Goal: Task Accomplishment & Management: Use online tool/utility

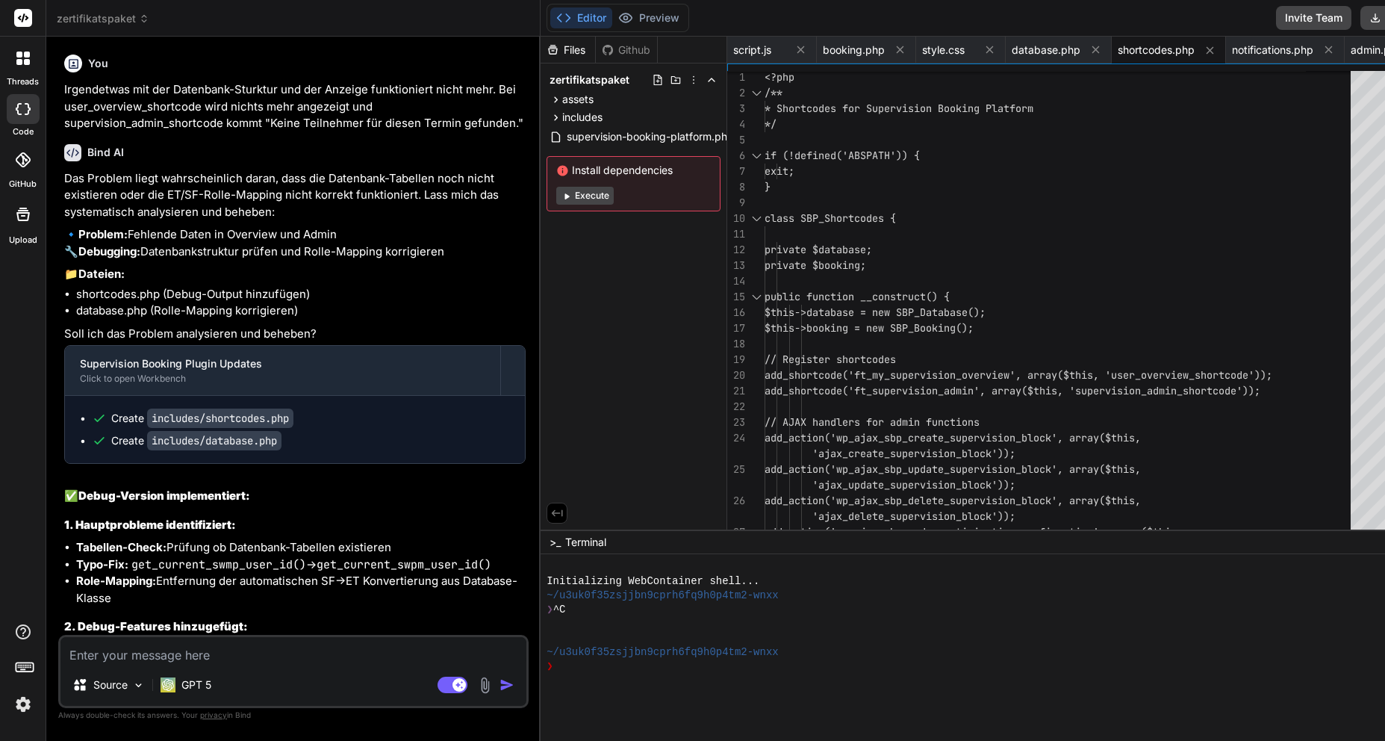
scroll to position [55517, 0]
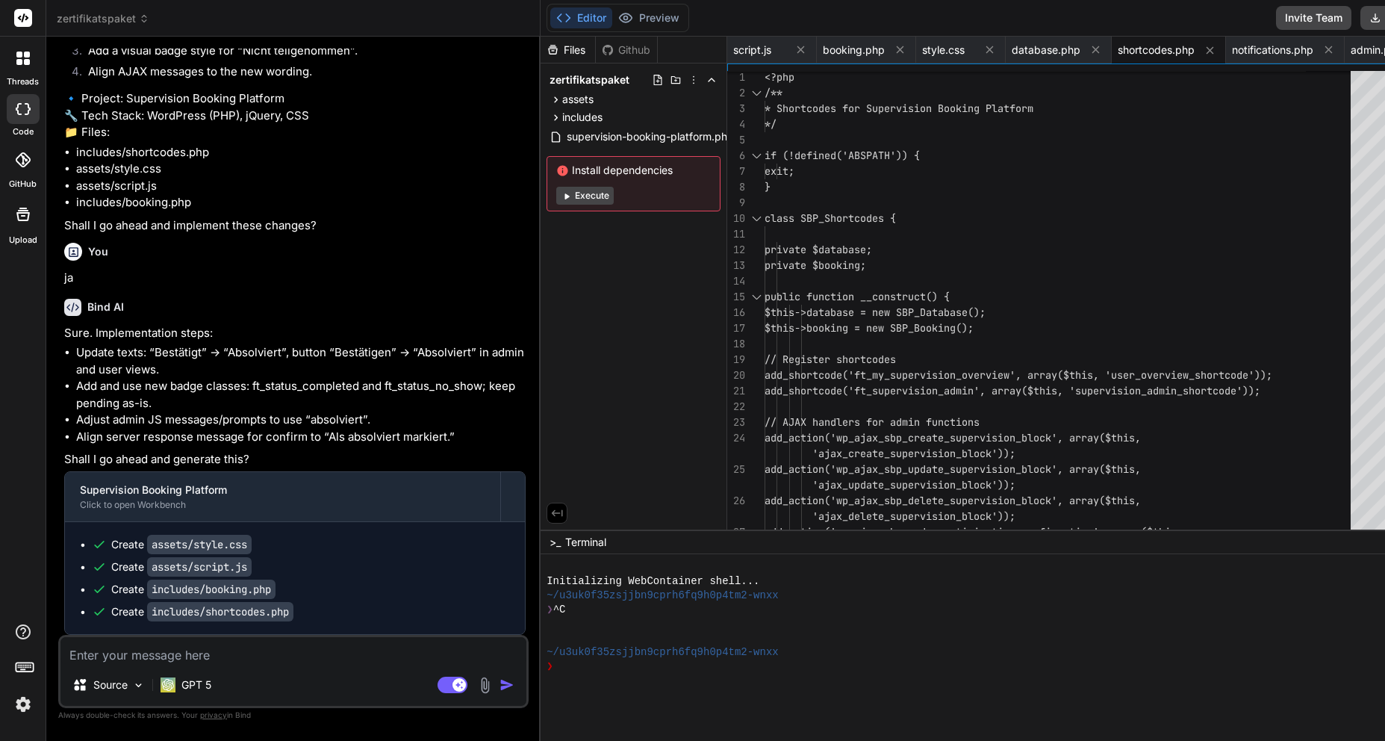
click at [105, 28] on header "zertifikatspaket Created with Pixso." at bounding box center [293, 18] width 494 height 37
click at [110, 23] on span "zertifikatspaket" at bounding box center [103, 18] width 93 height 15
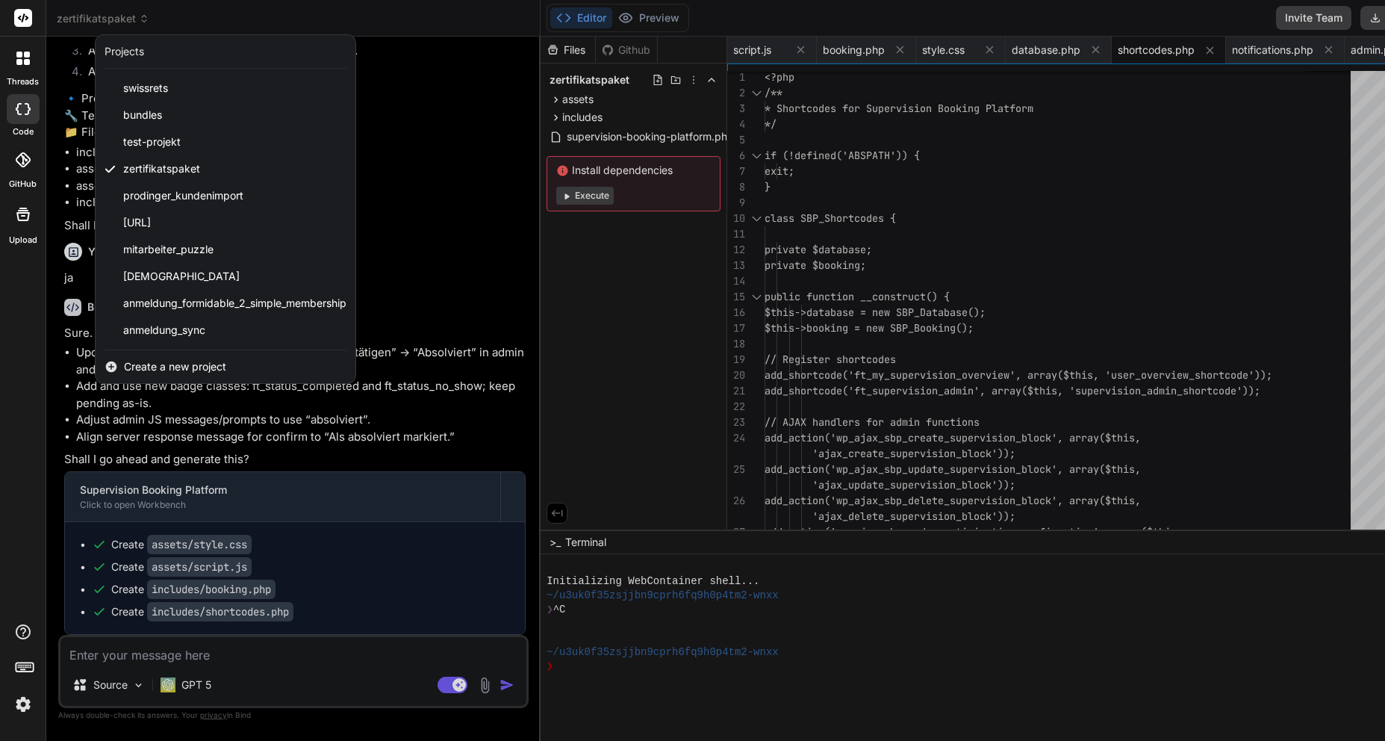
click at [158, 368] on span "Create a new project" at bounding box center [175, 366] width 102 height 15
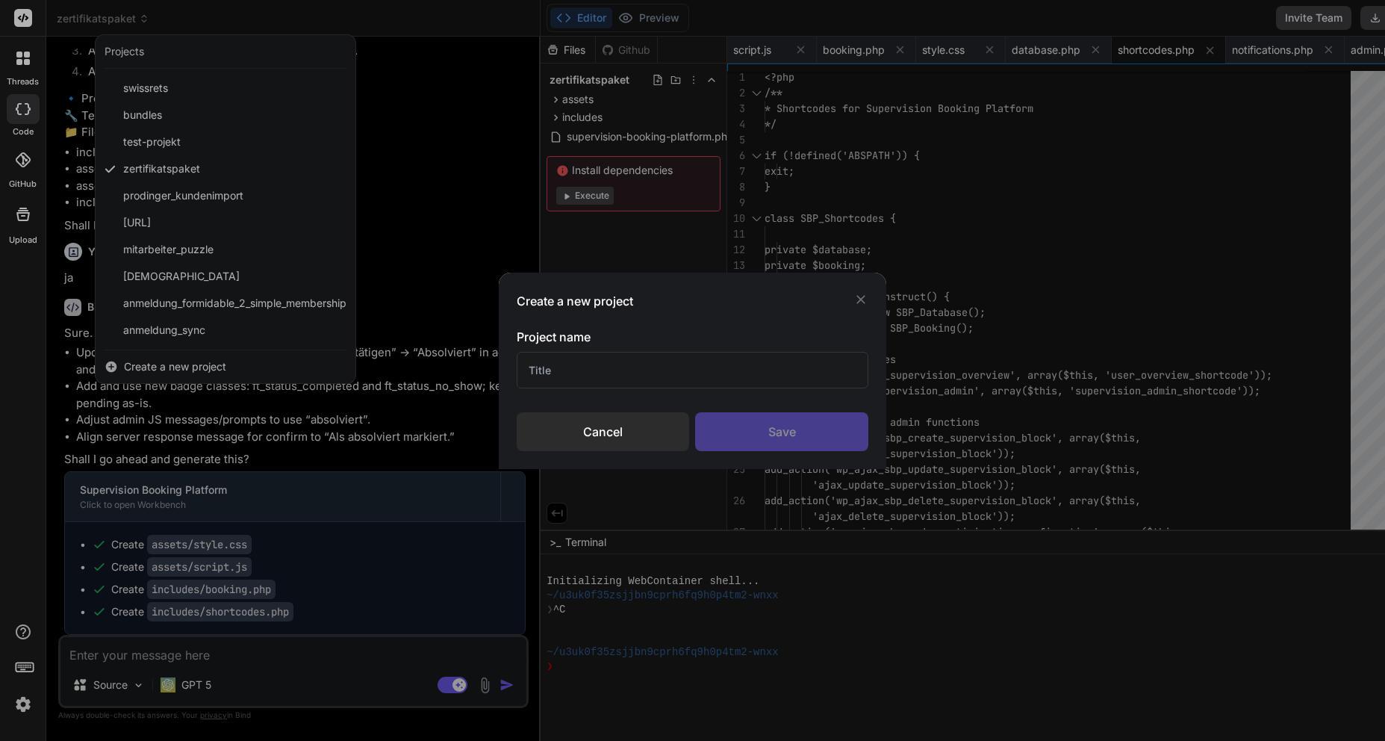
click at [603, 369] on input "text" at bounding box center [693, 370] width 352 height 37
type input "[PERSON_NAME]: WooCommerce Cart Filler"
click at [761, 422] on div "Save" at bounding box center [781, 431] width 173 height 39
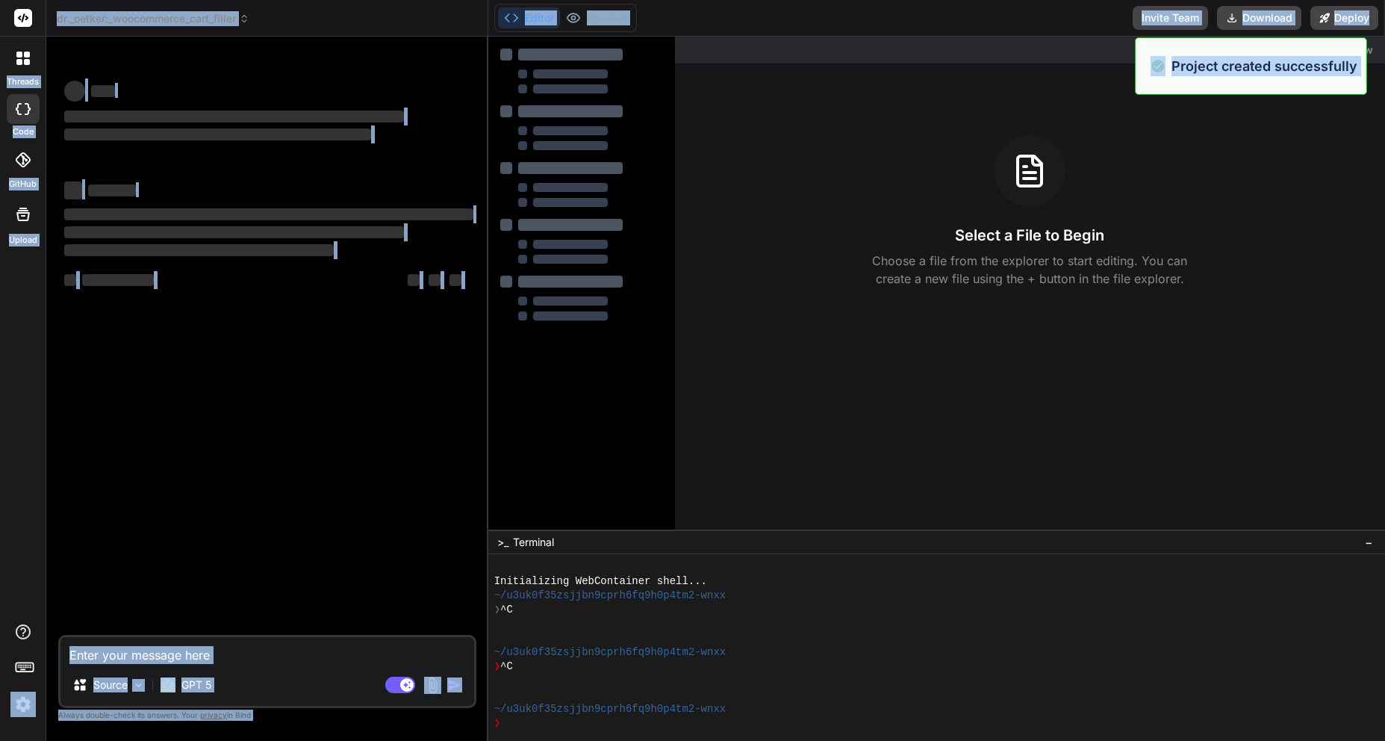
scroll to position [0, 0]
click at [323, 439] on div "‌ ‌ ‌ ‌ ‌ ‌ ‌ ‌ ‌ ‌ ‌ ‌ ‌ ‌" at bounding box center [268, 342] width 415 height 586
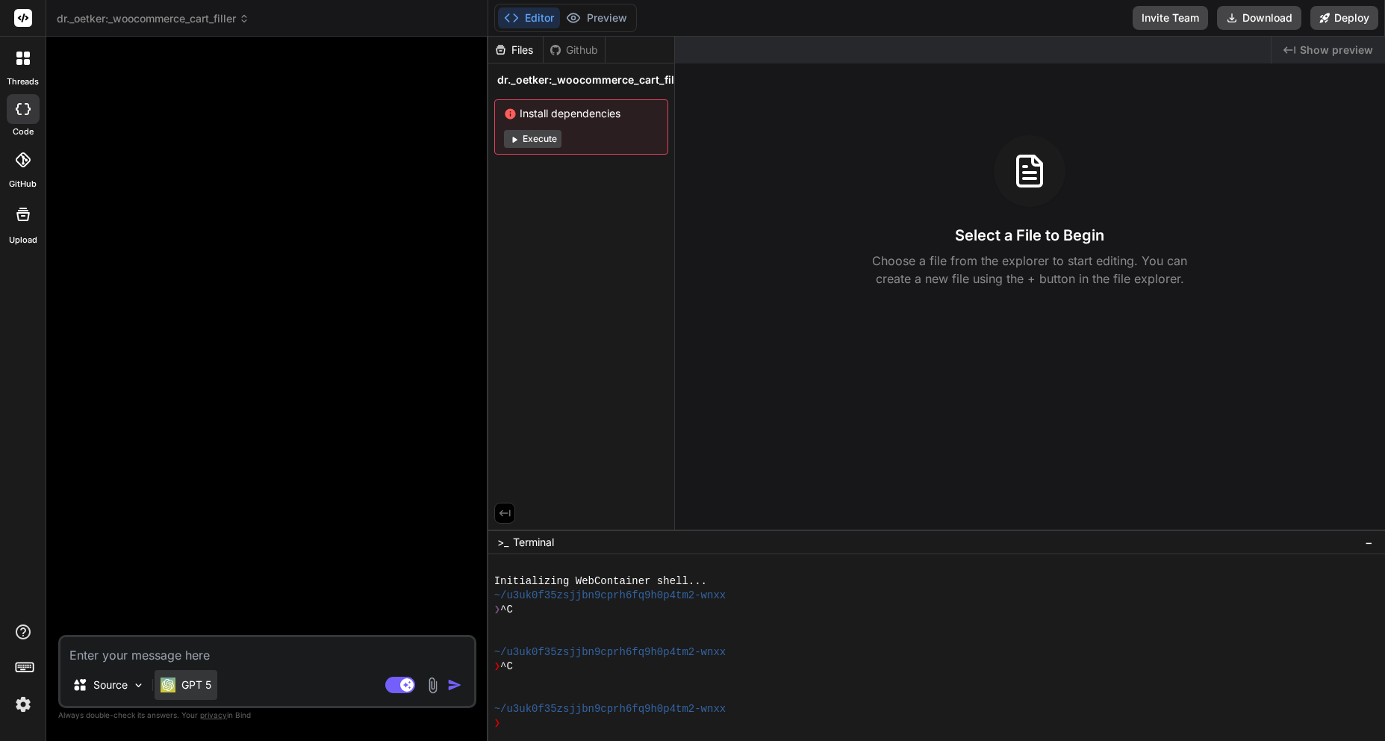
click at [199, 689] on p "GPT 5" at bounding box center [196, 684] width 30 height 15
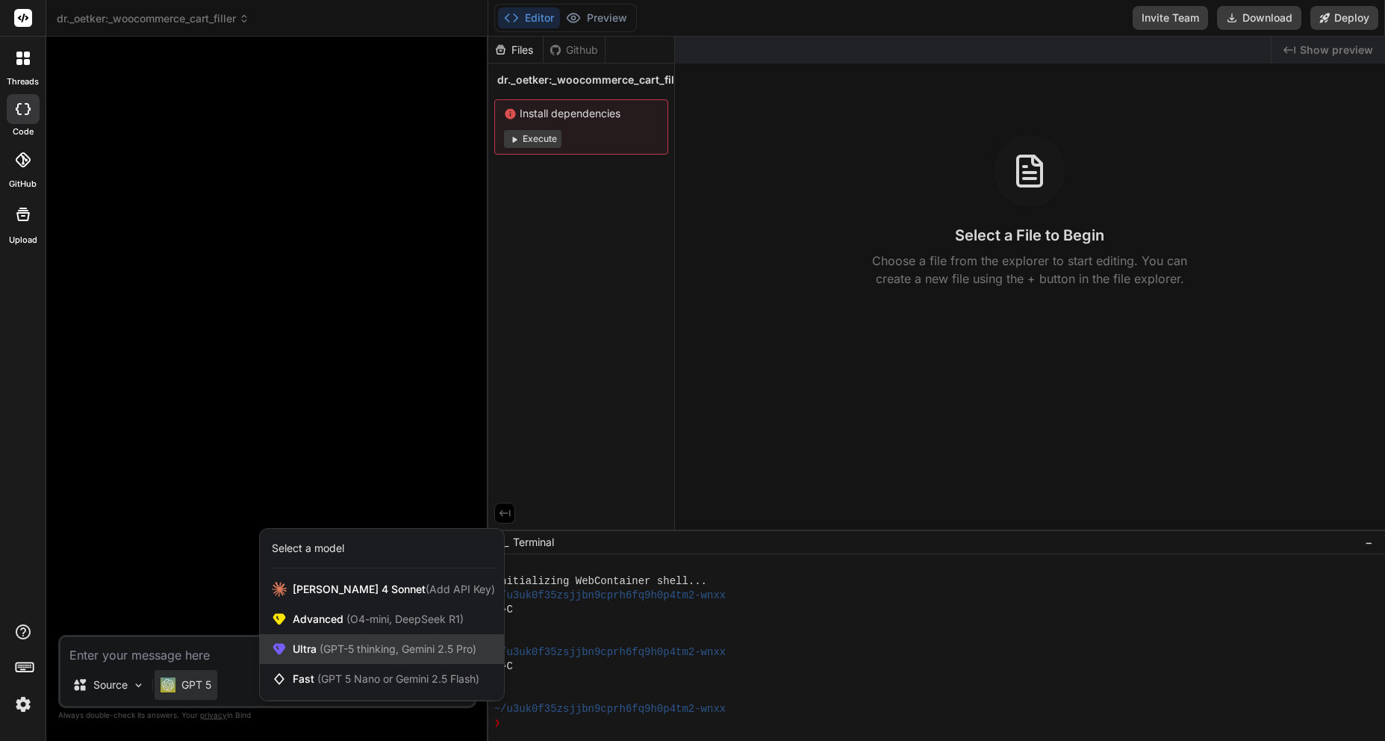
click at [353, 655] on span "Ultra (GPT-5 thinking, Gemini 2.5 Pro)" at bounding box center [385, 648] width 184 height 15
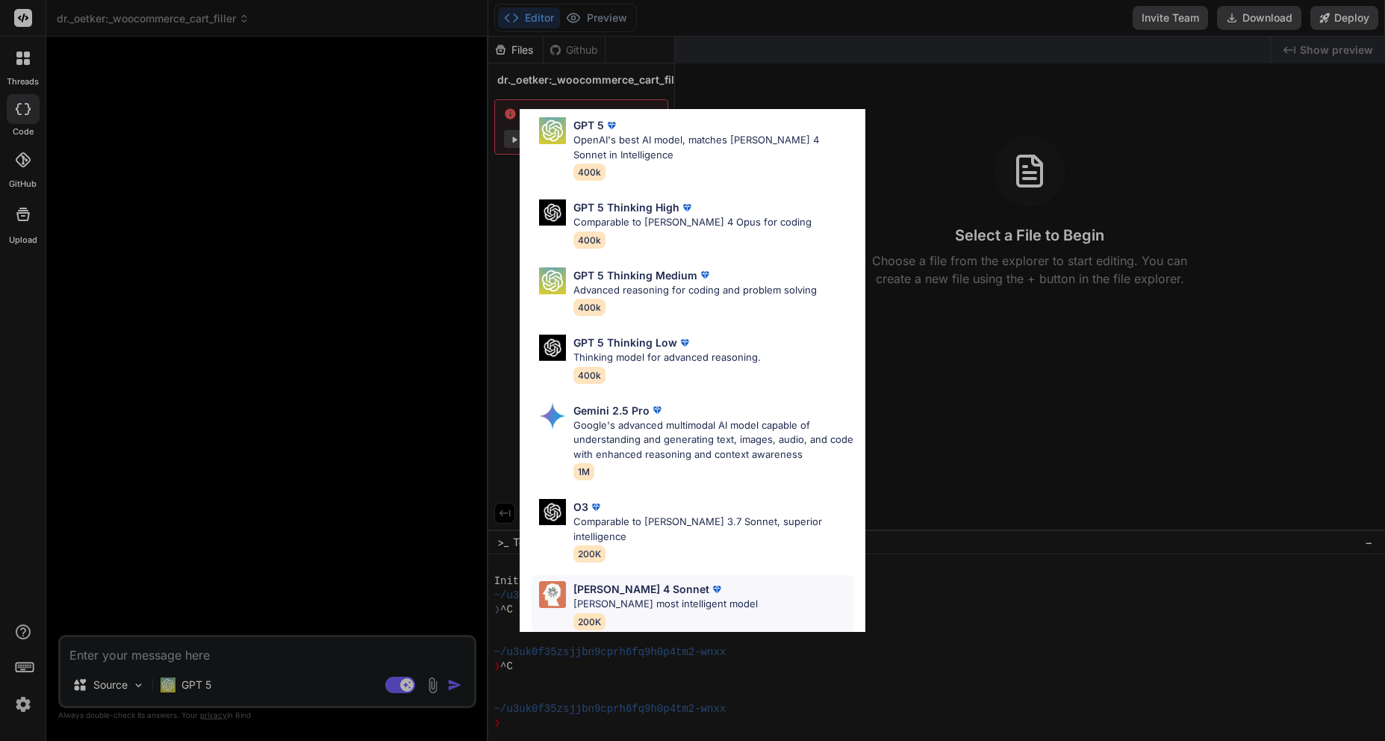
scroll to position [54, 0]
click at [648, 580] on p "[PERSON_NAME] 4 Sonnet" at bounding box center [641, 588] width 136 height 16
type textarea "x"
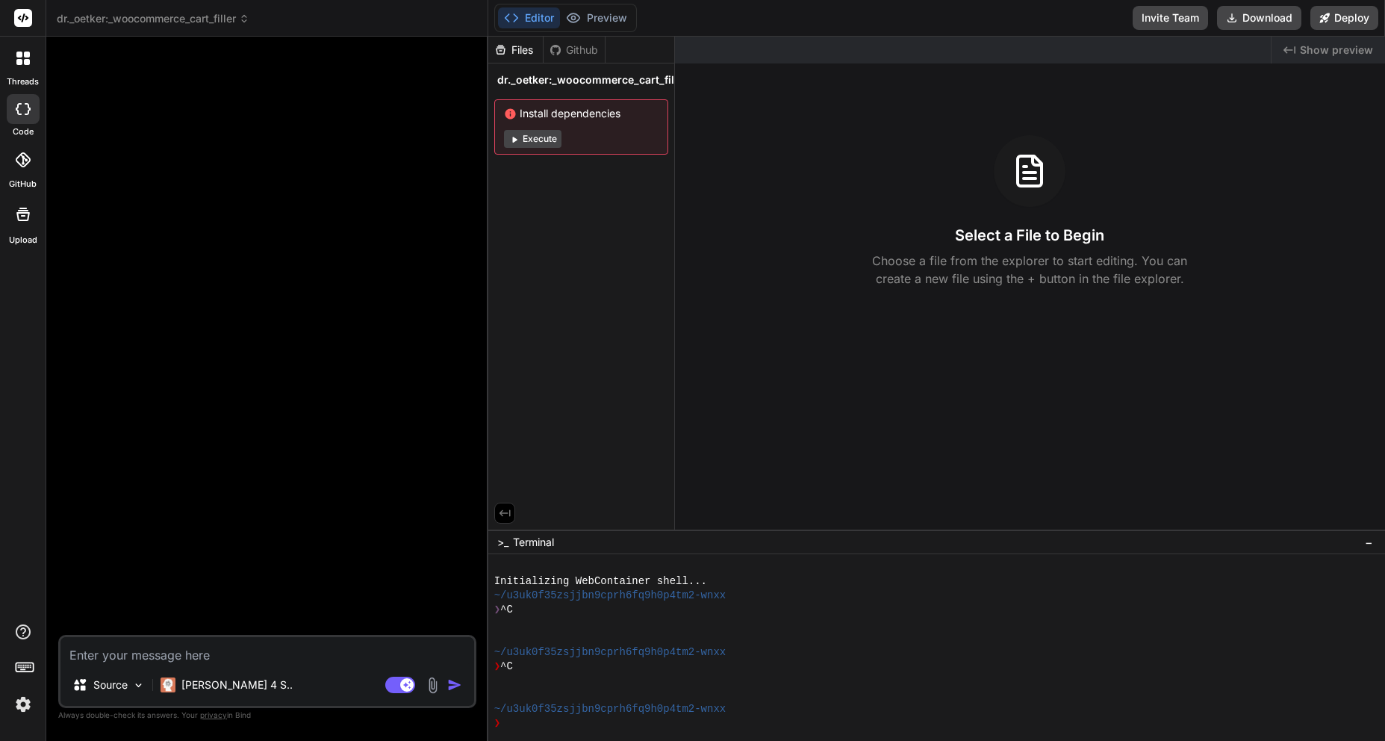
click at [119, 644] on textarea at bounding box center [267, 650] width 414 height 27
type textarea "D"
type textarea "x"
type textarea "Du"
type textarea "x"
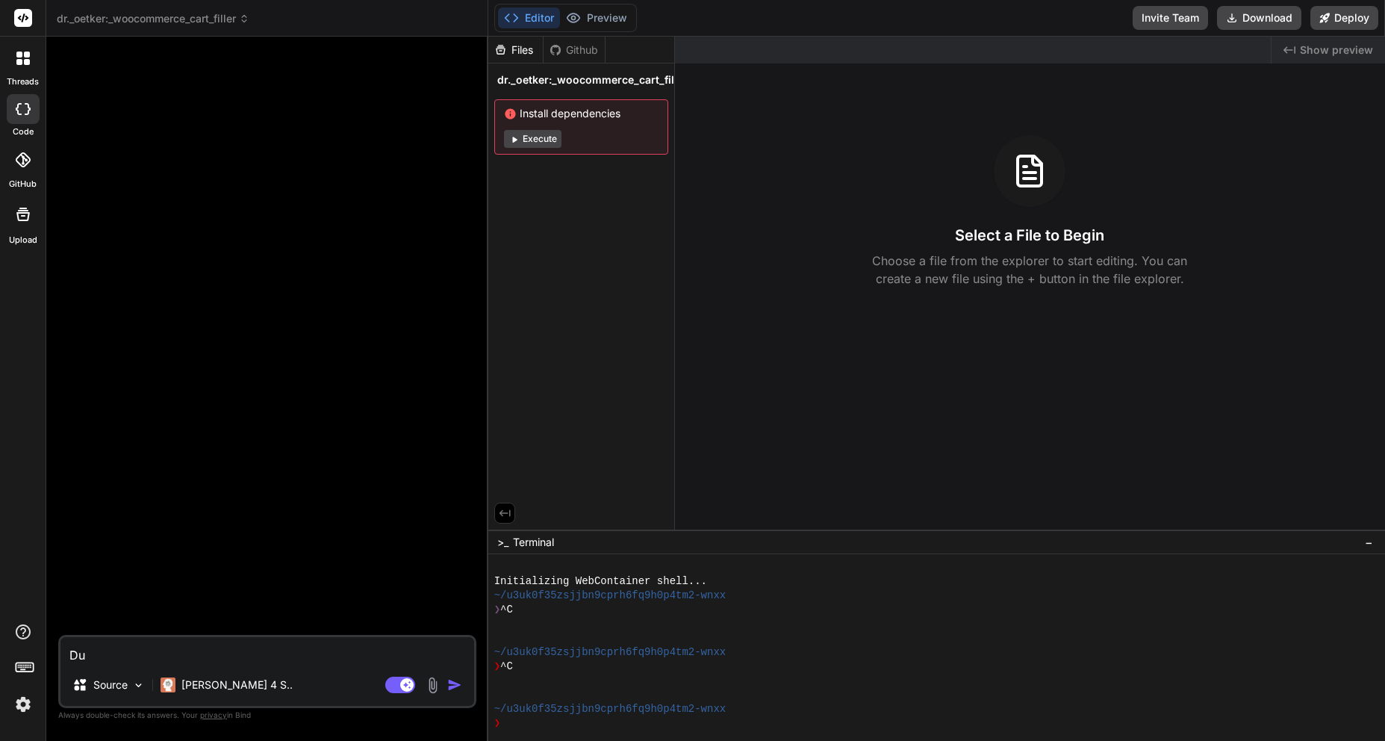
type textarea "Du"
type textarea "x"
type textarea "Du B"
type textarea "x"
type textarea "Du"
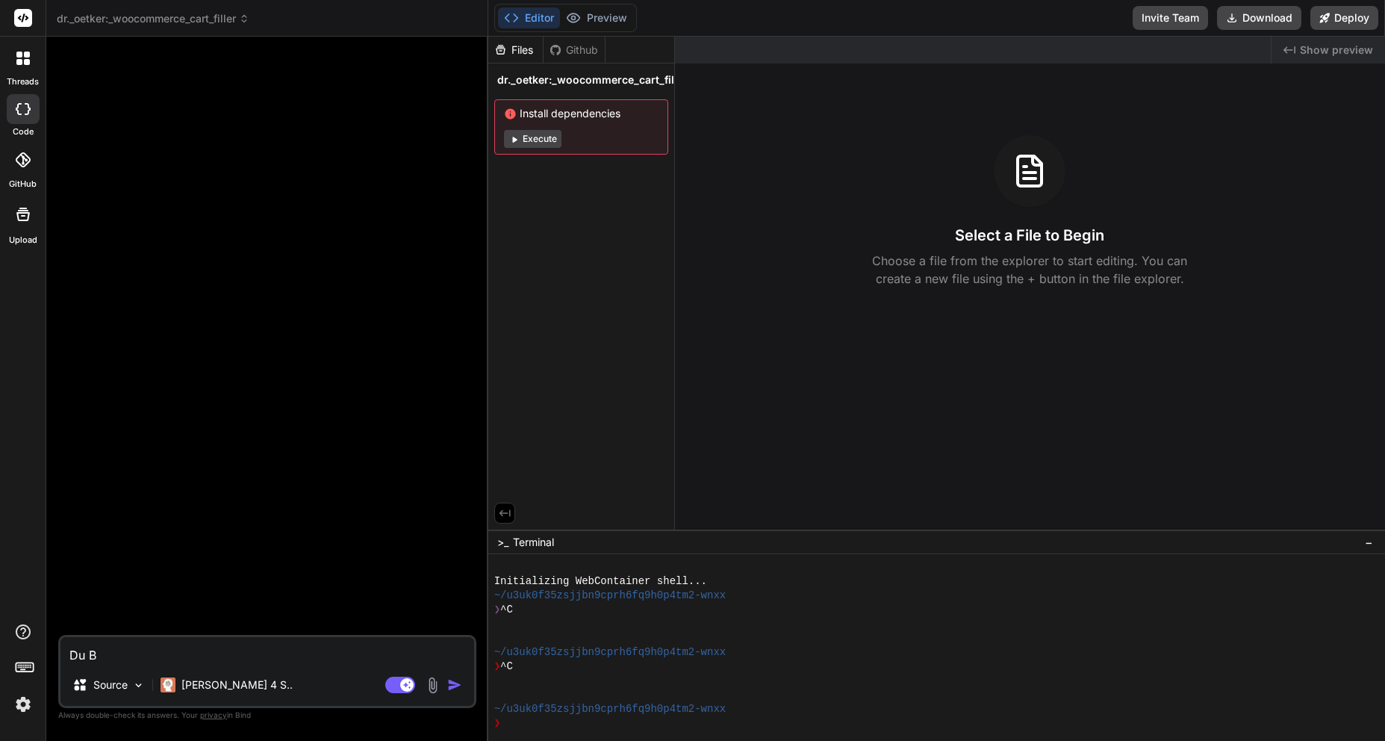
type textarea "x"
type textarea "Du b"
type textarea "x"
type textarea "Du bi"
type textarea "x"
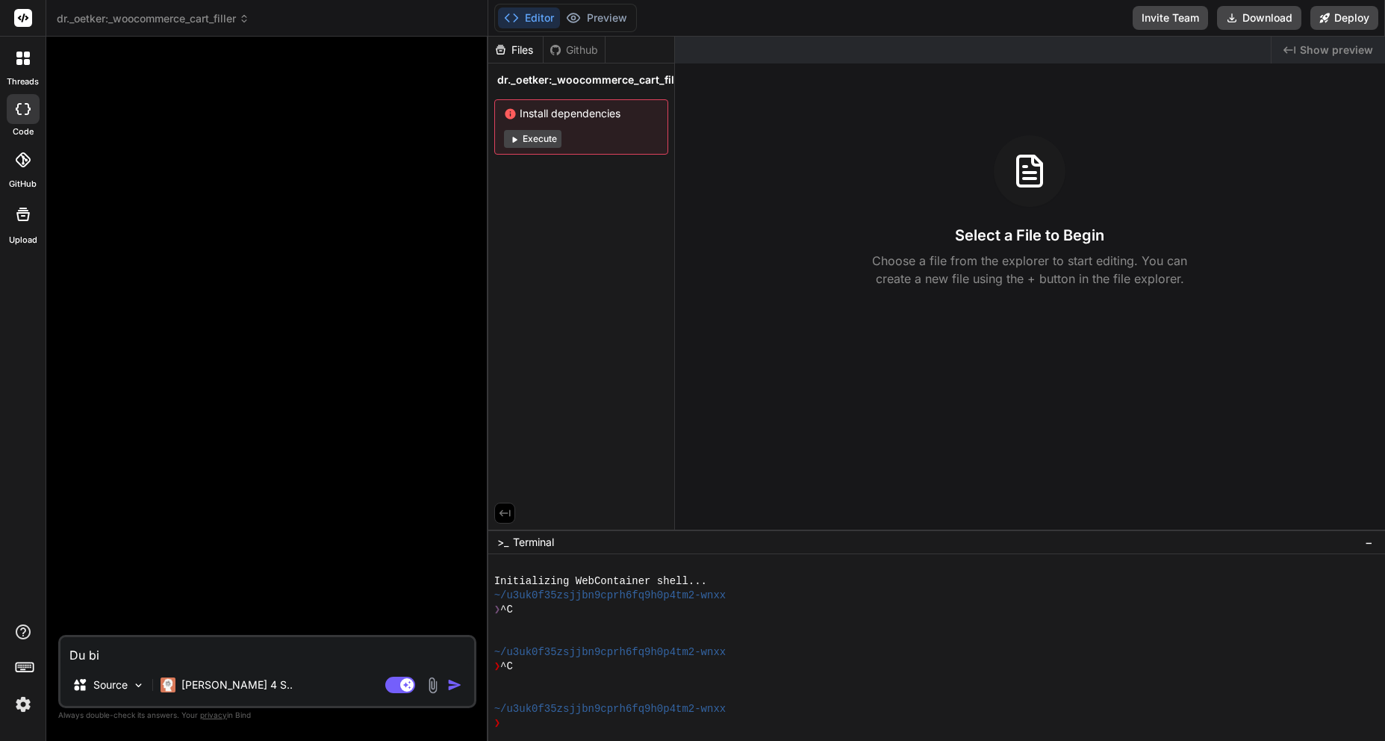
type textarea "Du bis"
type textarea "x"
type textarea "Du bist"
type textarea "x"
type textarea "Du bist"
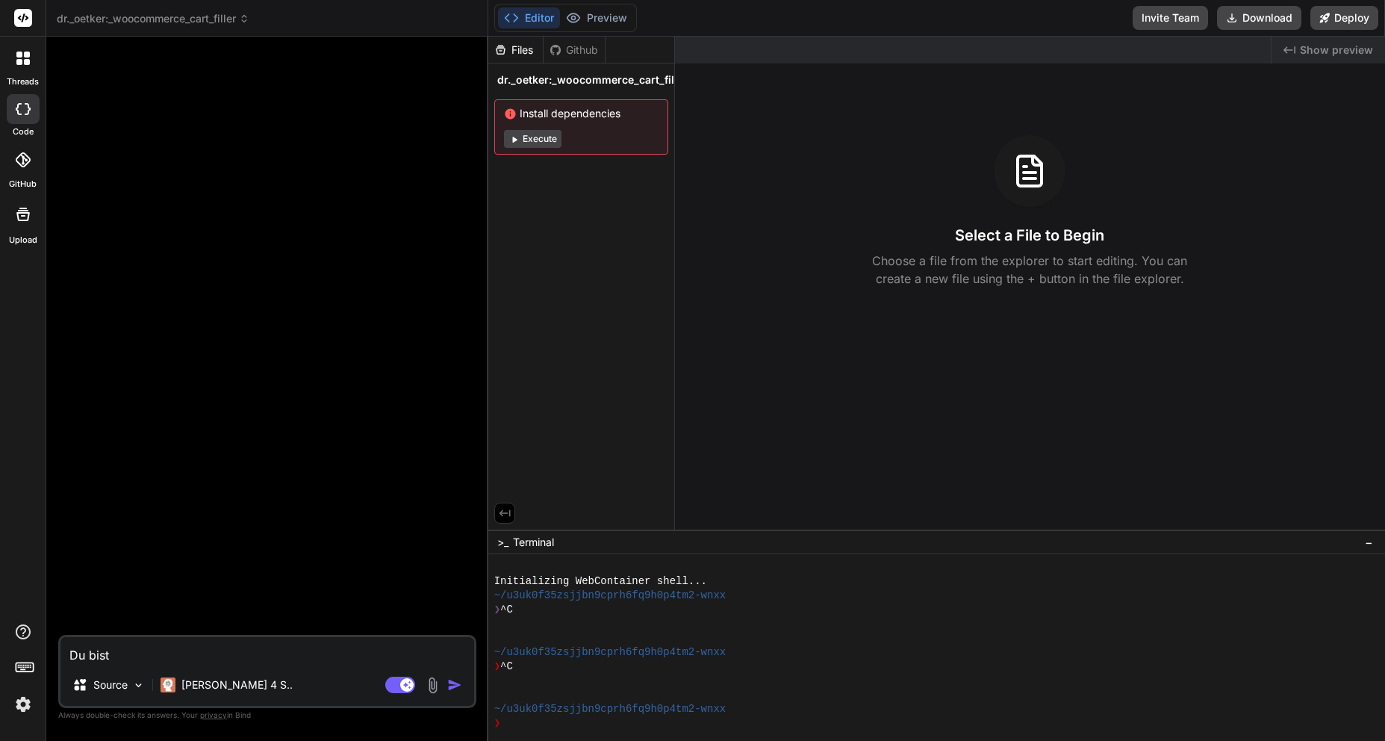
type textarea "x"
type textarea "Du bist W"
type textarea "x"
type textarea "Du bist Wo"
type textarea "x"
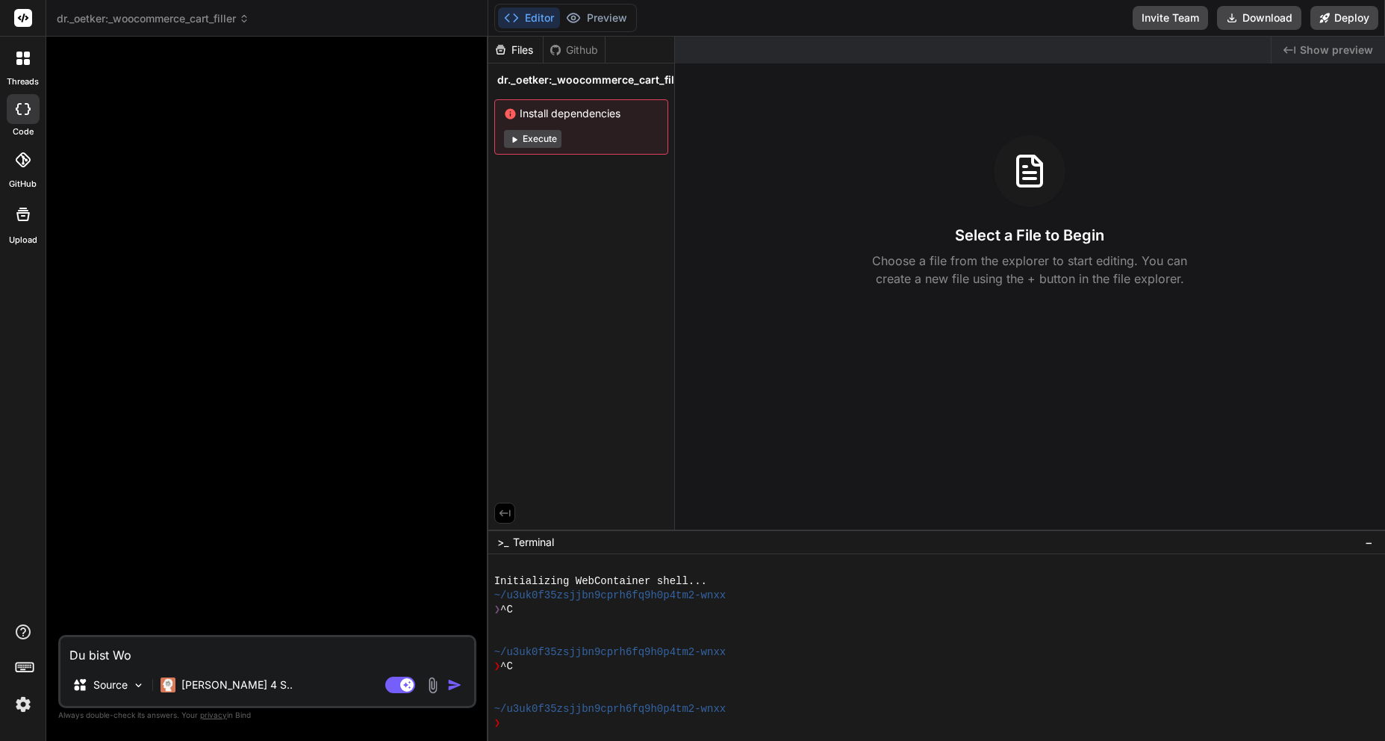
type textarea "Du bist Wor"
type textarea "x"
type textarea "Du bist Word"
type textarea "x"
type textarea "Du bist WordP"
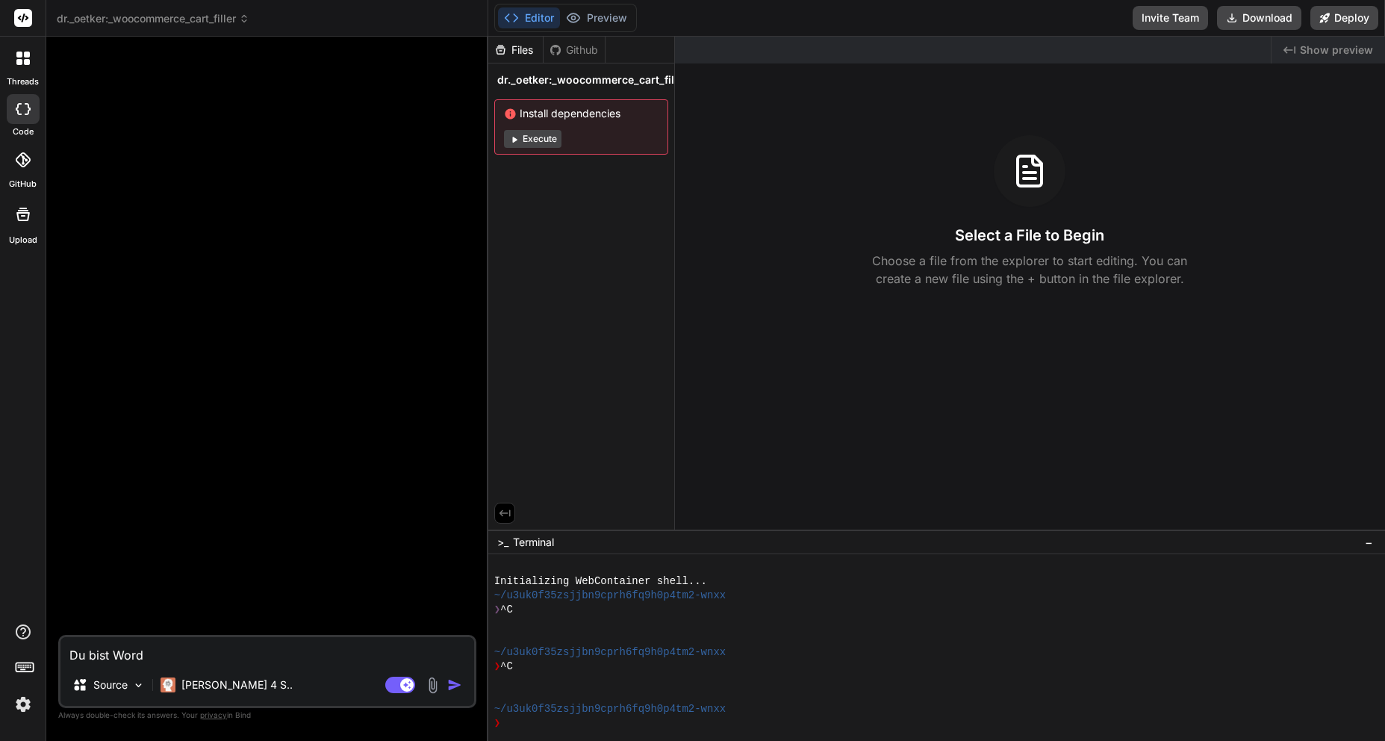
type textarea "x"
type textarea "Du bist WordPr"
type textarea "x"
type textarea "Du bist WordPre"
type textarea "x"
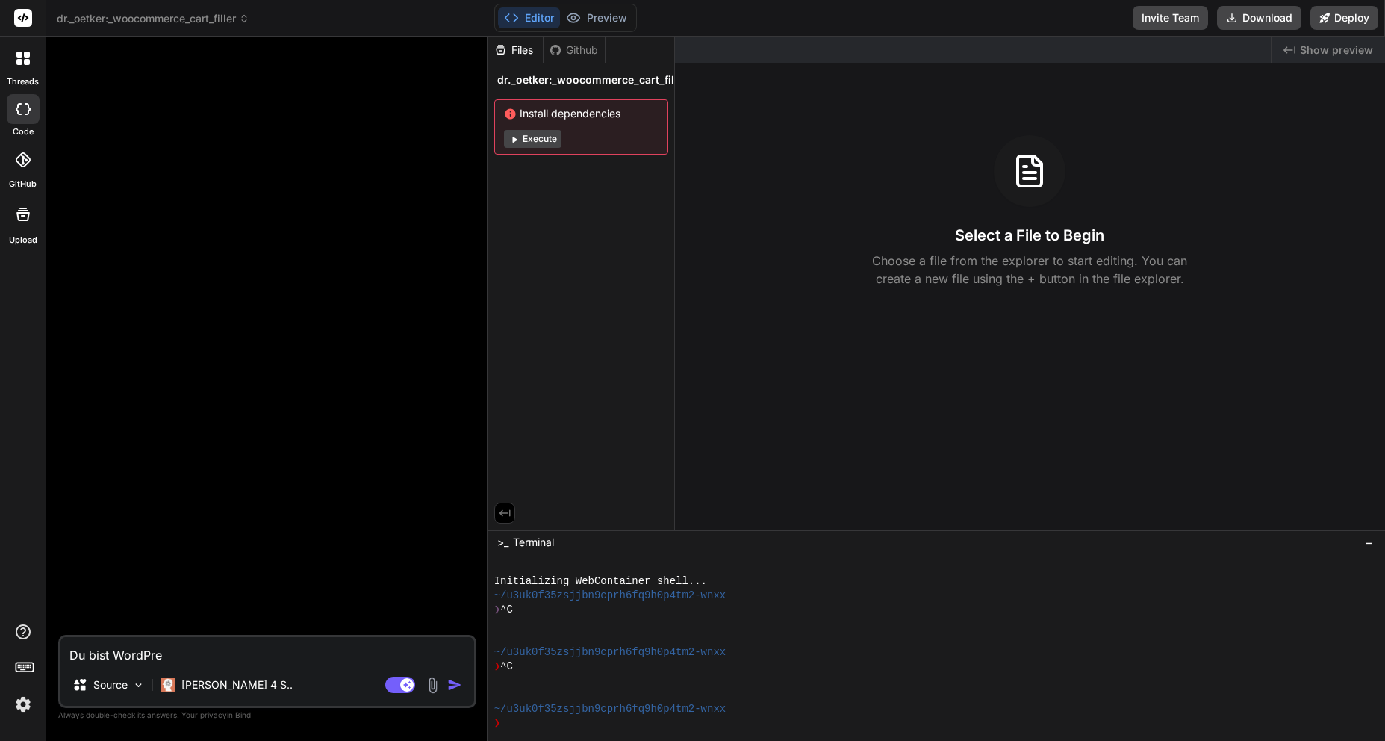
type textarea "Du bist WordPres"
type textarea "x"
type textarea "Du bist WordPress"
type textarea "x"
type textarea "Du bist WordPress"
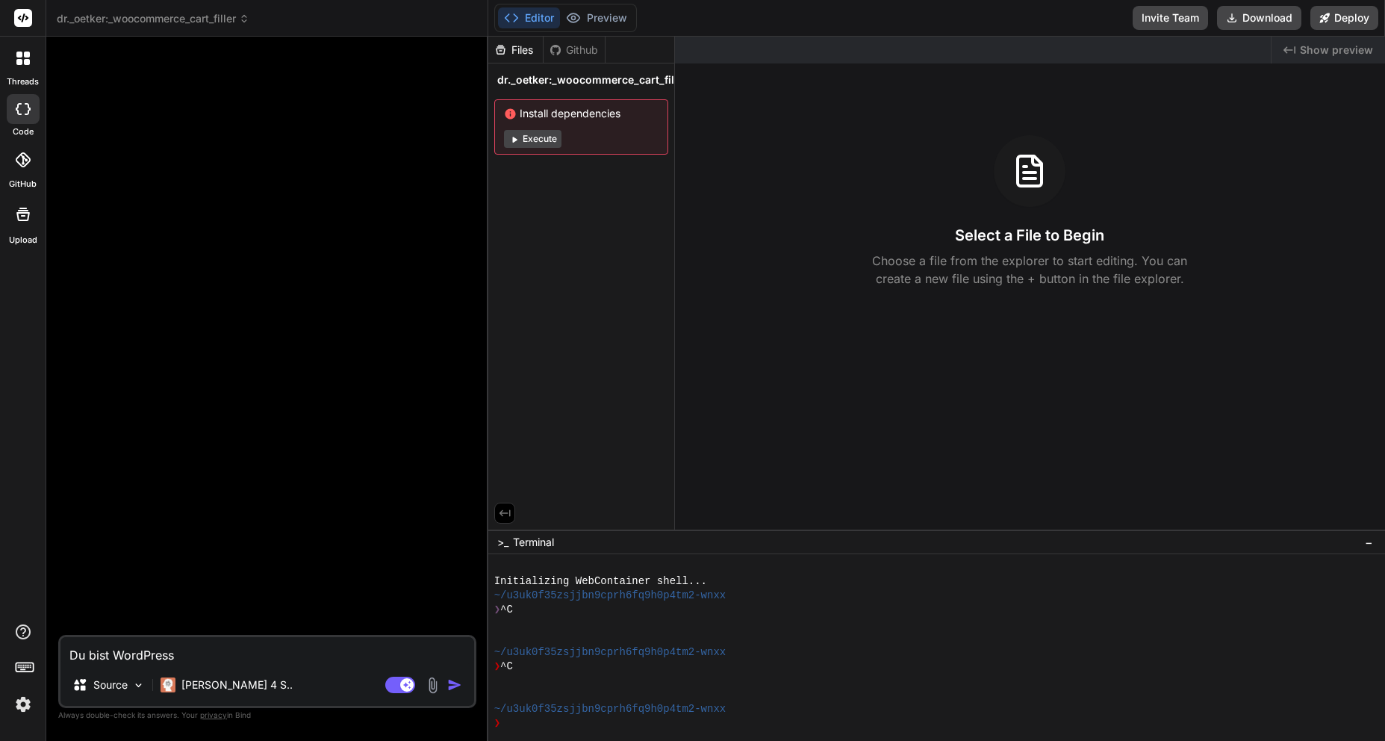
type textarea "x"
type textarea "Du bist WordPress /"
type textarea "x"
type textarea "Du bist WordPress /"
type textarea "x"
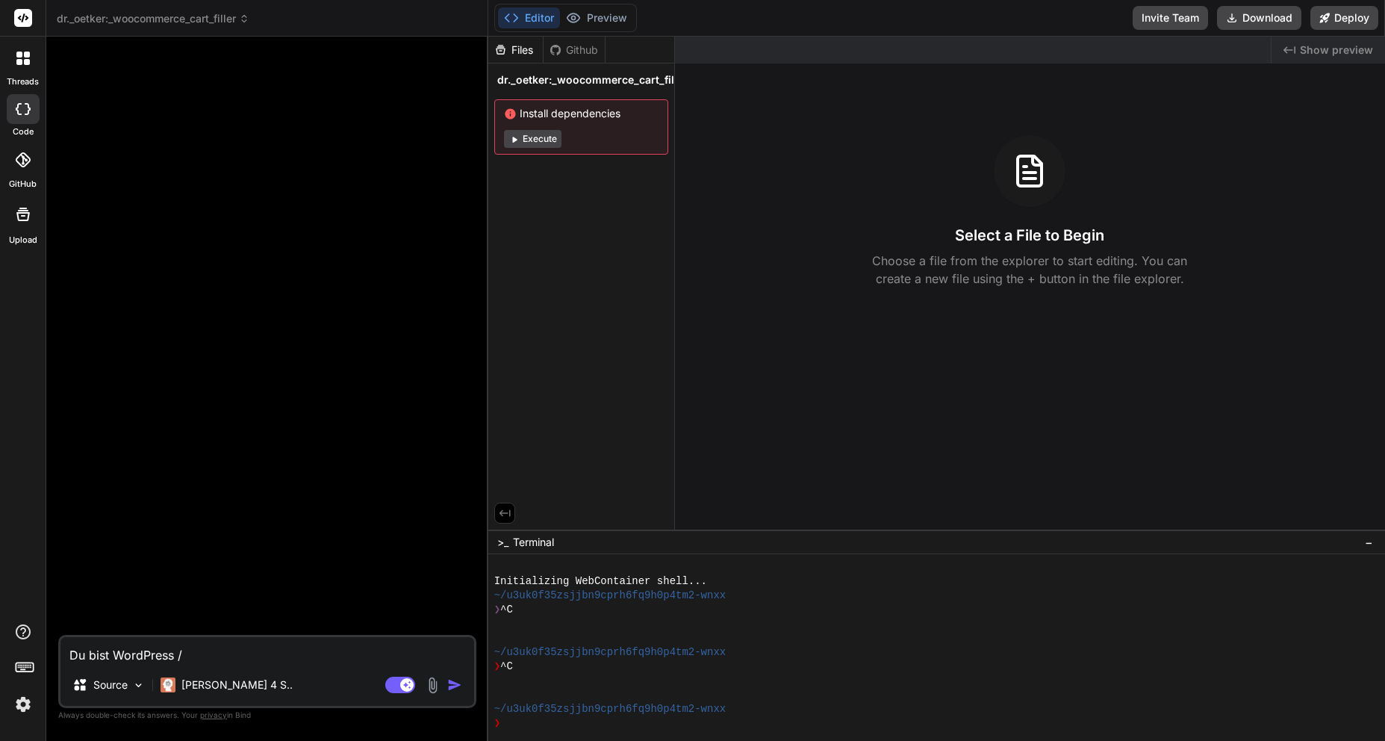
type textarea "Du bist WordPress / W"
type textarea "x"
type textarea "Du bist WordPress / Wo"
type textarea "x"
type textarea "Du bist WordPress / Woo"
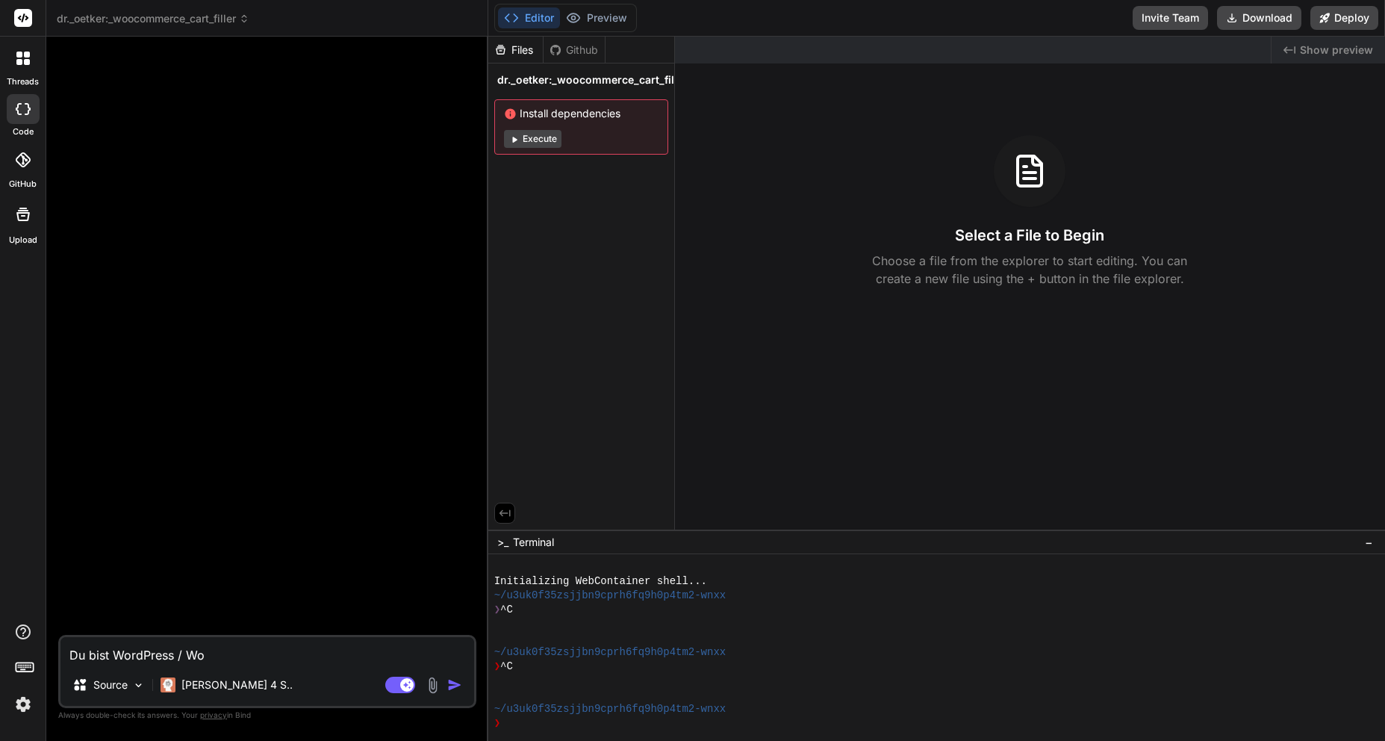
type textarea "x"
type textarea "Du bist WordPress / WooC"
type textarea "x"
type textarea "Du bist WordPress / WooCo"
type textarea "x"
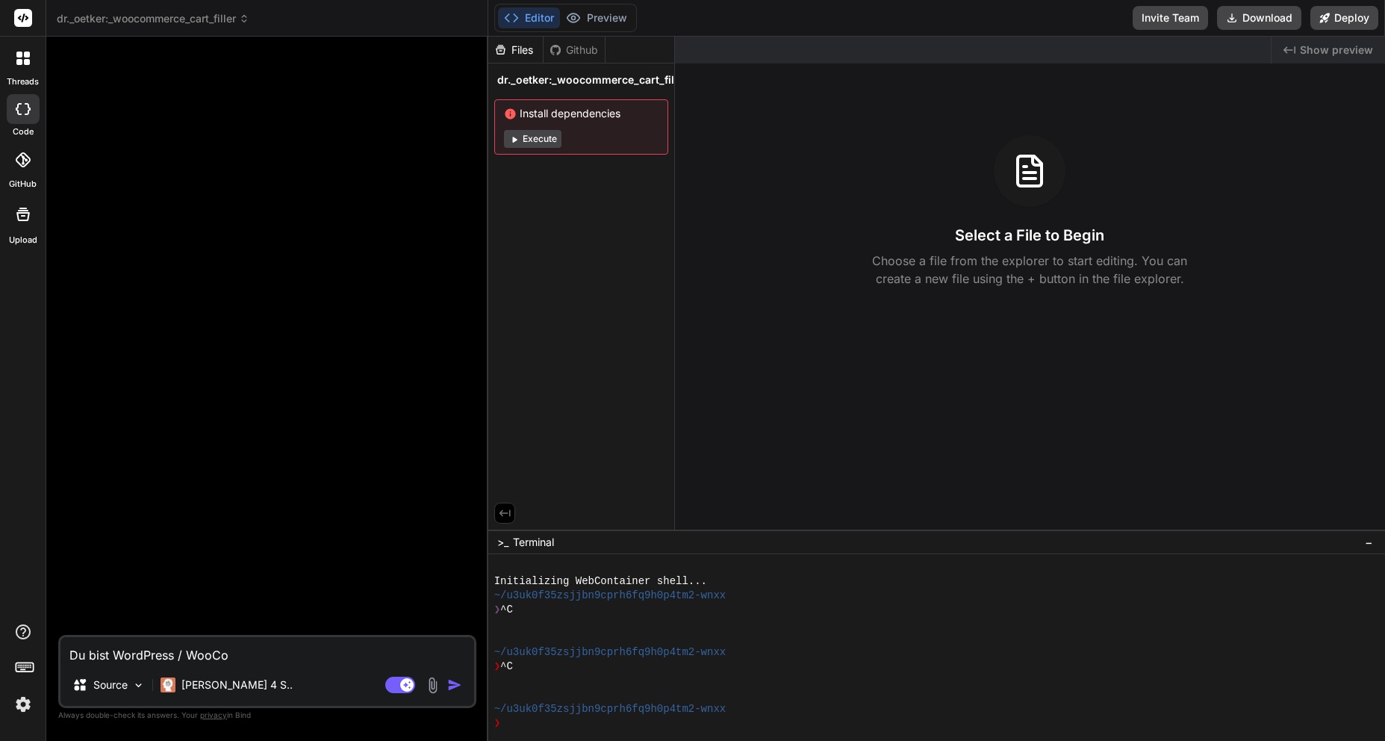
type textarea "Du bist WordPress / WooCom"
type textarea "x"
type textarea "Du bist WordPress / WooComm"
type textarea "x"
type textarea "Du bist WordPress / WooComme"
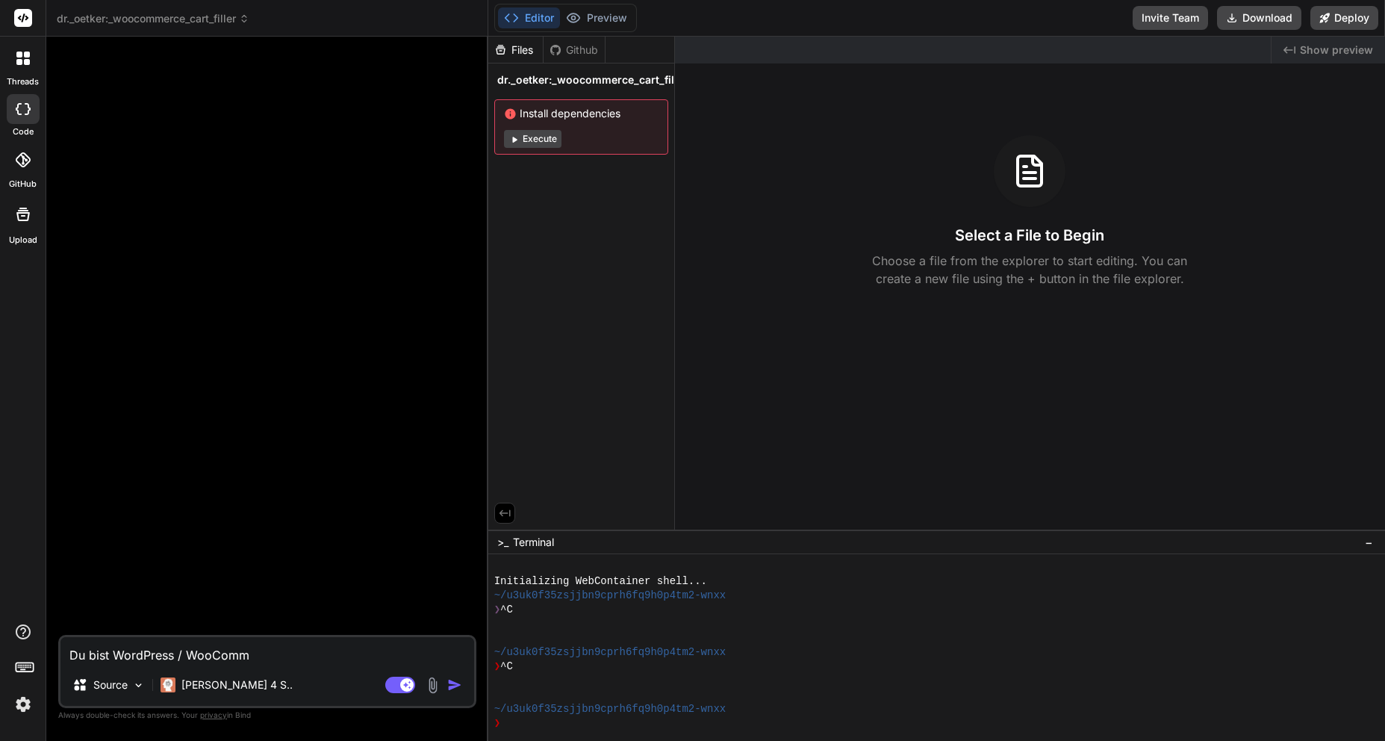
type textarea "x"
type textarea "Du bist WordPress / WooCommer"
type textarea "x"
type textarea "Du bist WordPress / WooCommerc"
type textarea "x"
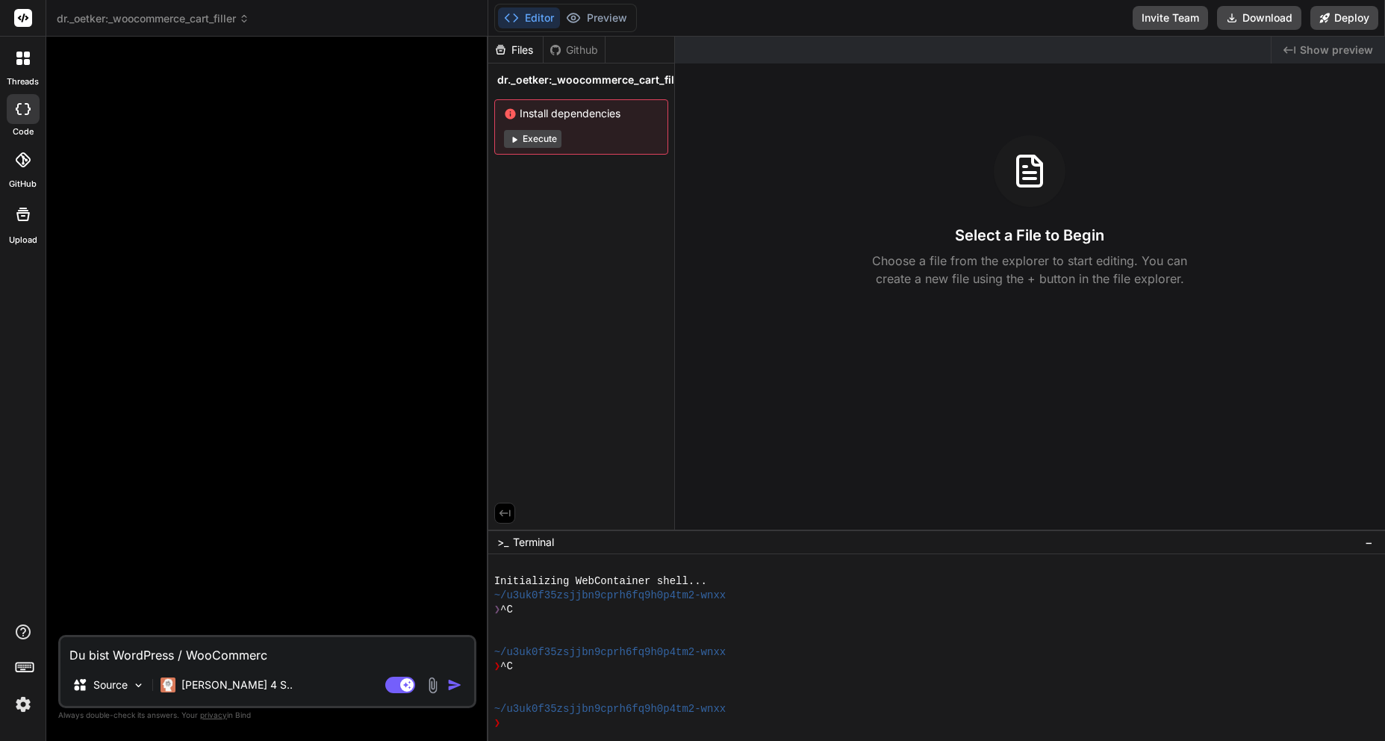
type textarea "Du bist WordPress / WooCommerce"
type textarea "x"
type textarea "Du bist WordPress / WooCommerce"
type textarea "x"
type textarea "Du bist WordPress / WooCommerce"
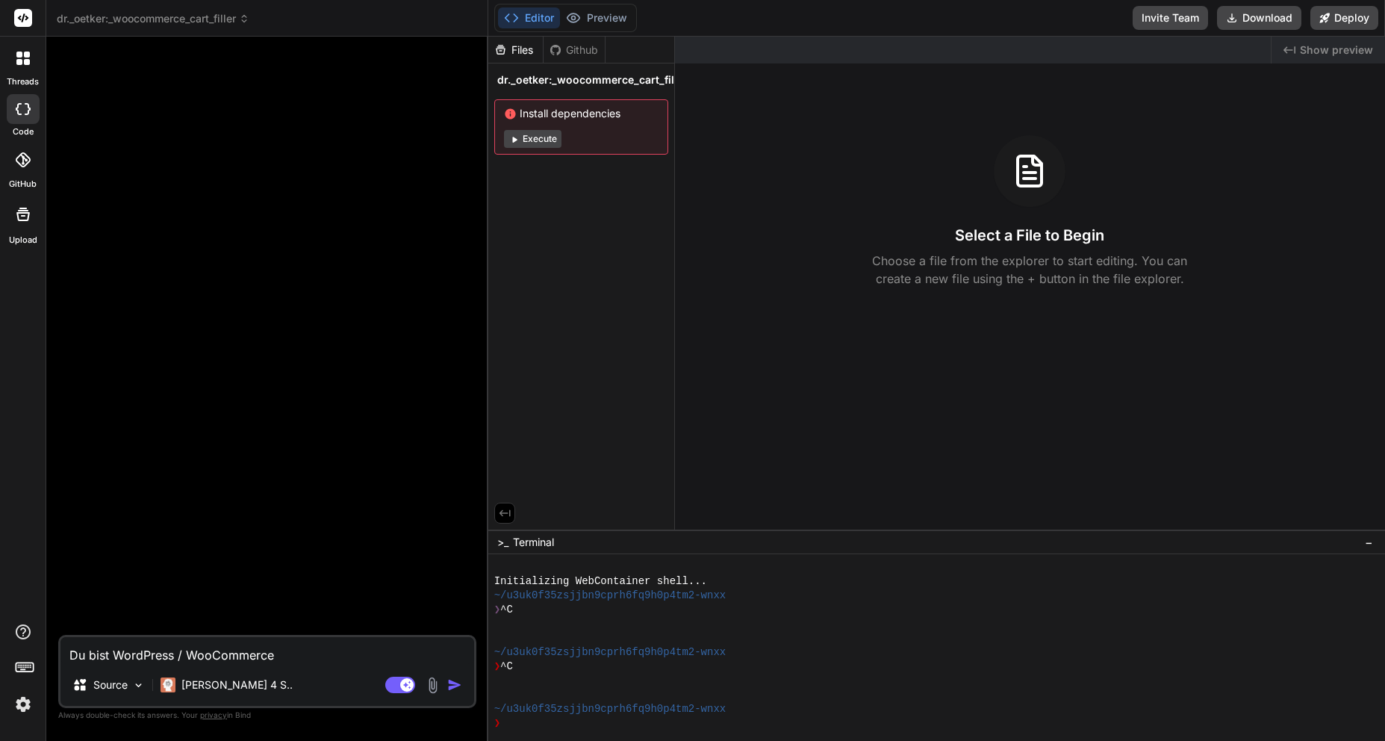
type textarea "x"
type textarea "Du bist WordPress / WooCommerce-"
type textarea "x"
type textarea "Du bist WordPress / WooCommerce-P"
type textarea "x"
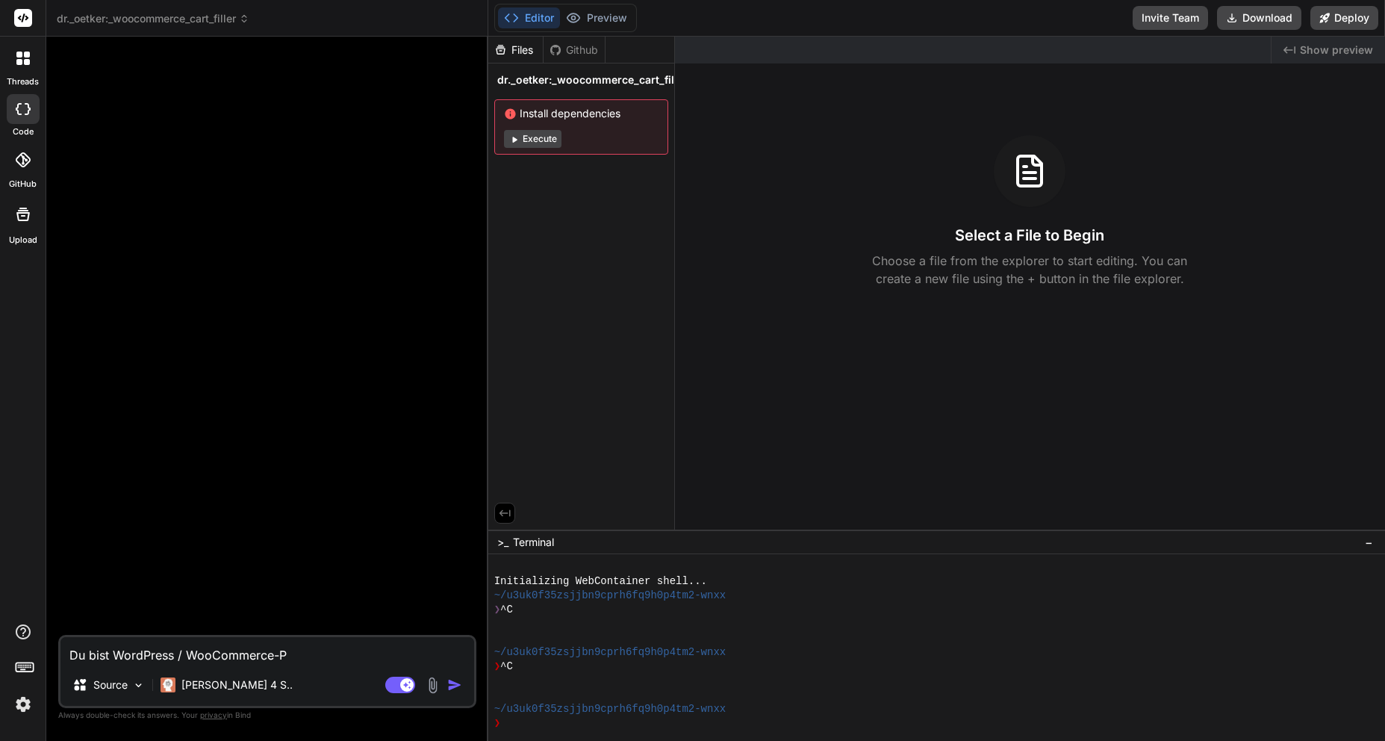
type textarea "Du bist WordPress / WooCommerce-Pr"
type textarea "x"
type textarea "Du bist WordPress / WooCommerce-Pro"
type textarea "x"
type textarea "Du bist WordPress / WooCommerce-Prof"
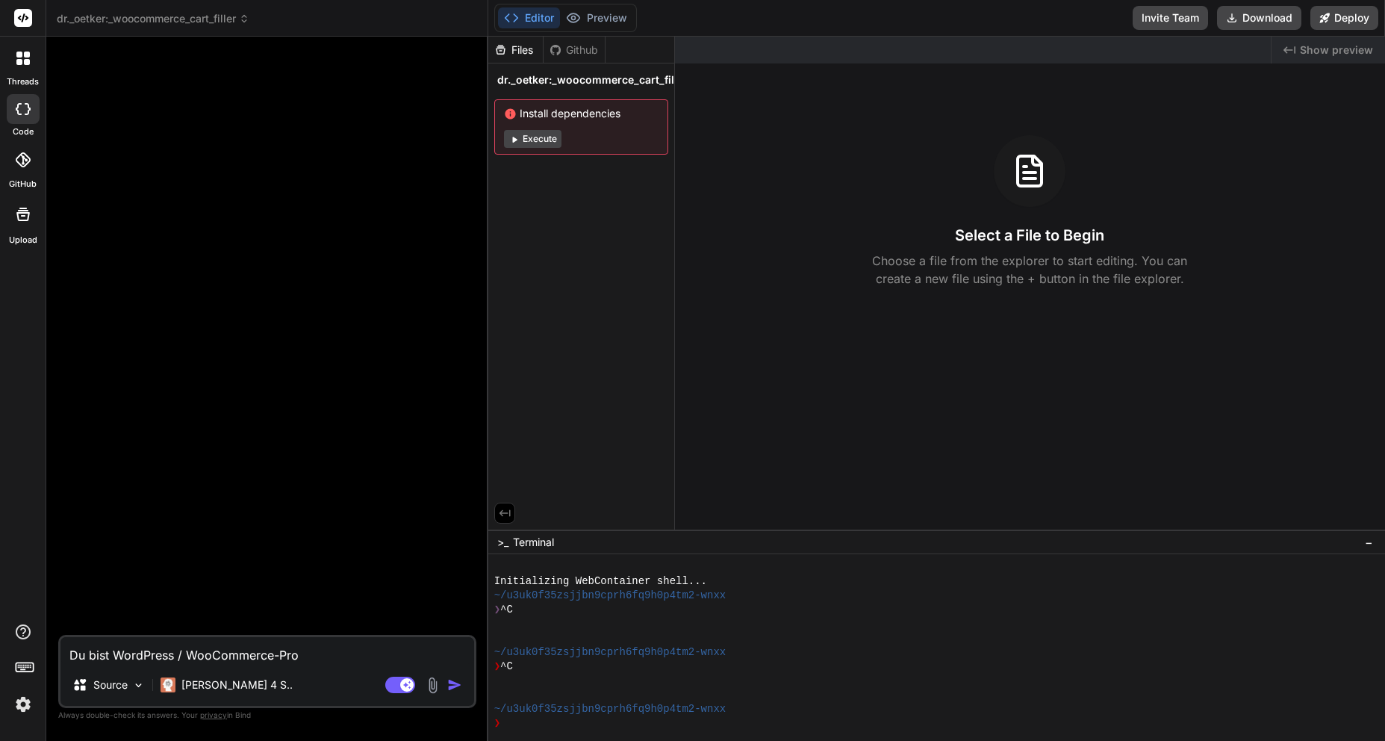
type textarea "x"
type textarea "Du bist WordPress / WooCommerce-Profi"
type textarea "x"
type textarea "Du bist WordPress / WooCommerce-Profi."
type textarea "x"
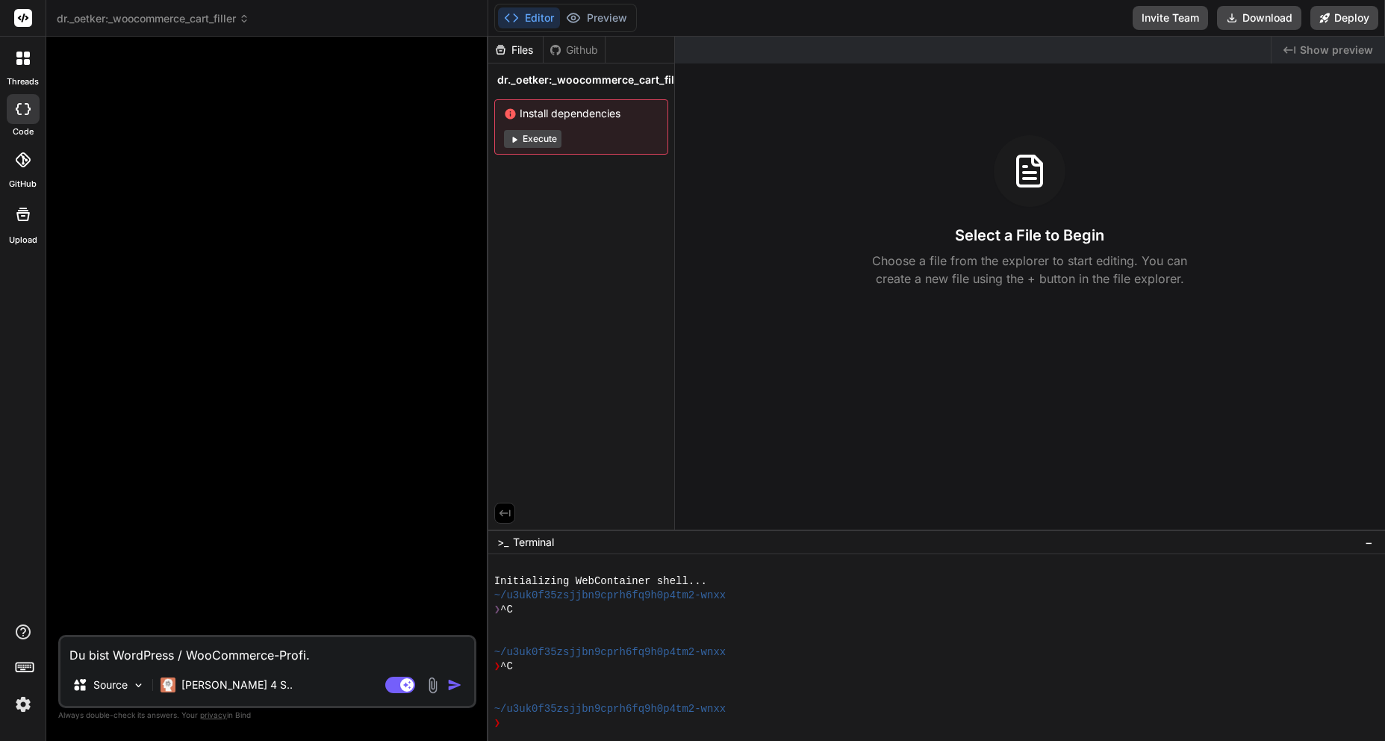
type textarea "Du bist WordPress / WooCommerce-Profi."
type textarea "x"
type textarea "Du bist WordPress / WooCommerce-Profi. I"
type textarea "x"
type textarea "Du bist WordPress / WooCommerce-Profi. Ic"
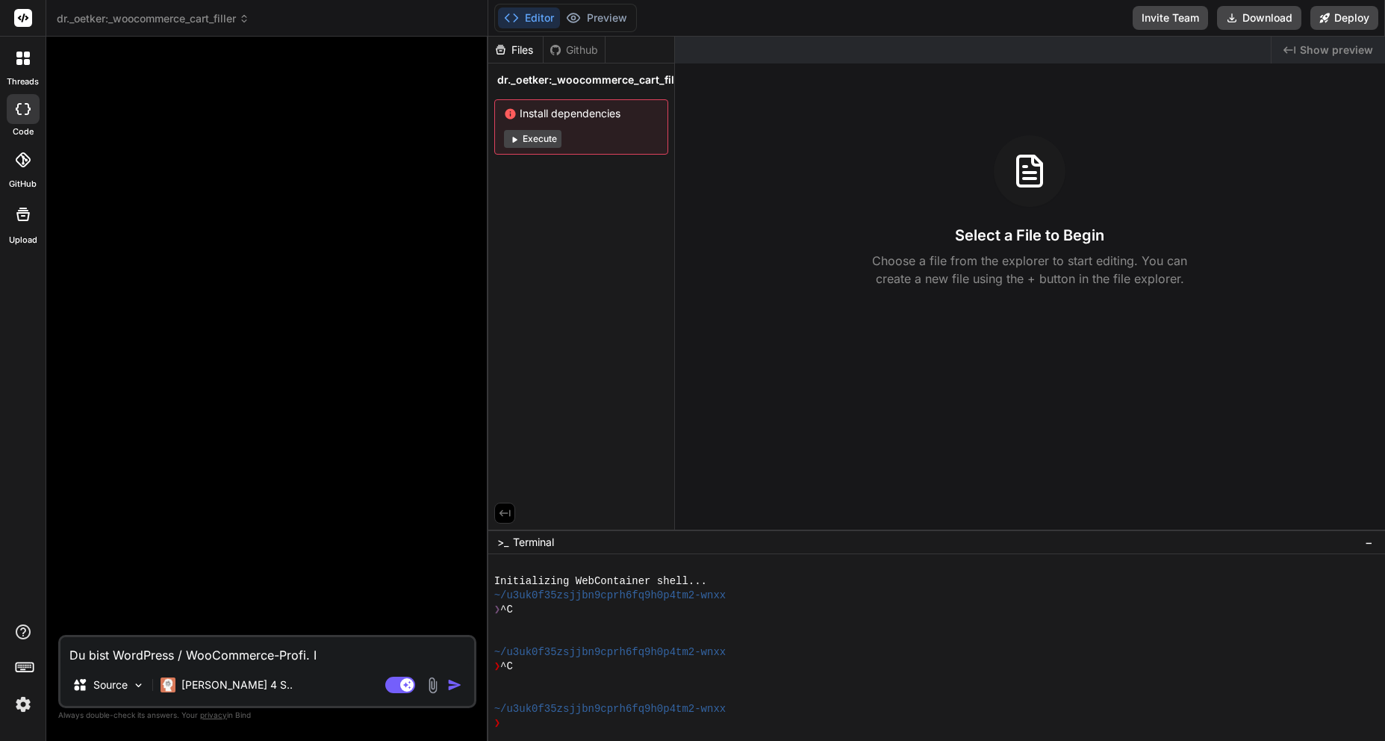
type textarea "x"
type textarea "Du bist WordPress / WooCommerce-Profi. Ich"
type textarea "x"
type textarea "Du bist WordPress / WooCommerce-Profi. Ich"
type textarea "x"
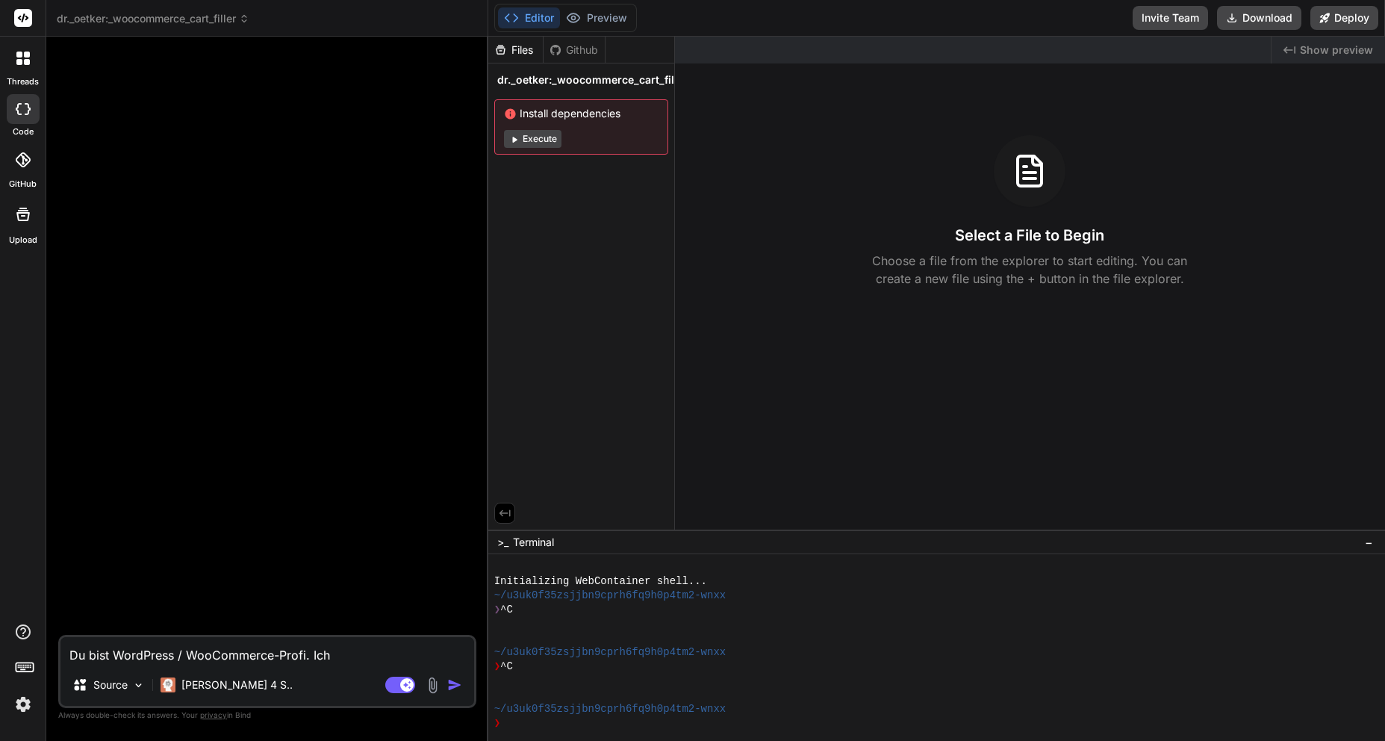
type textarea "Du bist WordPress / WooCommerce-Profi. Ich ü"
type textarea "x"
type textarea "Du bist WordPress / WooCommerce-Profi. Ich üb"
type textarea "x"
type textarea "Du bist WordPress / WooCommerce-Profi. Ich übe"
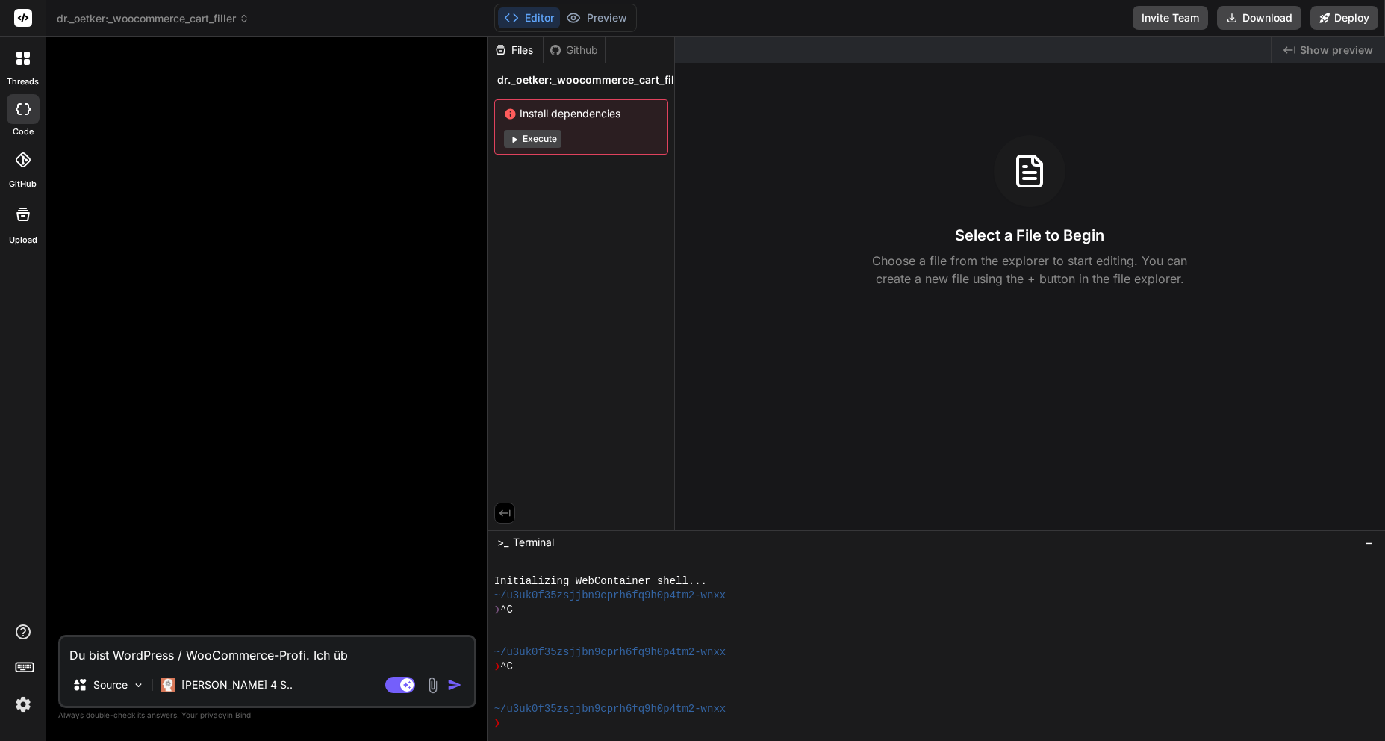
type textarea "x"
type textarea "Du bist WordPress / WooCommerce-Profi. Ich über"
type textarea "x"
type textarea "Du bist WordPress / WooCommerce-Profi. Ich überg"
type textarea "x"
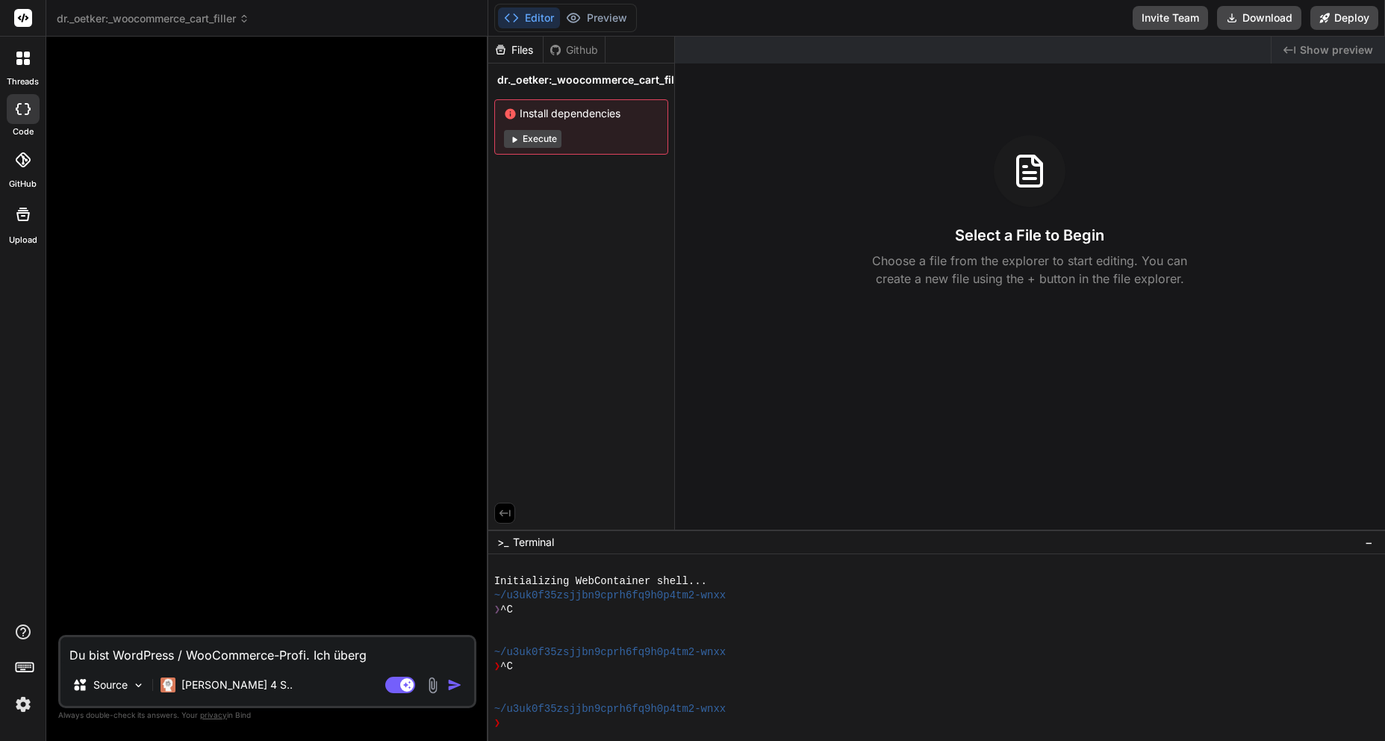
type textarea "Du bist WordPress / WooCommerce-Profi. Ich übergr"
type textarea "x"
type textarea "Du bist WordPress / WooCommerce-Profi. Ich übergre"
type textarea "x"
type textarea "Du bist WordPress / WooCommerce-Profi. Ich übergreb"
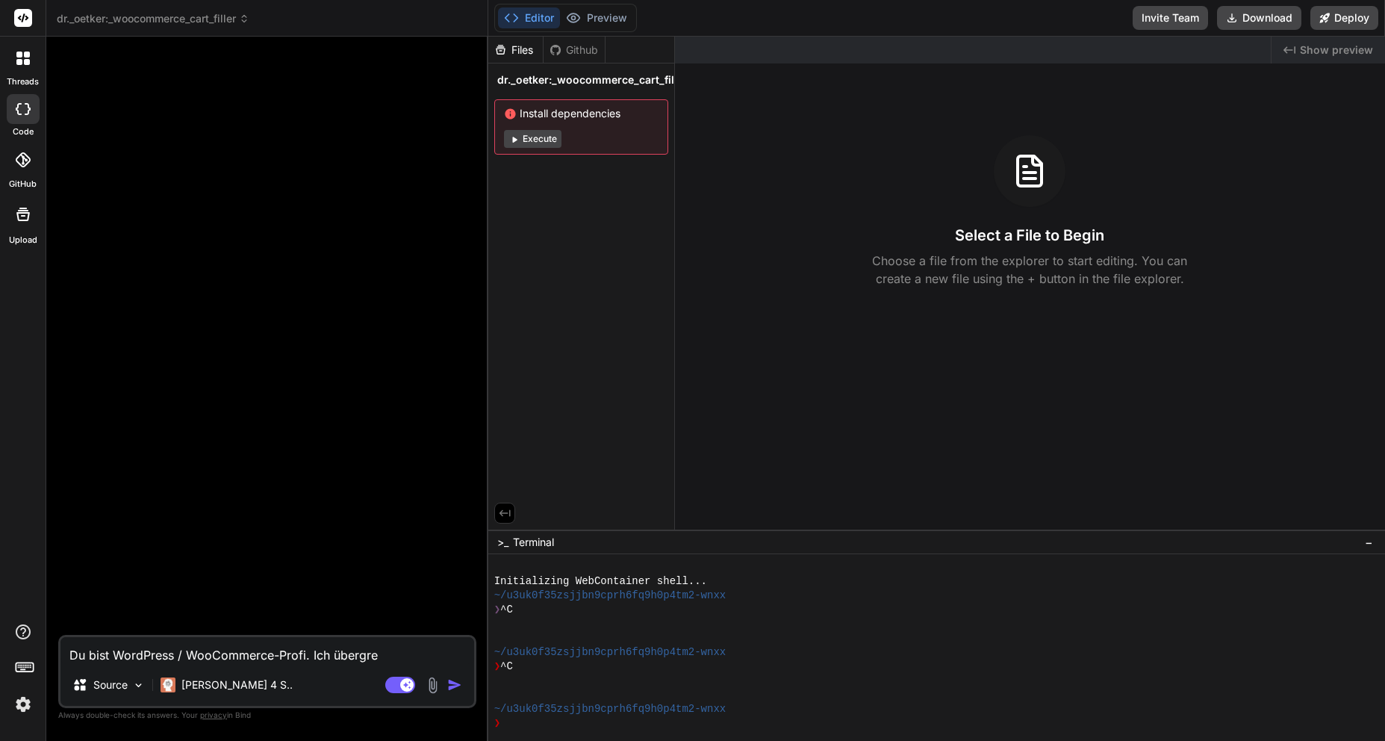
type textarea "x"
type textarea "Du bist WordPress / WooCommerce-Profi. Ich übergrebe"
type textarea "x"
type textarea "Du bist WordPress / WooCommerce-Profi. Ich übergrebe"
type textarea "x"
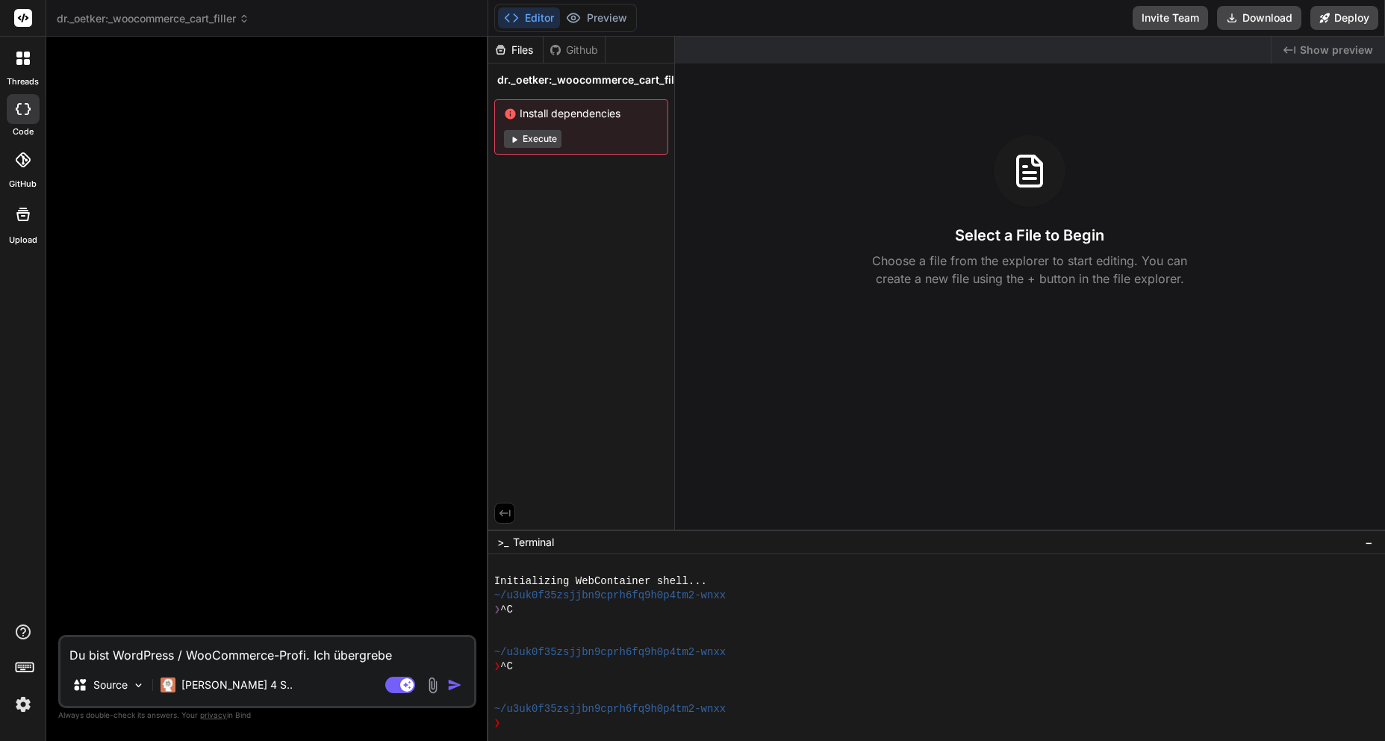
type textarea "Du bist WordPress / WooCommerce-Profi. Ich übergrebe"
type textarea "x"
type textarea "Du bist WordPress / WooCommerce-Profi. Ich übergreb"
type textarea "x"
type textarea "Du bist WordPress / WooCommerce-Profi. Ich übergre"
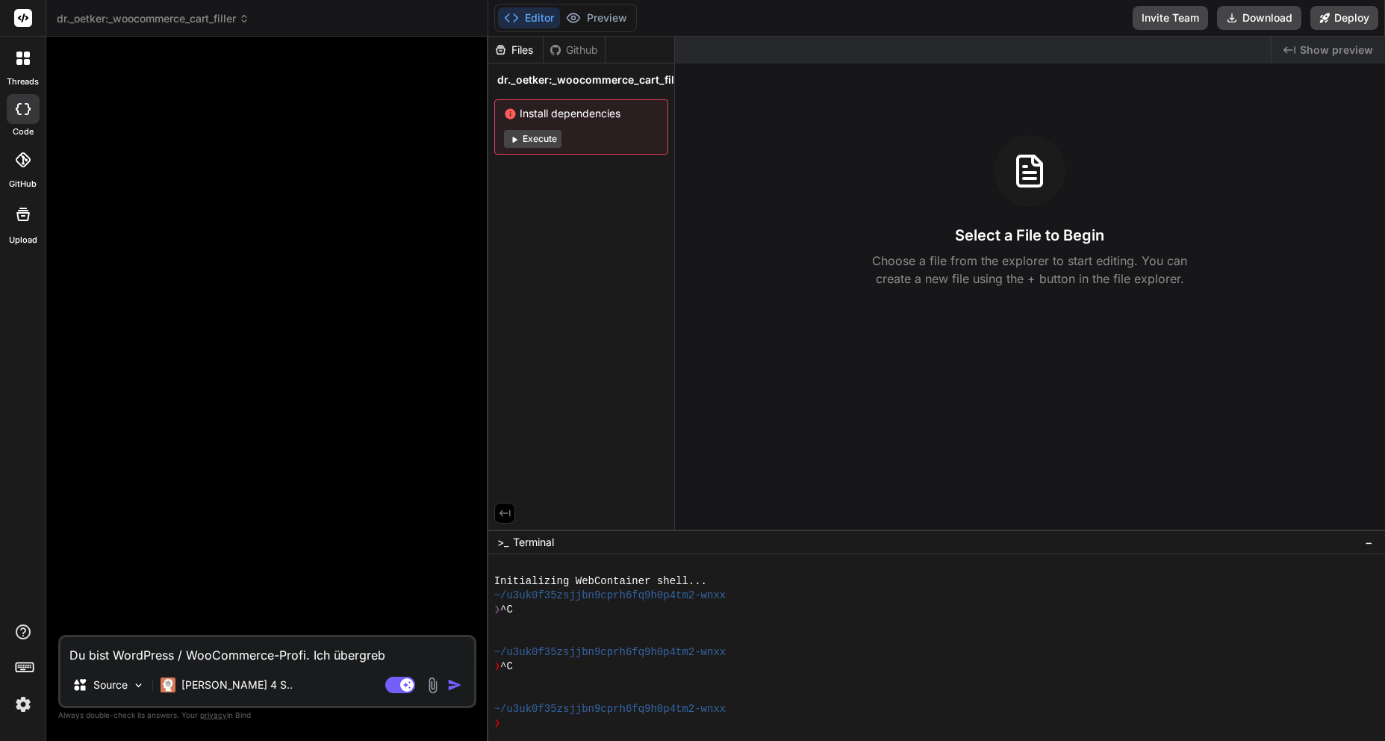
type textarea "x"
type textarea "Du bist WordPress / WooCommerce-Profi. Ich übergr"
type textarea "x"
type textarea "Du bist WordPress / WooCommerce-Profi. Ich überg"
type textarea "x"
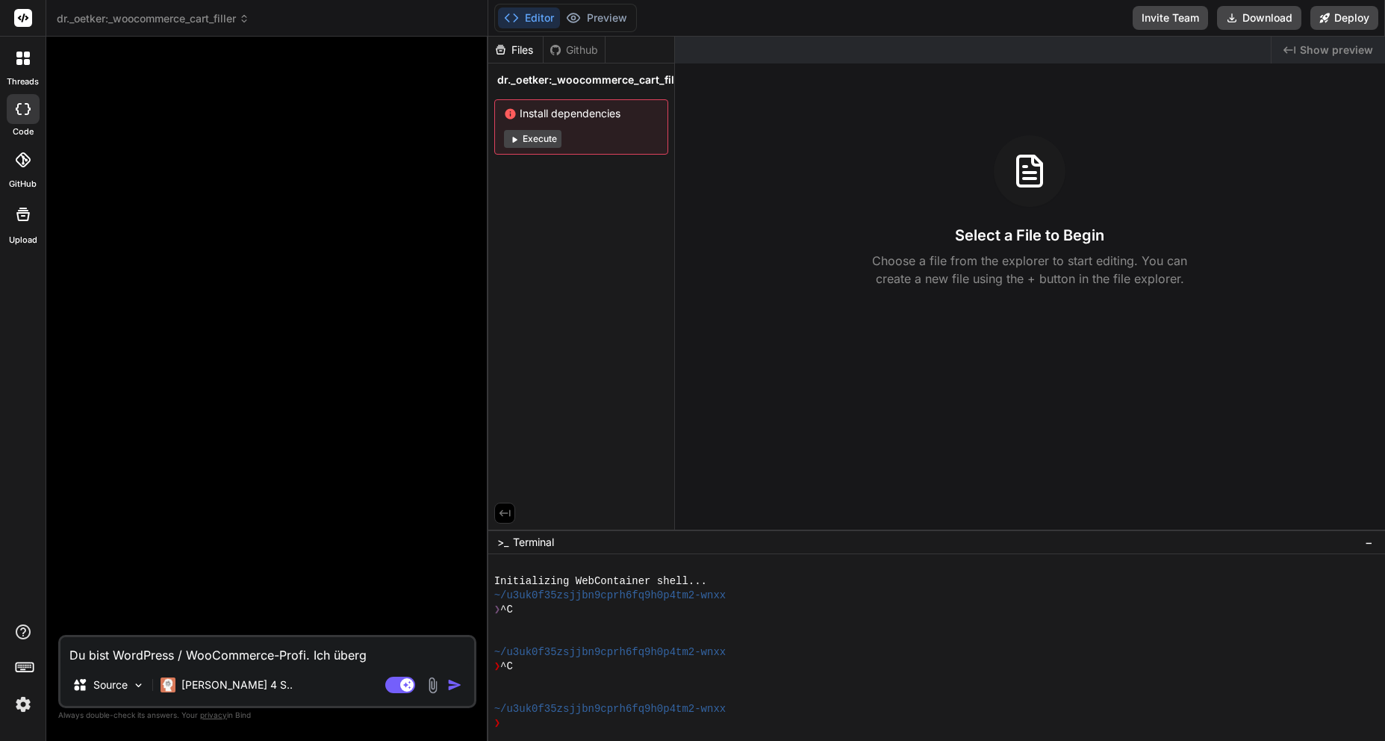
type textarea "Du bist WordPress / WooCommerce-Profi. Ich überge"
type textarea "x"
type textarea "Du bist WordPress / WooCommerce-Profi. Ich übergeb"
type textarea "x"
type textarea "Du bist WordPress / WooCommerce-Profi. Ich übergebe"
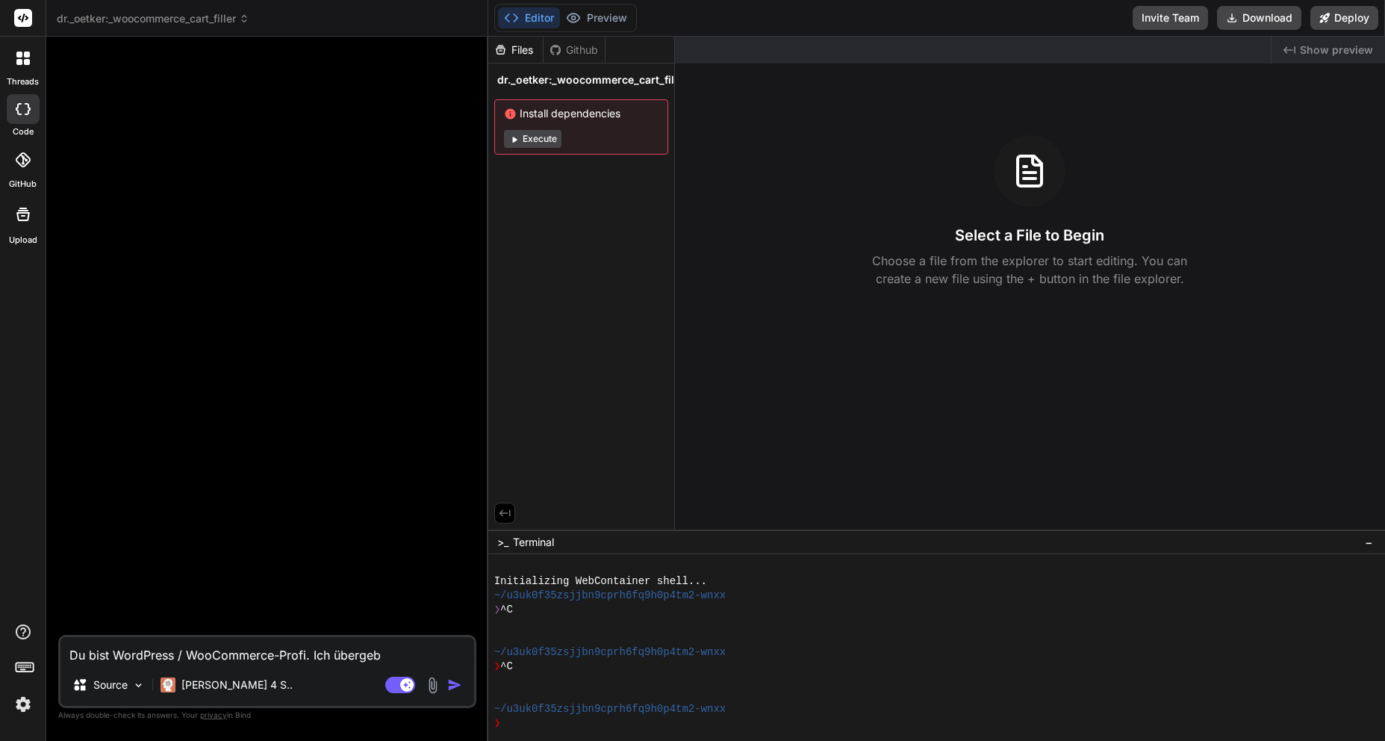
type textarea "x"
type textarea "Du bist WordPress / WooCommerce-Profi. Ich übergebe"
type textarea "x"
type textarea "Du bist WordPress / WooCommerce-Profi. Ich übergebe d"
type textarea "x"
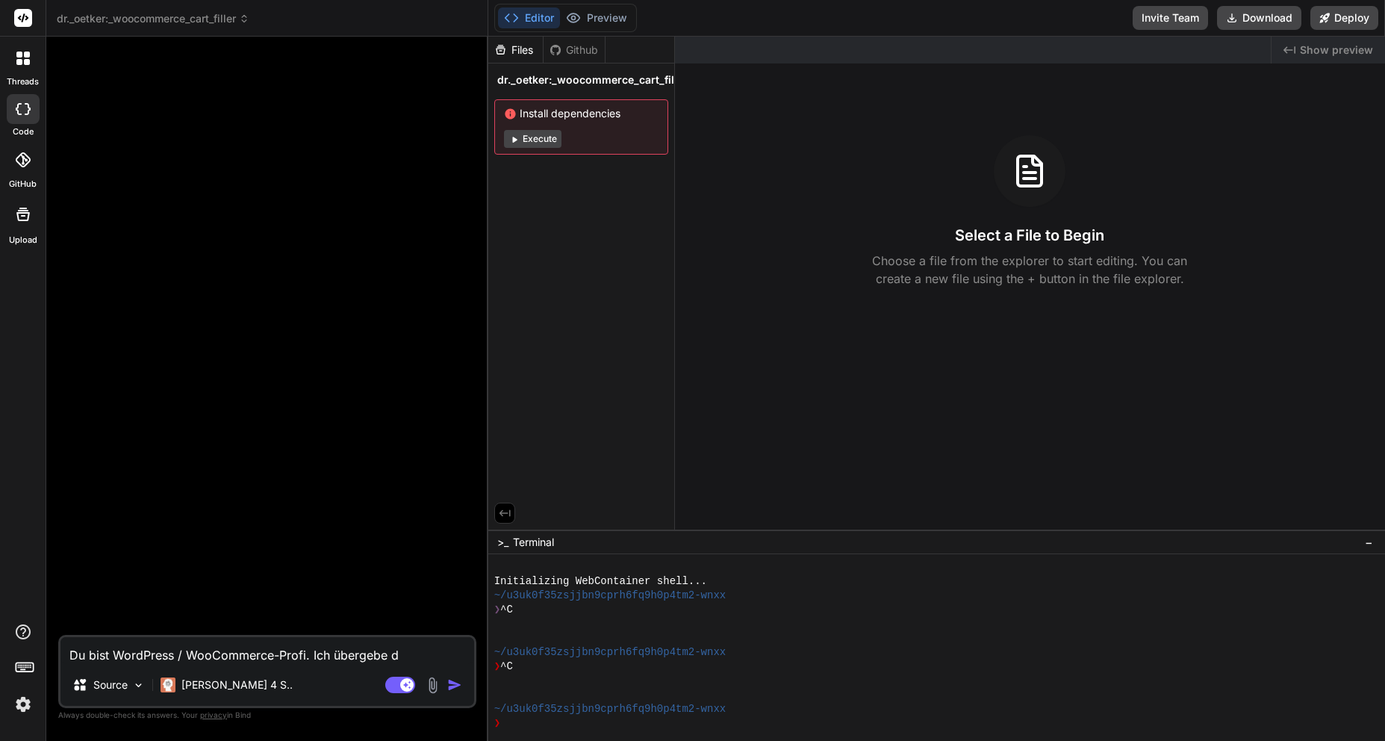
type textarea "Du bist WordPress / WooCommerce-Profi. Ich übergebe di"
type textarea "x"
type textarea "Du bist WordPress / WooCommerce-Profi. Ich übergebe dir"
type textarea "x"
type textarea "Du bist WordPress / WooCommerce-Profi. Ich übergebe dir"
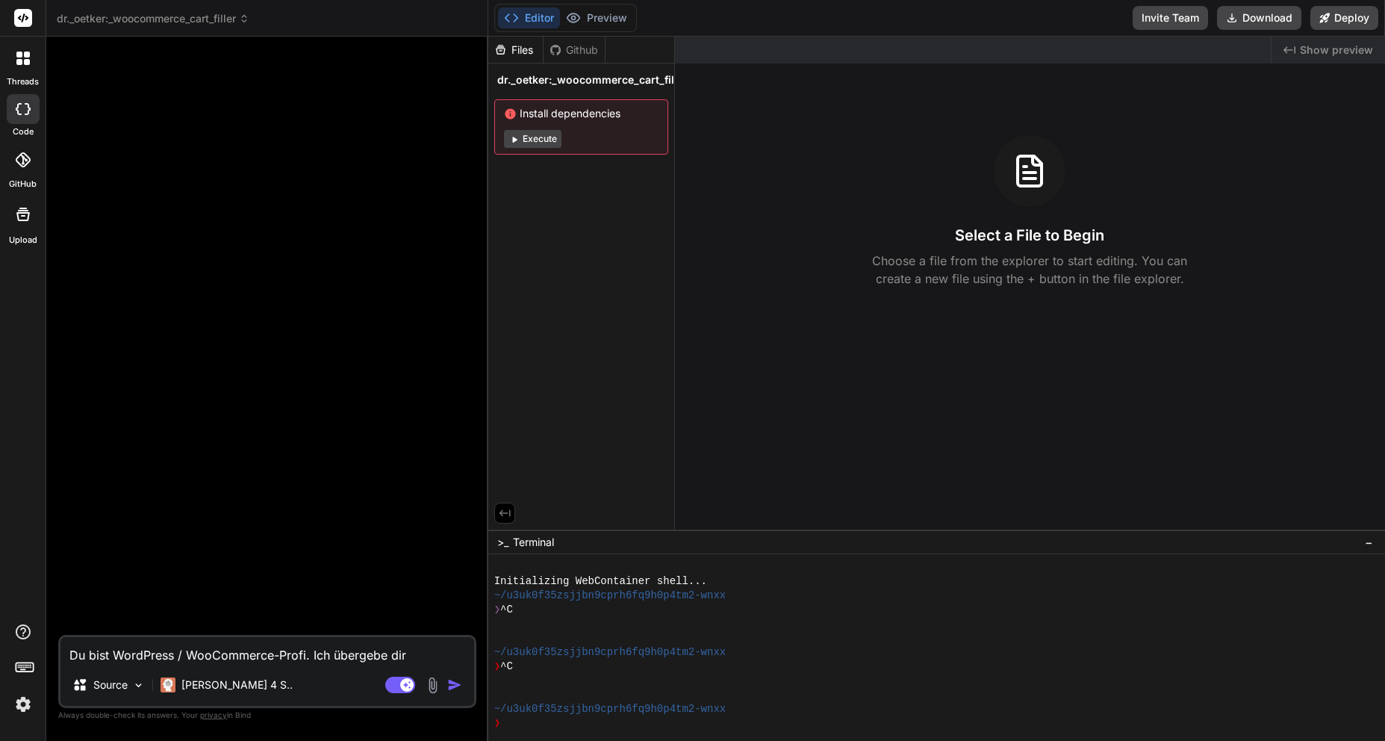
type textarea "x"
type textarea "Du bist WordPress / WooCommerce-Profi. Ich übergebe dir n"
type textarea "x"
type textarea "Du bist WordPress / WooCommerce-Profi. Ich übergebe dir nu"
type textarea "x"
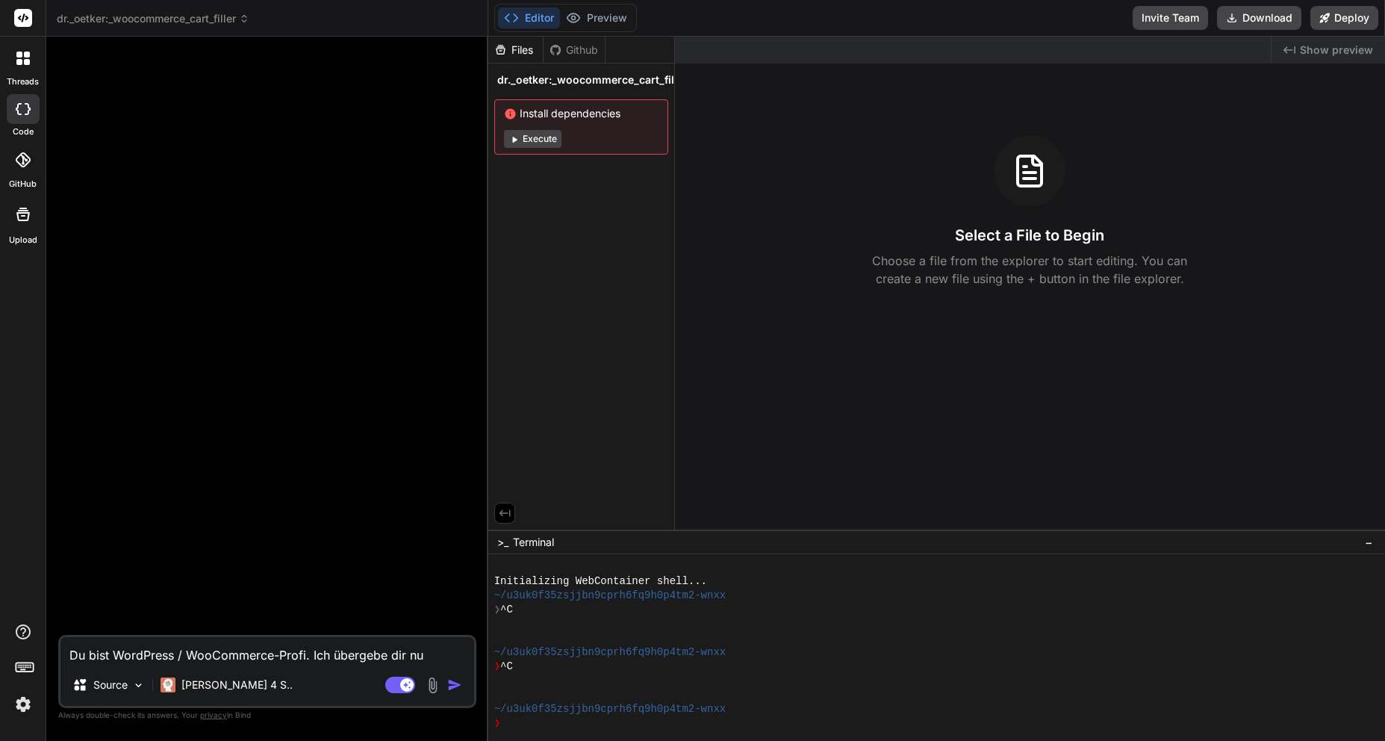
type textarea "Du bist WordPress / WooCommerce-Profi. Ich übergebe dir nun"
type textarea "x"
type textarea "Du bist WordPress / WooCommerce-Profi. Ich übergebe dir nun"
type textarea "x"
type textarea "Du bist WordPress / WooCommerce-Profi. Ich übergebe dir nun e"
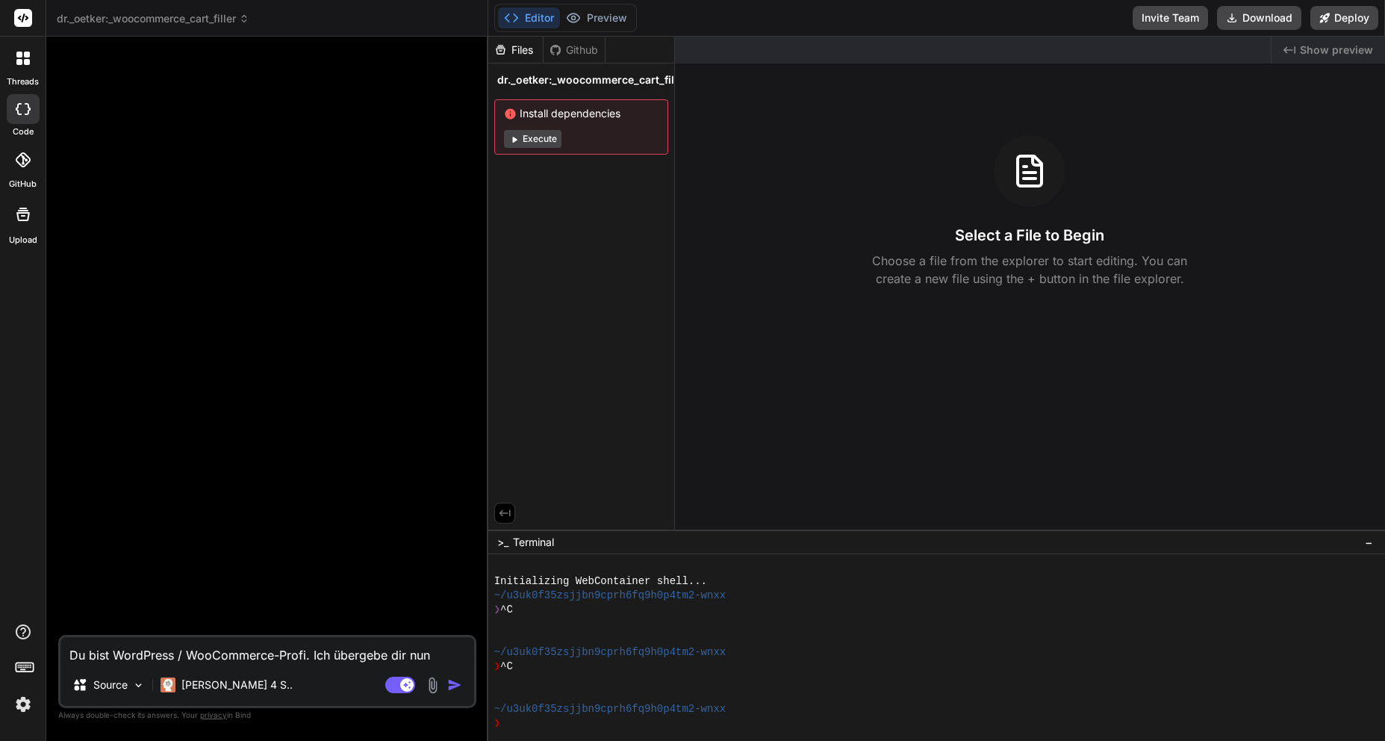
type textarea "x"
type textarea "Du bist WordPress / WooCommerce-Profi. Ich übergebe dir nun ei"
type textarea "x"
type textarea "Du bist WordPress / WooCommerce-Profi. Ich übergebe dir nun ein"
type textarea "x"
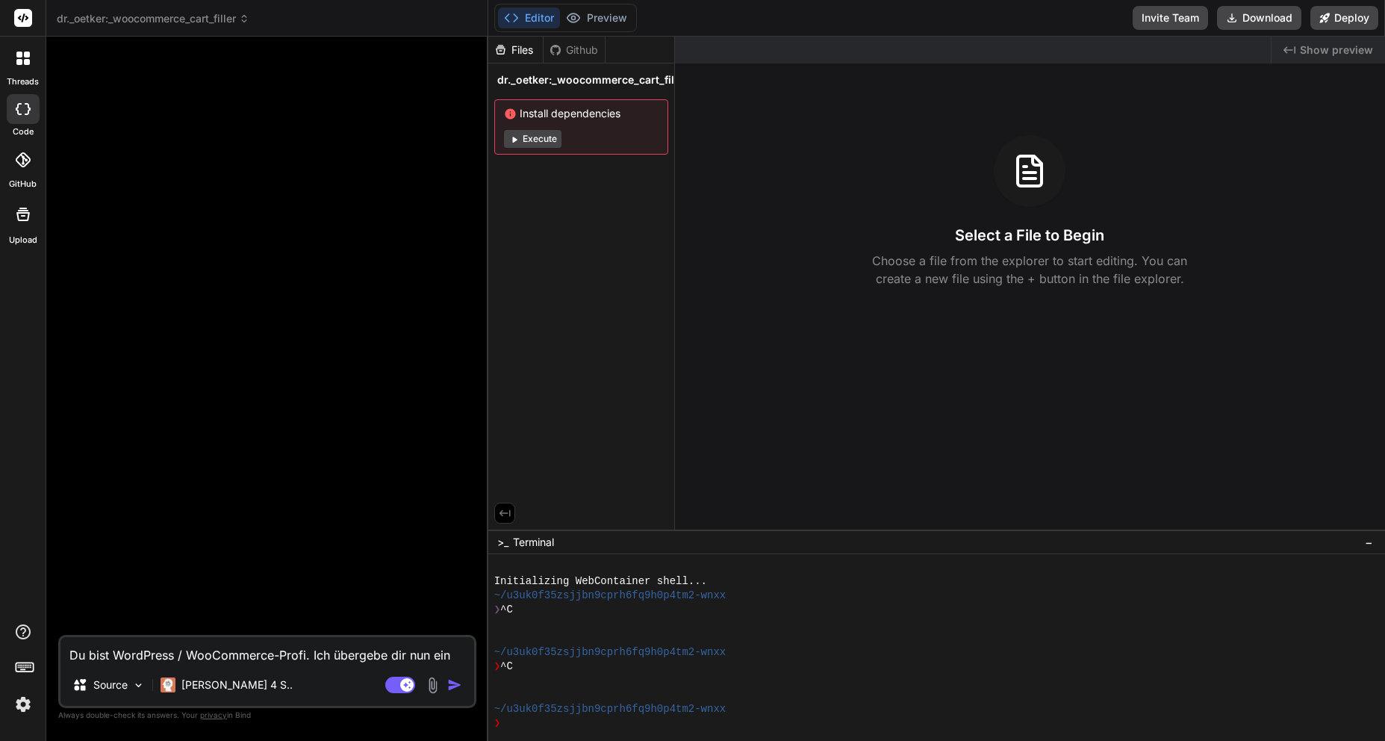
type textarea "Du bist WordPress / WooCommerce-Profi. Ich übergebe dir nun ein"
type textarea "x"
type textarea "Du bist WordPress / WooCommerce-Profi. Ich übergebe dir nun ein P"
type textarea "x"
type textarea "Du bist WordPress / WooCommerce-Profi. Ich übergebe dir nun ein Pl"
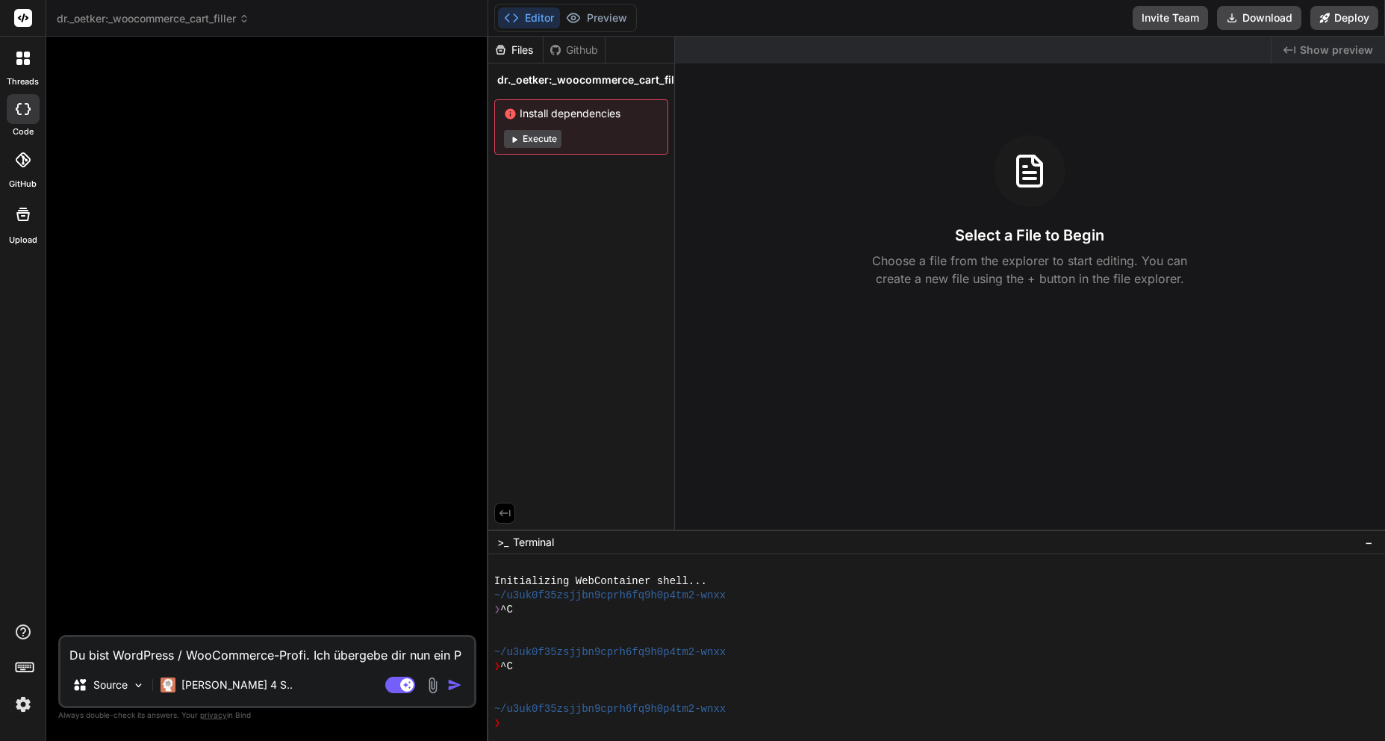
type textarea "x"
type textarea "Du bist WordPress / WooCommerce-Profi. Ich übergebe dir nun ein Plu"
type textarea "x"
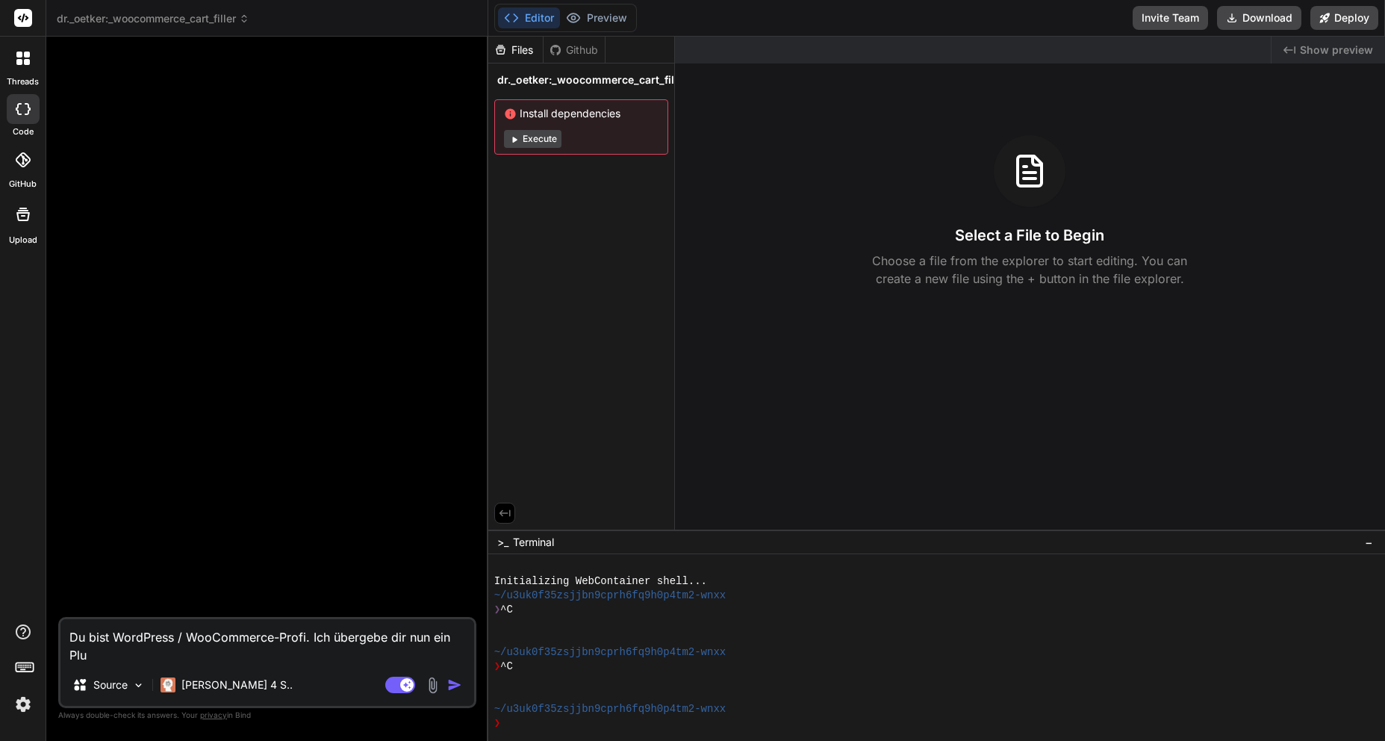
type textarea "Du bist WordPress / WooCommerce-Profi. Ich übergebe dir nun ein Plug"
type textarea "x"
type textarea "Du bist WordPress / WooCommerce-Profi. Ich übergebe dir nun ein Plugi"
type textarea "x"
type textarea "Du bist WordPress / WooCommerce-Profi. Ich übergebe dir nun ein Plugin"
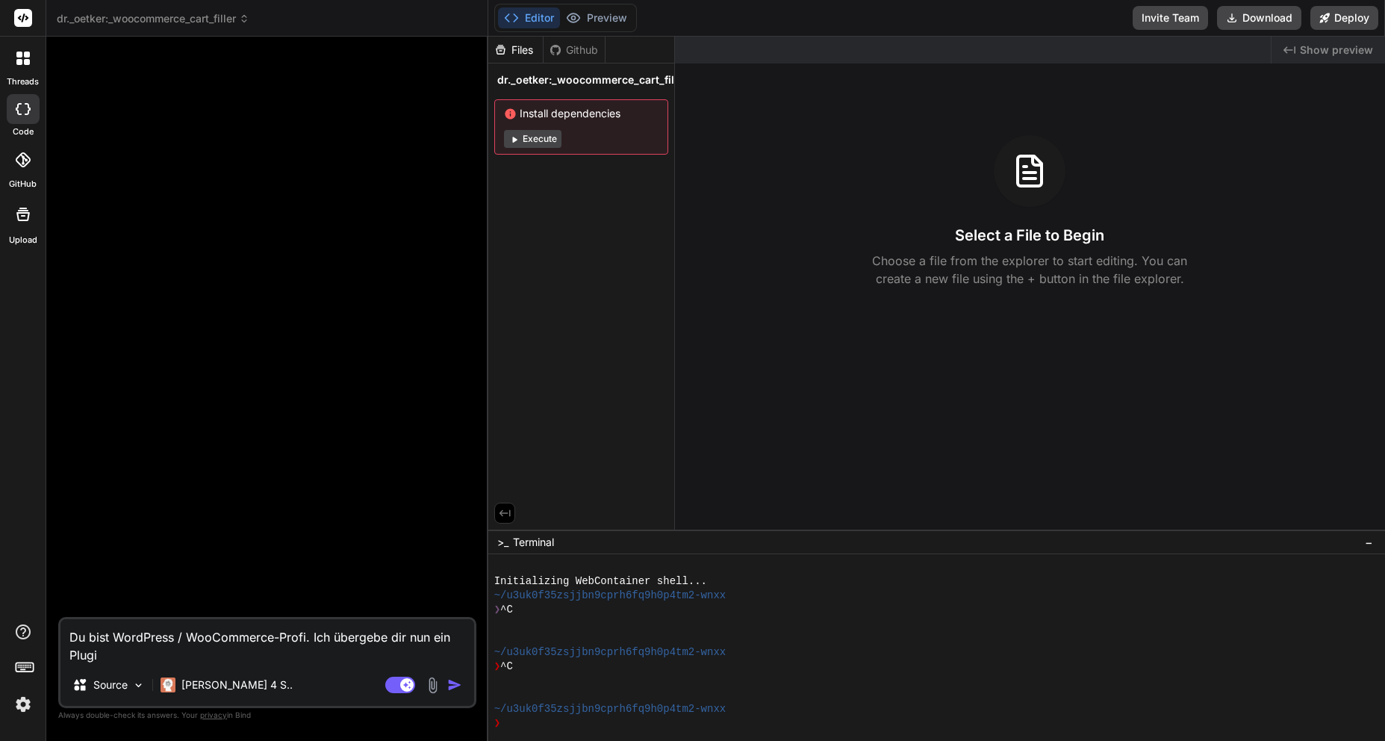
type textarea "x"
type textarea "Du bist WordPress / WooCommerce-Profi. Ich übergebe dir nun ein Plugin,"
type textarea "x"
type textarea "Du bist WordPress / WooCommerce-Profi. Ich übergebe dir nun ein Plugin,"
type textarea "x"
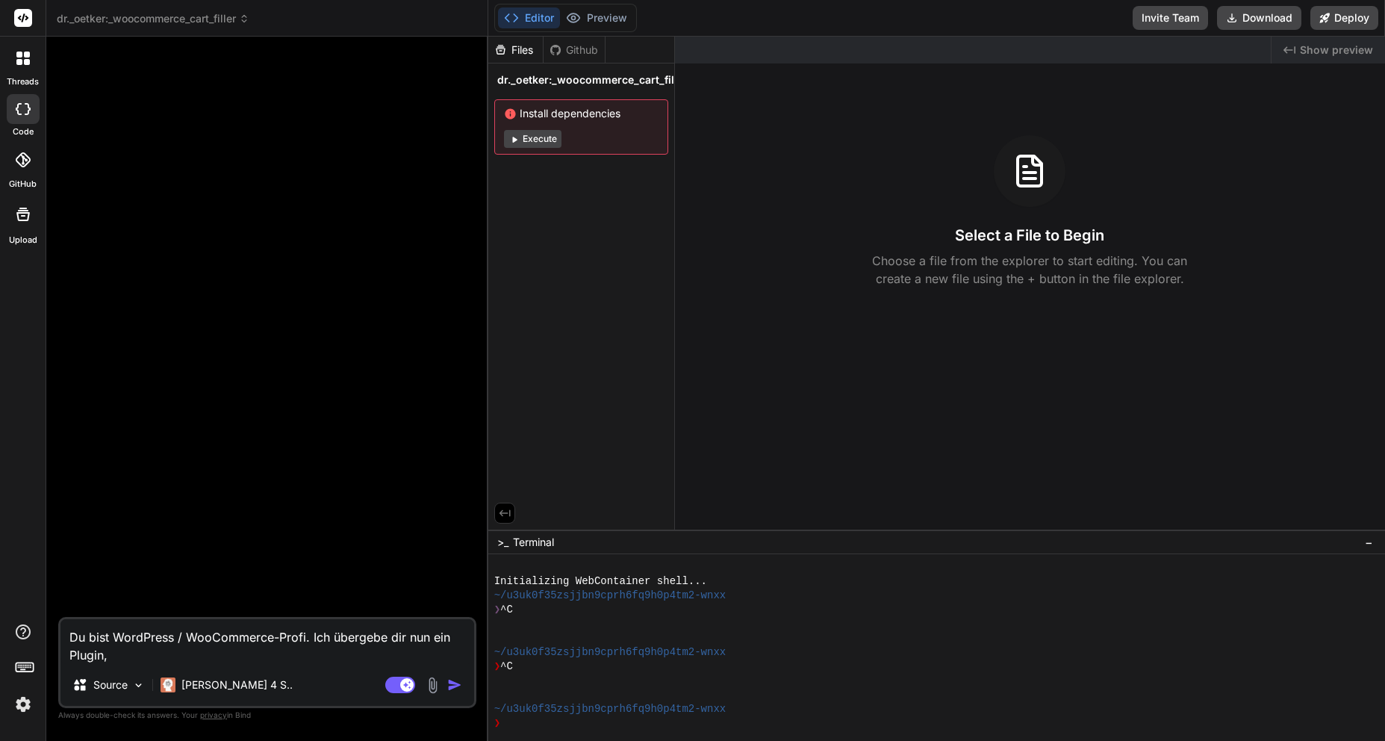
type textarea "Du bist WordPress / WooCommerce-Profi. Ich übergebe dir nun ein Plugin, d"
type textarea "x"
type textarea "Du bist WordPress / WooCommerce-Profi. Ich übergebe dir nun ein Plugin, da"
type textarea "x"
type textarea "Du bist WordPress / WooCommerce-Profi. Ich übergebe dir nun ein Plugin, das"
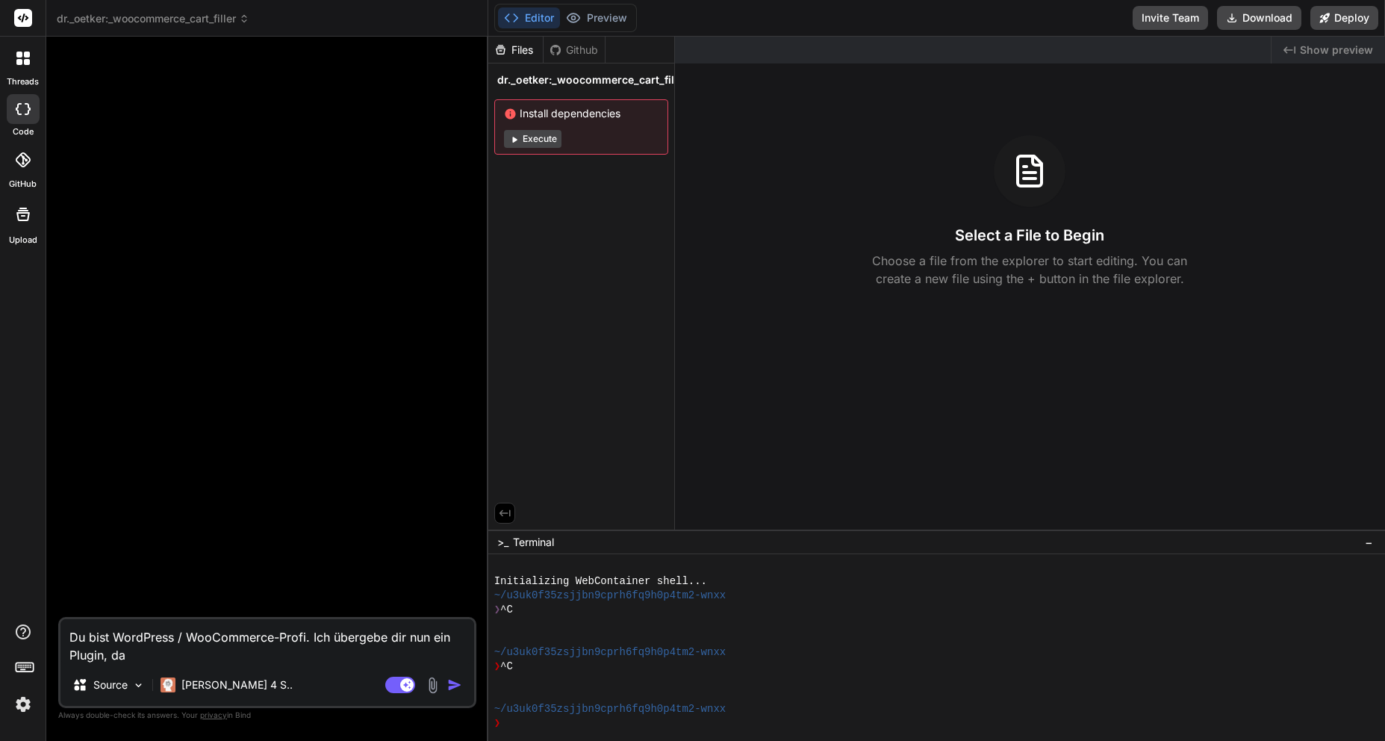
type textarea "x"
type textarea "Du bist WordPress / WooCommerce-Profi. Ich übergebe dir nun ein Plugin, das"
type textarea "x"
type textarea "Du bist WordPress / WooCommerce-Profi. Ich übergebe dir nun ein Plugin, das o"
type textarea "x"
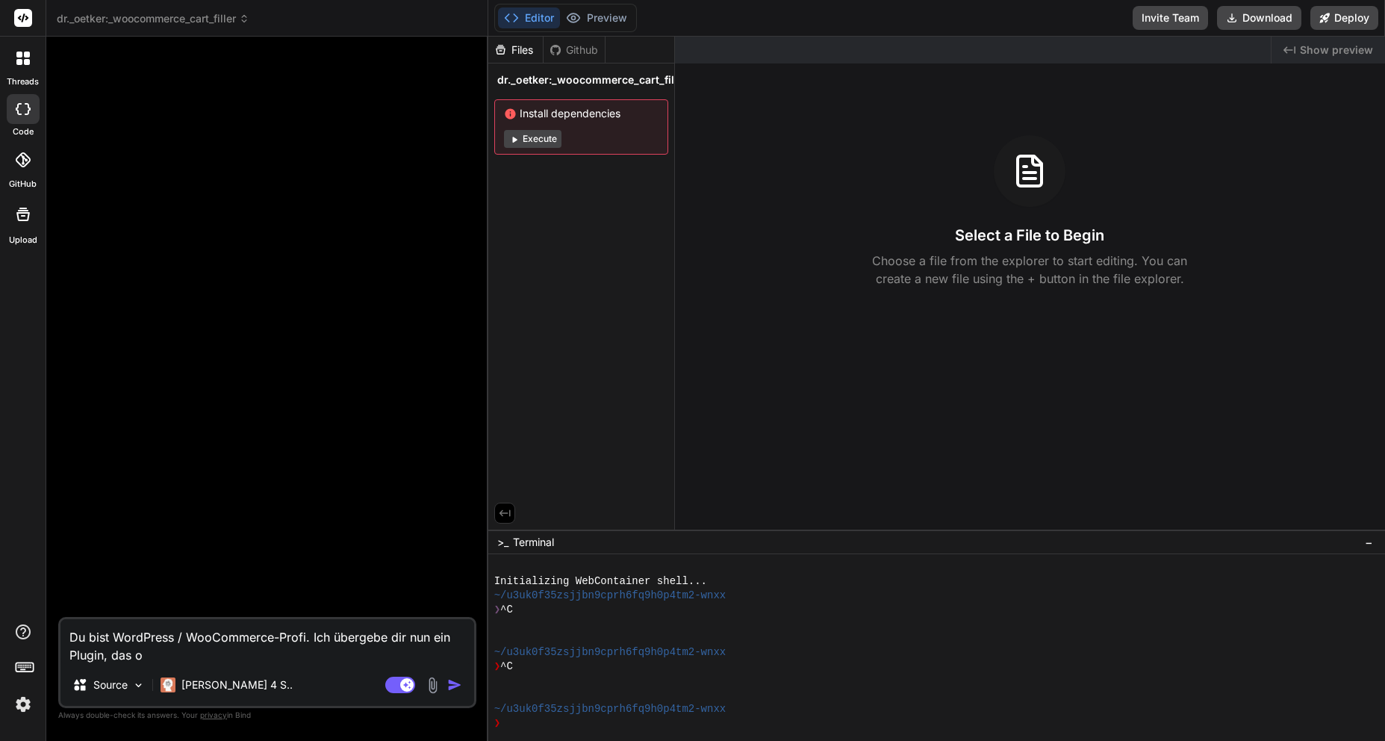
type textarea "Du bist WordPress / WooCommerce-Profi. Ich übergebe dir nun ein Plugin, das op"
type textarea "x"
type textarea "Du bist WordPress / WooCommerce-Profi. Ich übergebe dir nun ein Plugin, das opt"
type textarea "x"
type textarea "Du bist WordPress / WooCommerce-Profi. Ich übergebe dir nun ein Plugin, das opti"
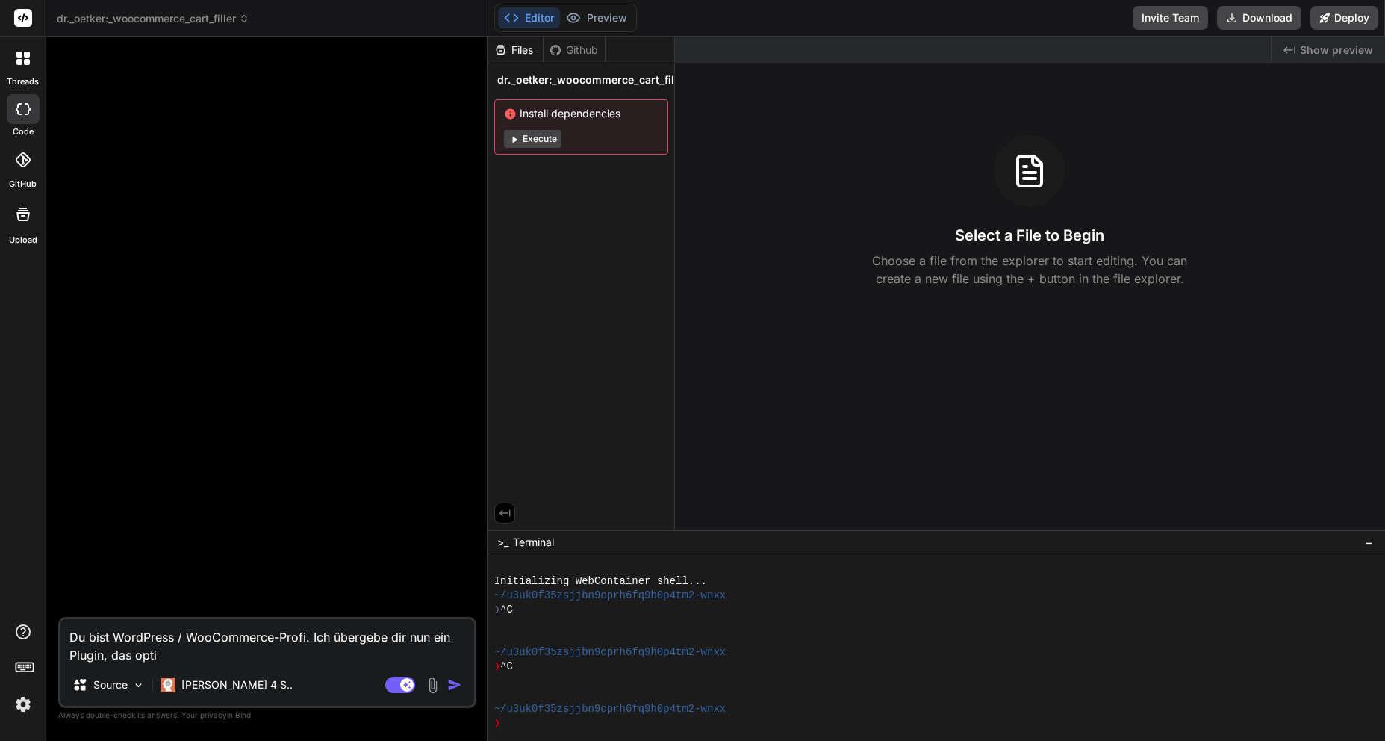
type textarea "x"
type textarea "Du bist WordPress / WooCommerce-Profi. Ich übergebe dir nun ein Plugin, das opt…"
type textarea "x"
type textarea "Du bist WordPress / WooCommerce-Profi. Ich übergebe dir nun ein Plugin, das opt…"
type textarea "x"
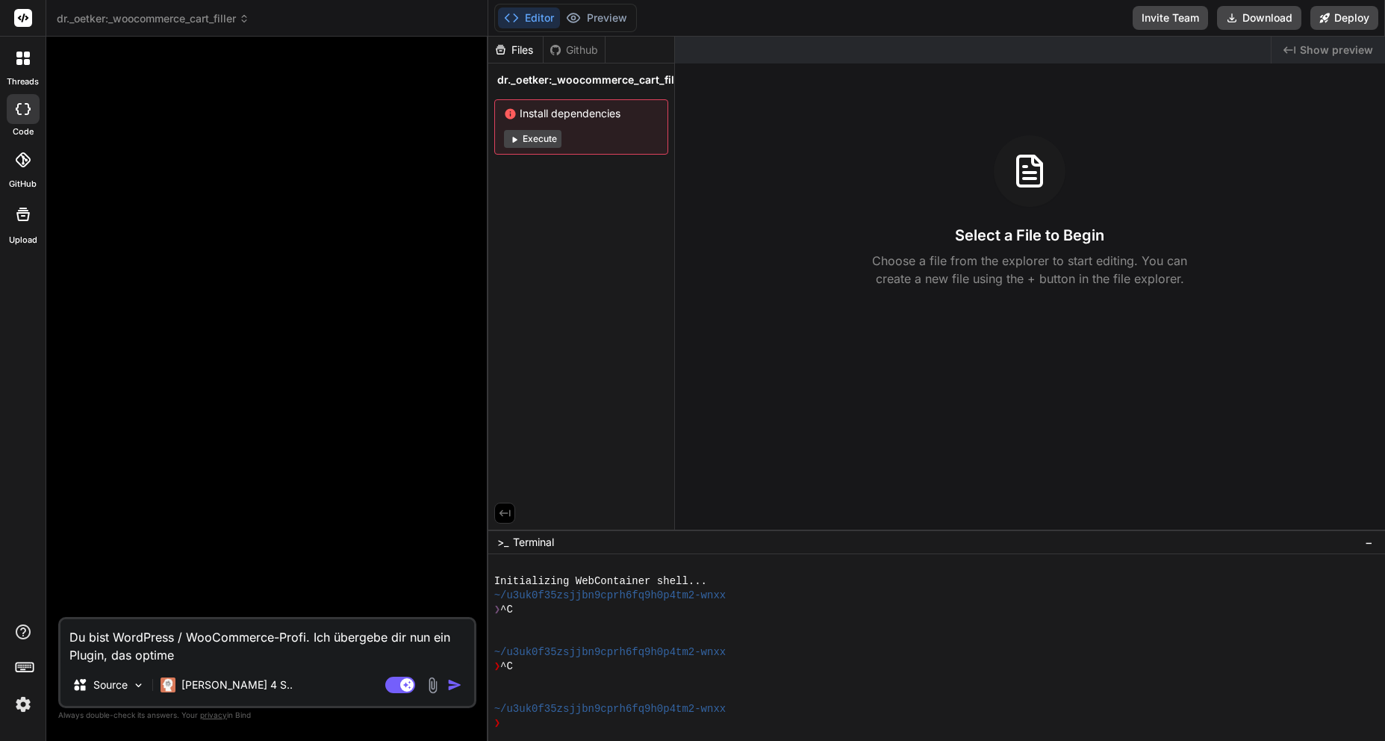
type textarea "Du bist WordPress / WooCommerce-Profi. Ich übergebe dir nun ein Plugin, das opt…"
type textarea "x"
type textarea "Du bist WordPress / WooCommerce-Profi. Ich übergebe dir nun ein Plugin, das opt…"
type textarea "x"
type textarea "Du bist WordPress / WooCommerce-Profi. Ich übergebe dir nun ein Plugin, das opt…"
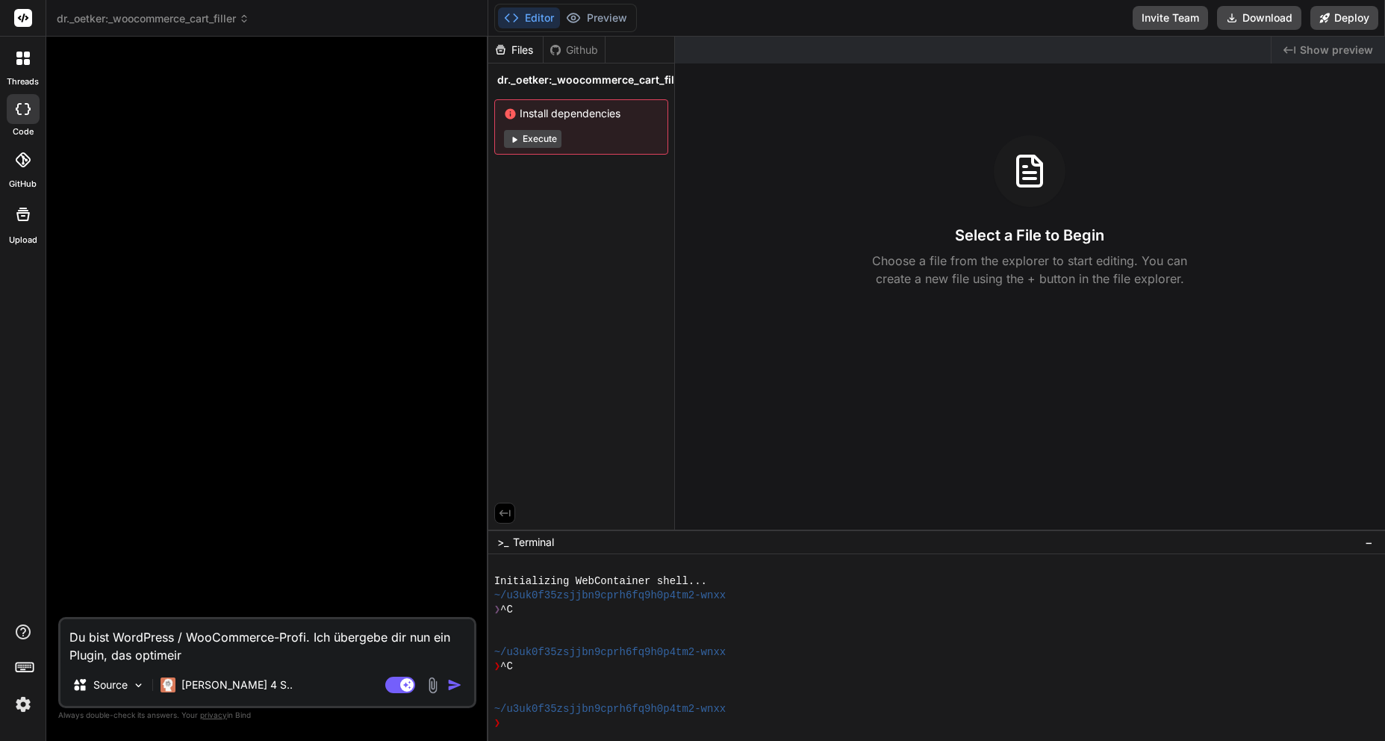
type textarea "x"
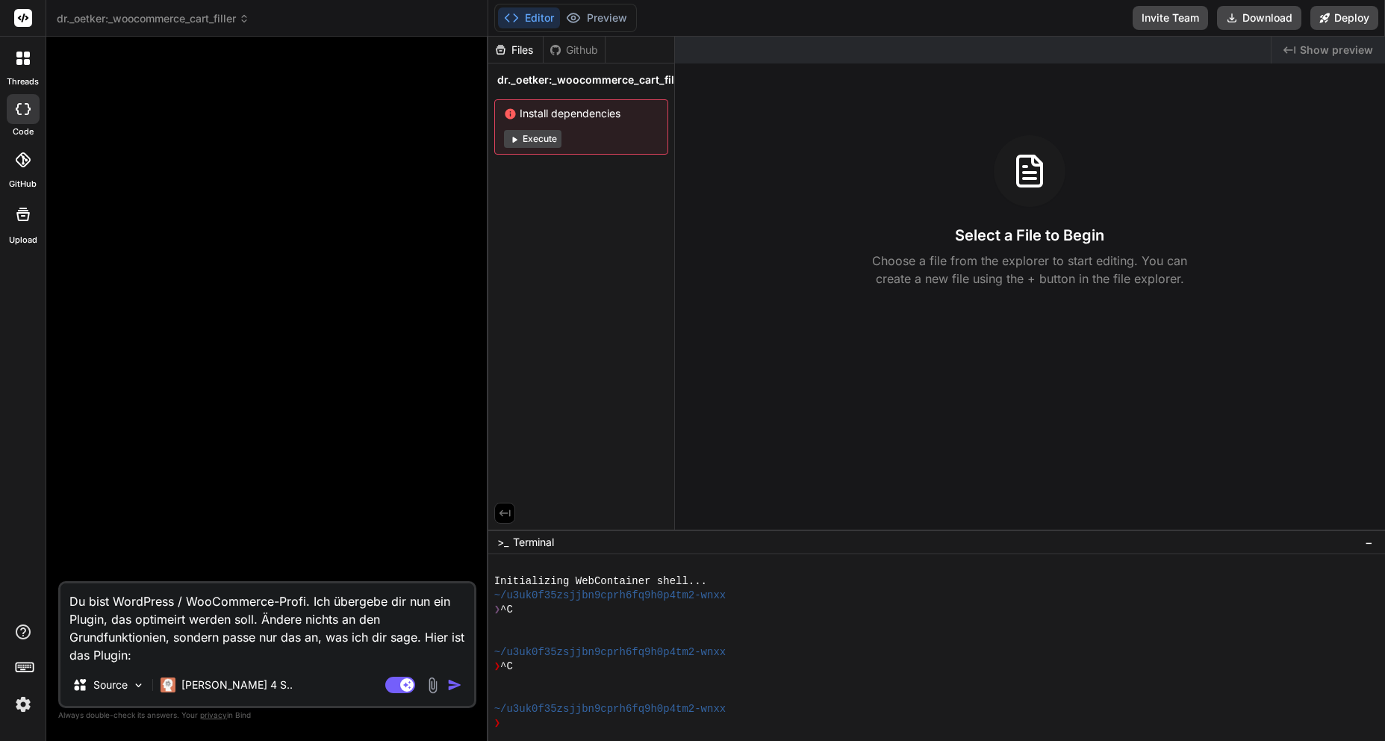
click at [181, 647] on textarea "Du bist WordPress / WooCommerce-Profi. Ich übergebe dir nun ein Plugin, das opt…" at bounding box center [267, 623] width 414 height 81
paste textarea "<?lor /** * Ipsumd Sita: ConSectetur Adipisci Elitse * Doeiusmodte: Incid Utlab…"
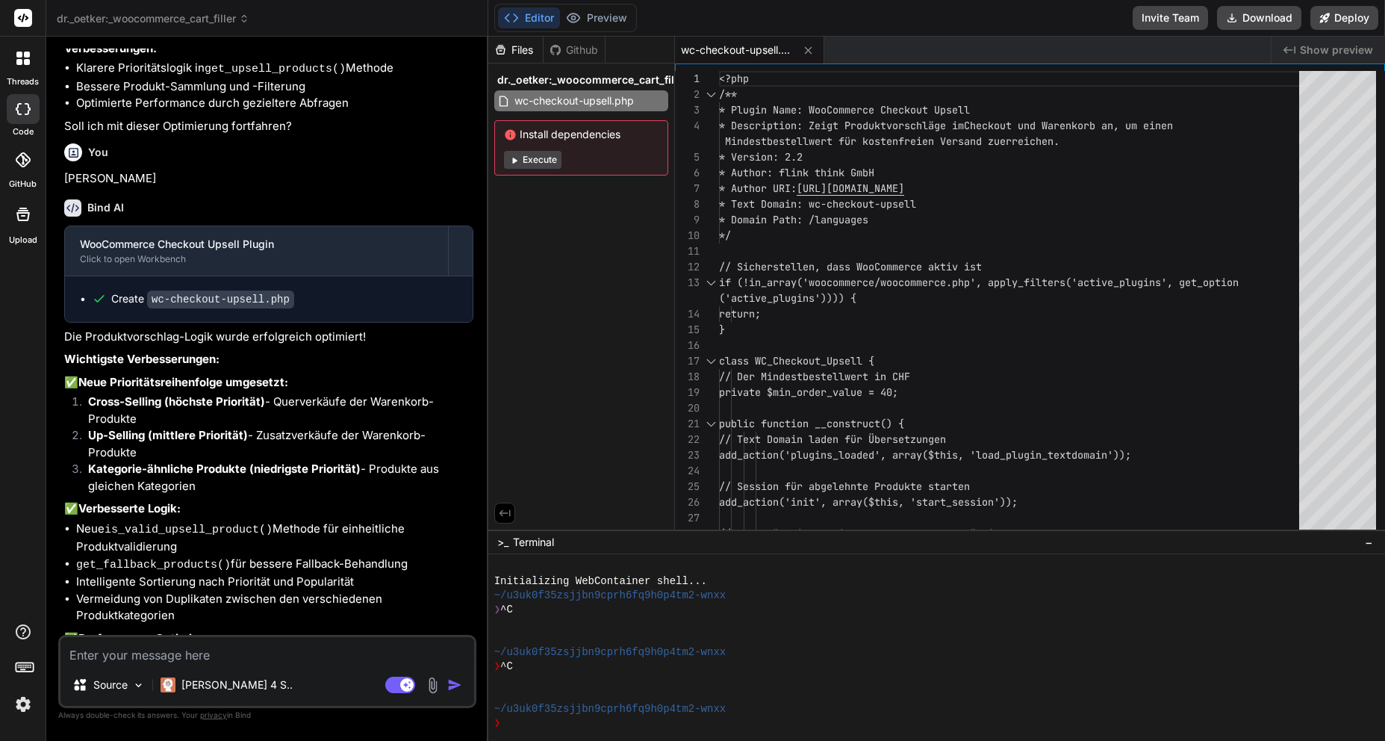
scroll to position [10435, 0]
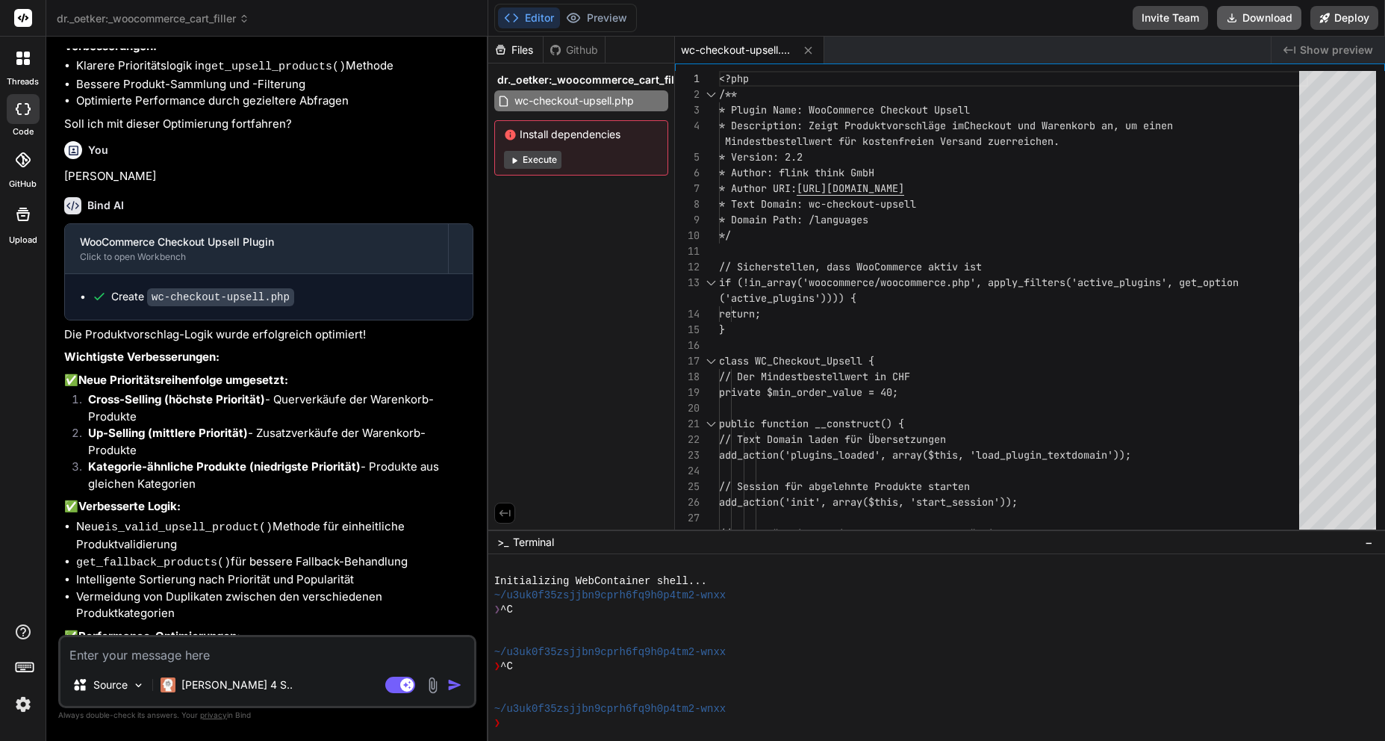
click at [1251, 22] on button "Download" at bounding box center [1259, 18] width 84 height 24
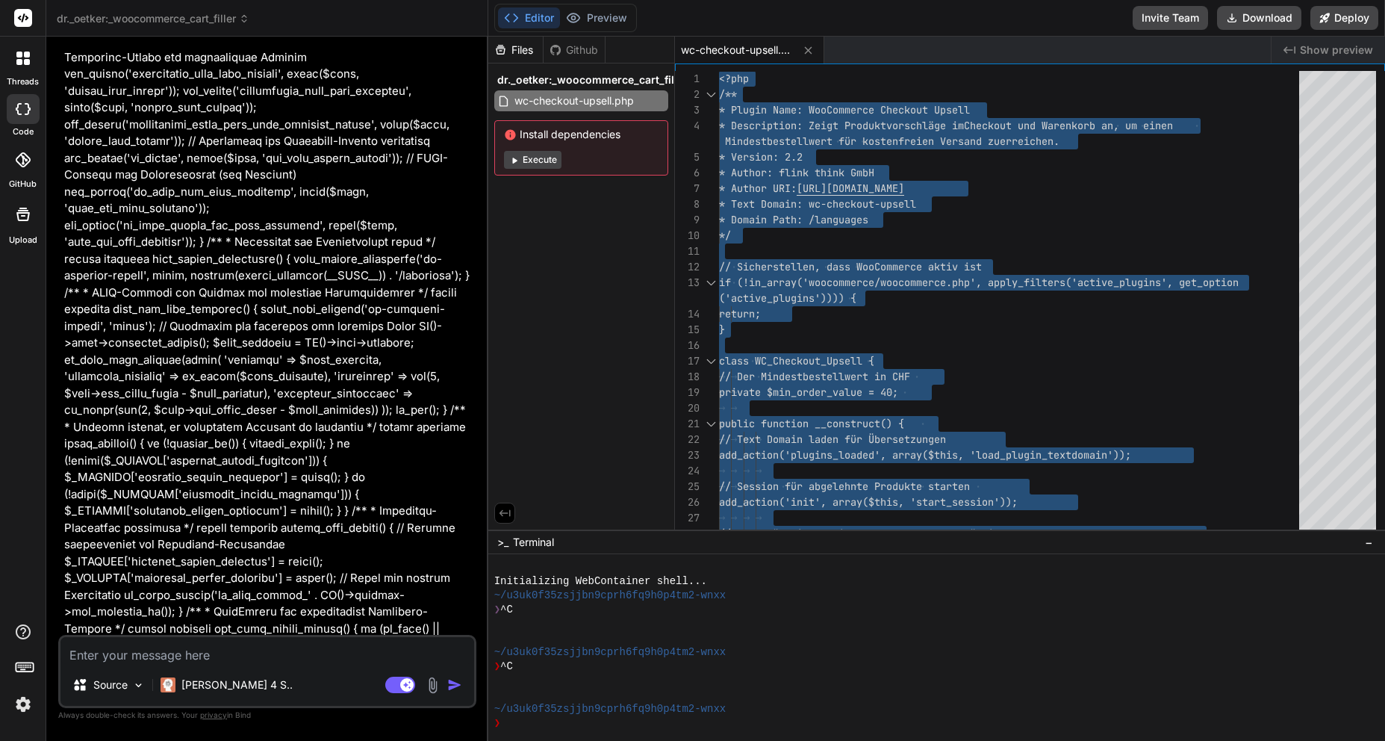
scroll to position [0, 0]
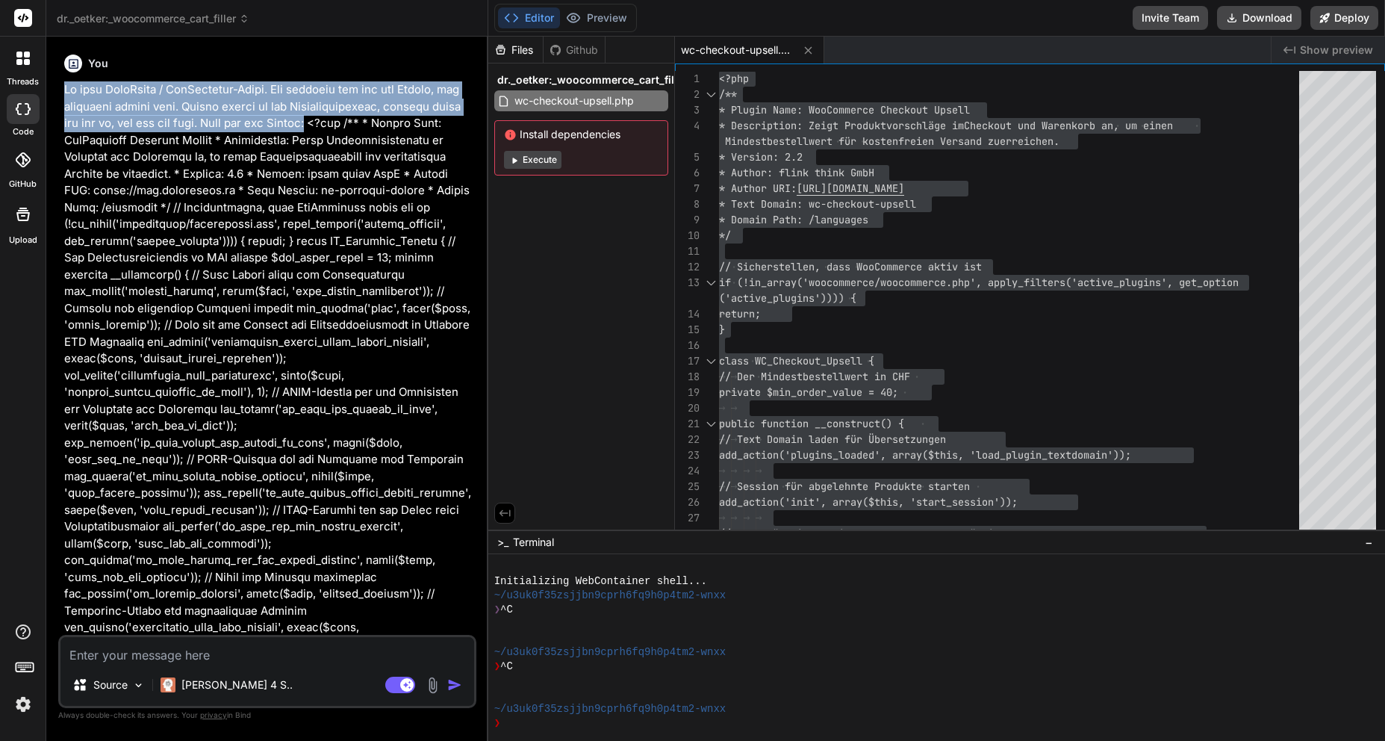
drag, startPoint x: 65, startPoint y: 90, endPoint x: 352, endPoint y: 124, distance: 289.4
copy p "Du bist WordPress / WooCommerce-Profi. Ich übergebe dir nun ein Plugin, das opt…"
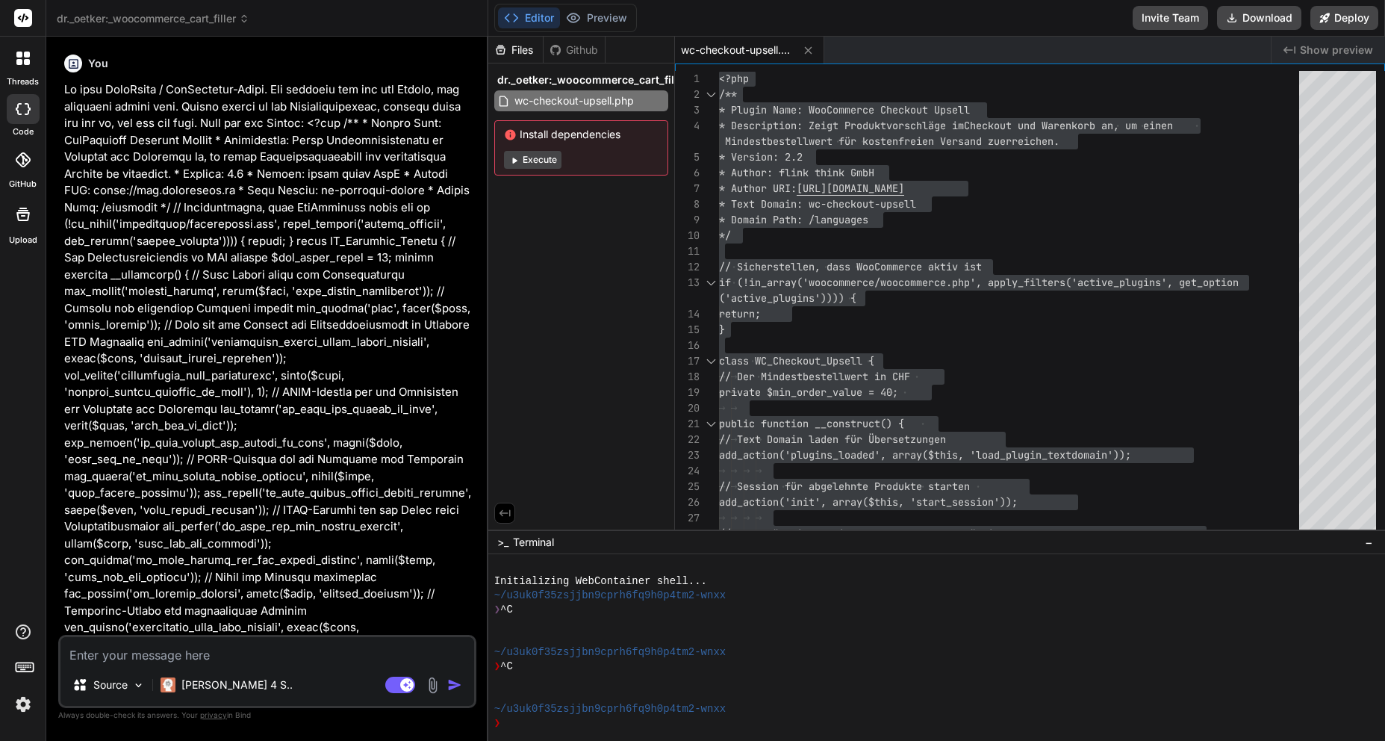
click at [208, 19] on span "dr._oetker:_woocommerce_cart_filler" at bounding box center [153, 18] width 193 height 15
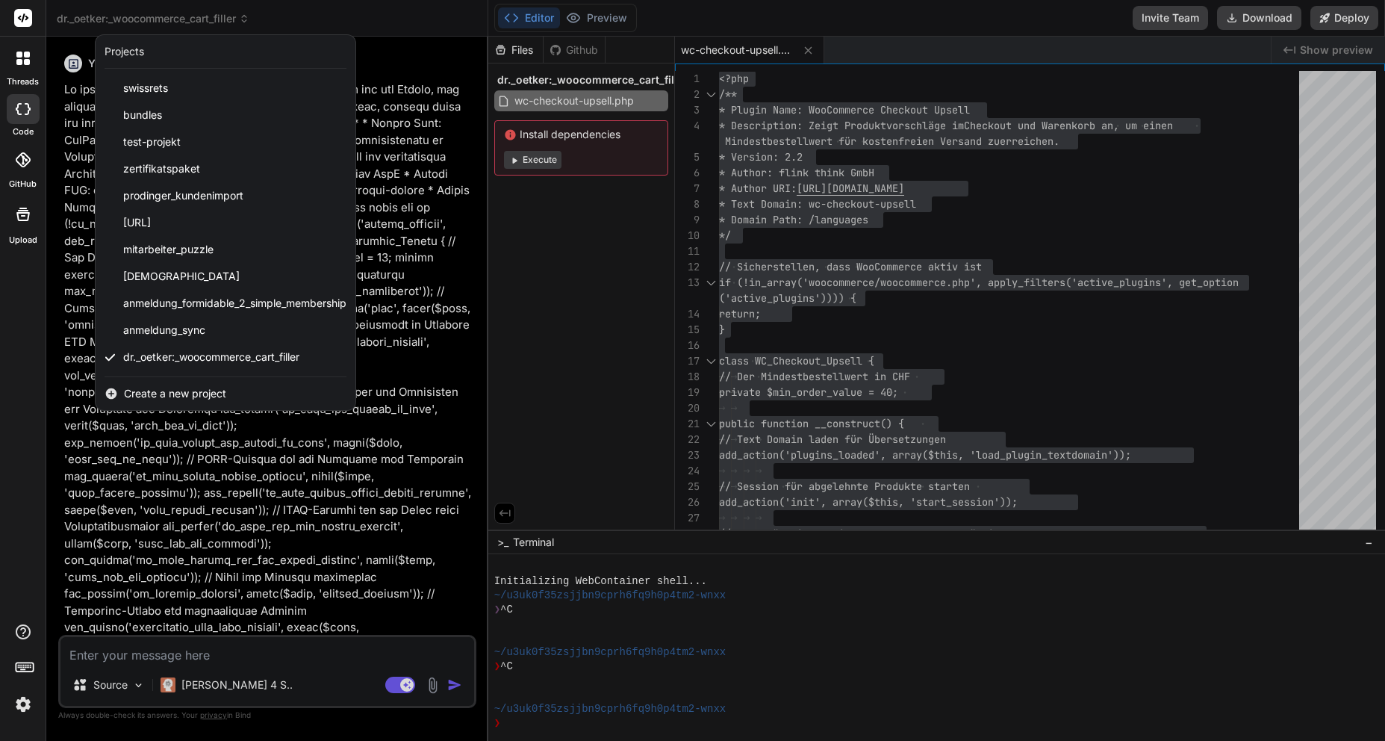
click at [163, 387] on span "Create a new project" at bounding box center [175, 393] width 102 height 15
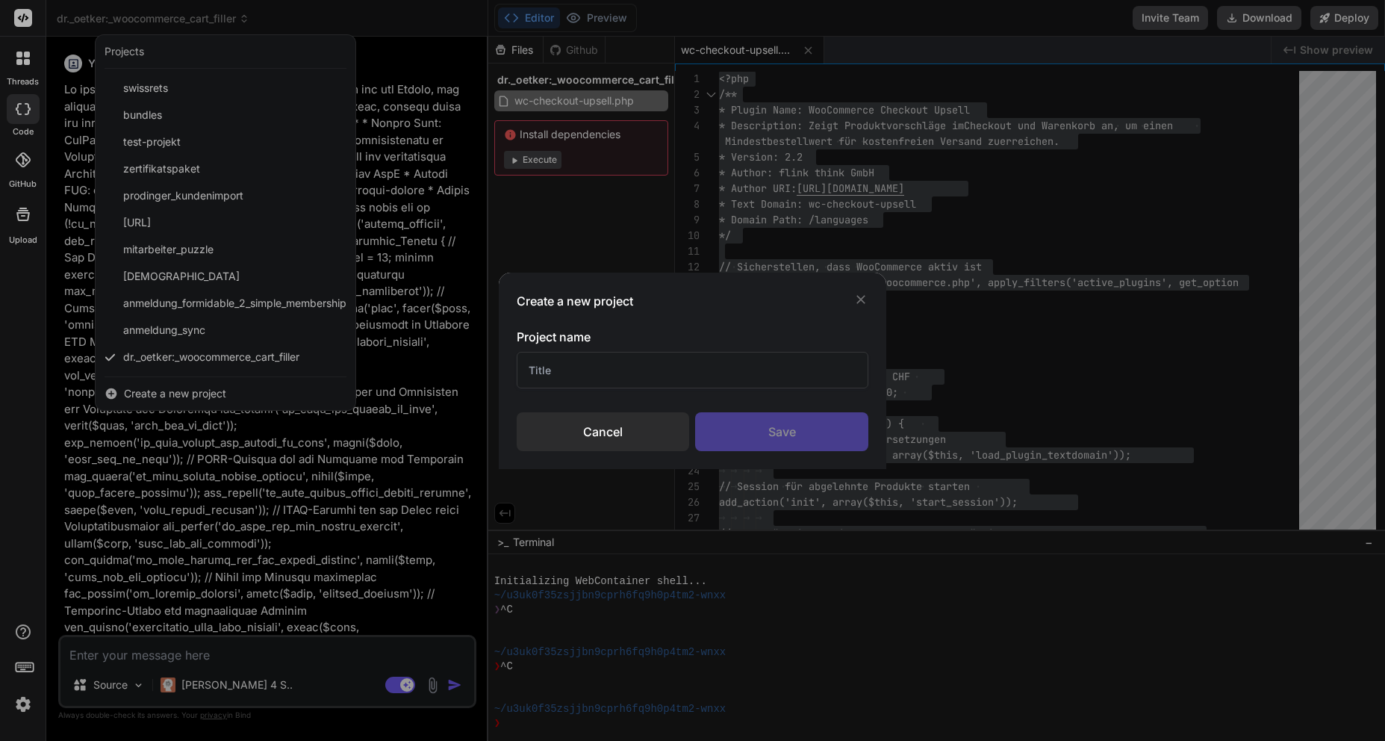
click at [635, 364] on input "text" at bounding box center [693, 370] width 352 height 37
click at [782, 438] on div "Save" at bounding box center [781, 431] width 173 height 39
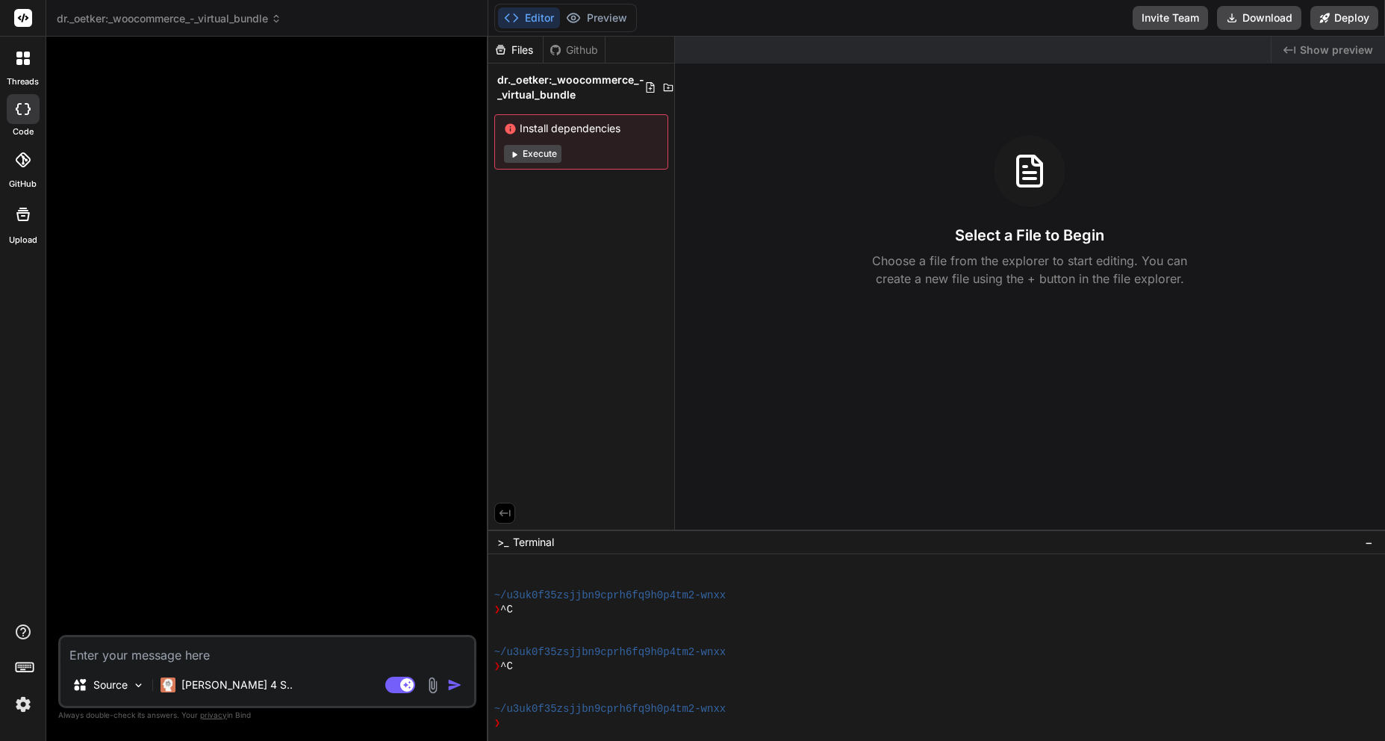
click at [158, 646] on textarea at bounding box center [267, 650] width 414 height 27
paste textarea "Du bist WordPress / WooCommerce-Profi. Ich übergebe dir nun ein Plugin, das opt…"
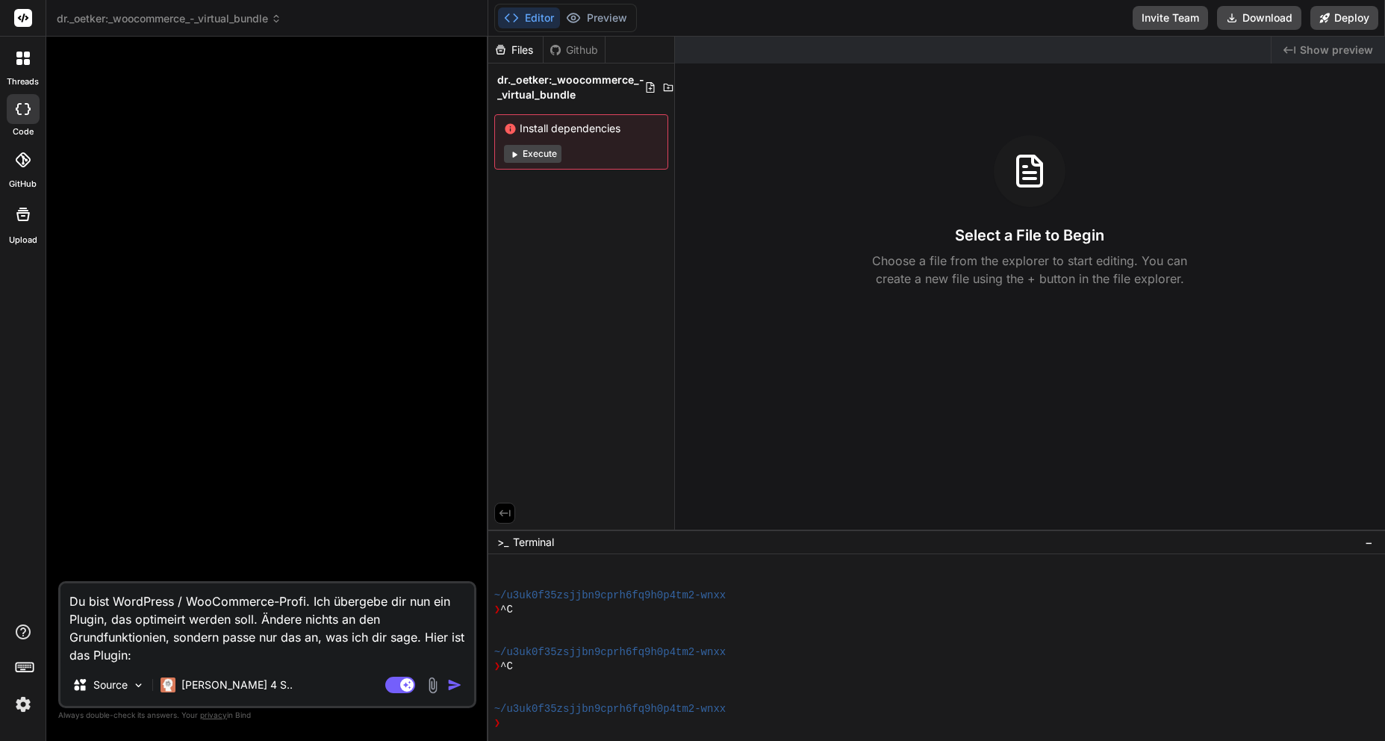
click at [169, 655] on textarea "Du bist WordPress / WooCommerce-Profi. Ich übergebe dir nun ein Plugin, das opt…" at bounding box center [267, 623] width 414 height 81
paste textarea "<?lor /** * Ipsumd Sita: ConSectetur Adipisc Elitsed * Doeiusmodte: Incididu ut…"
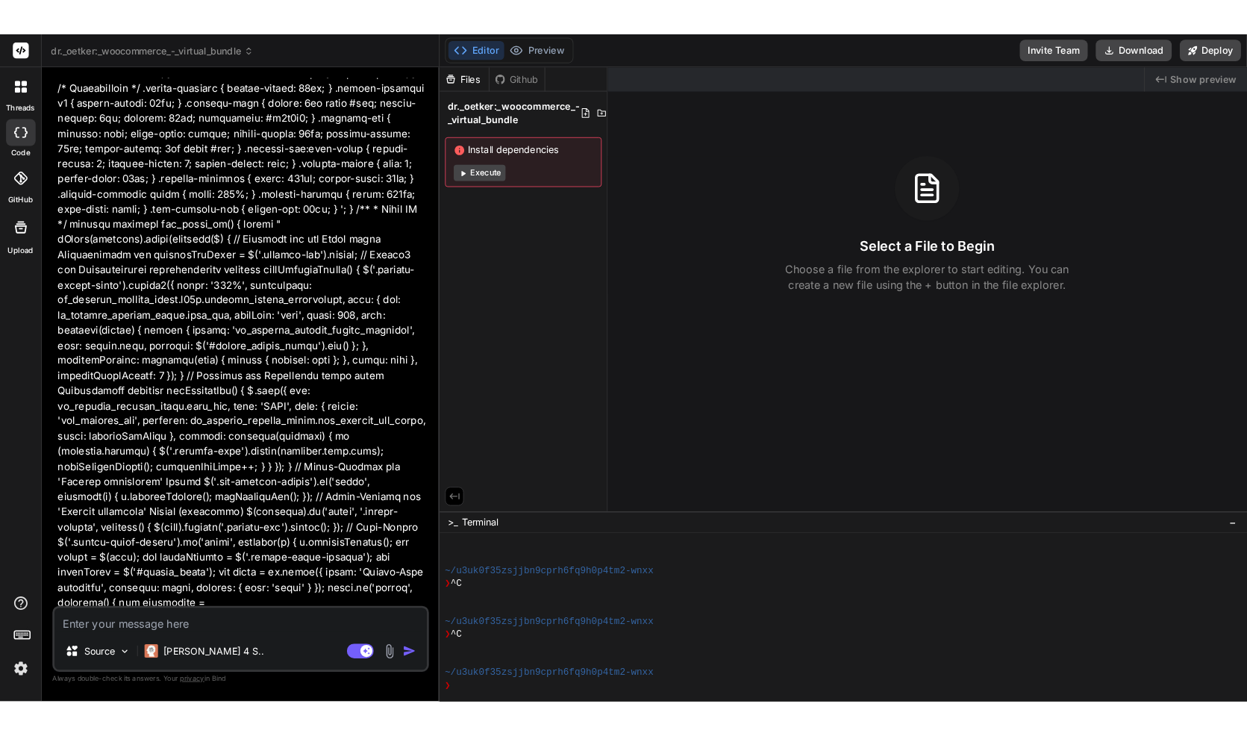
scroll to position [13712, 0]
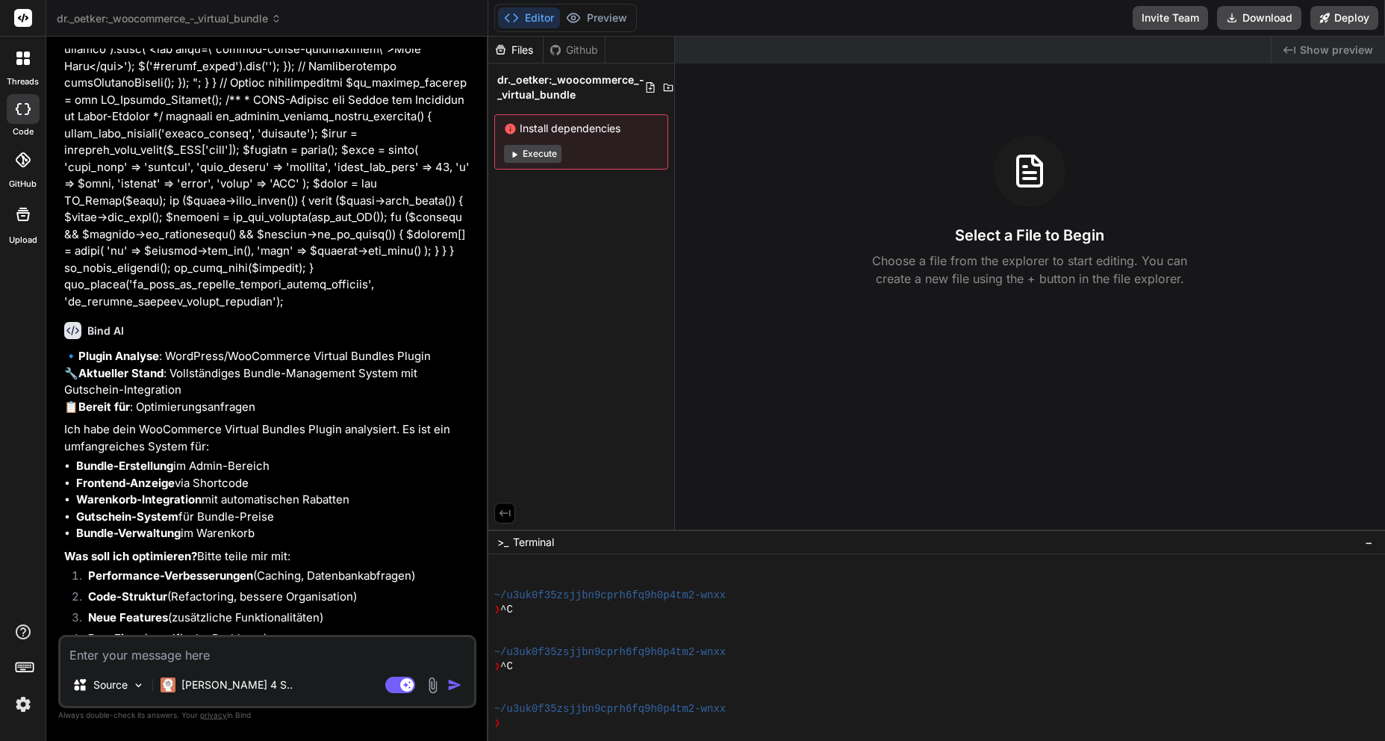
click at [93, 651] on textarea at bounding box center [267, 650] width 414 height 27
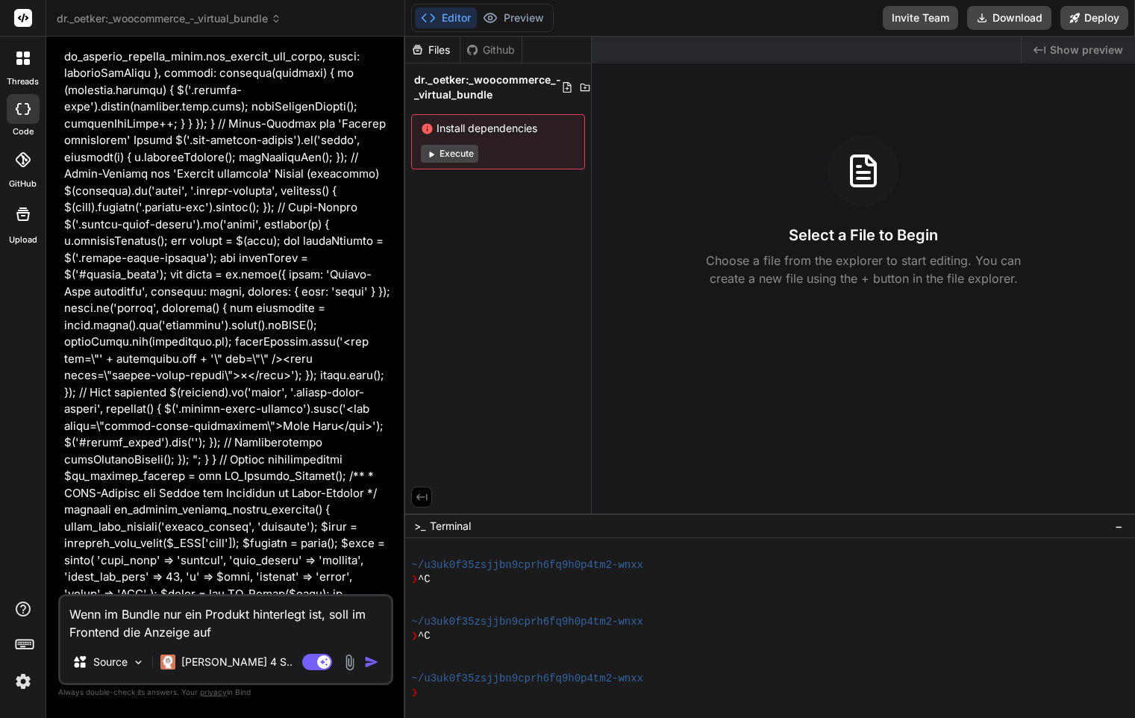
scroll to position [17611, 0]
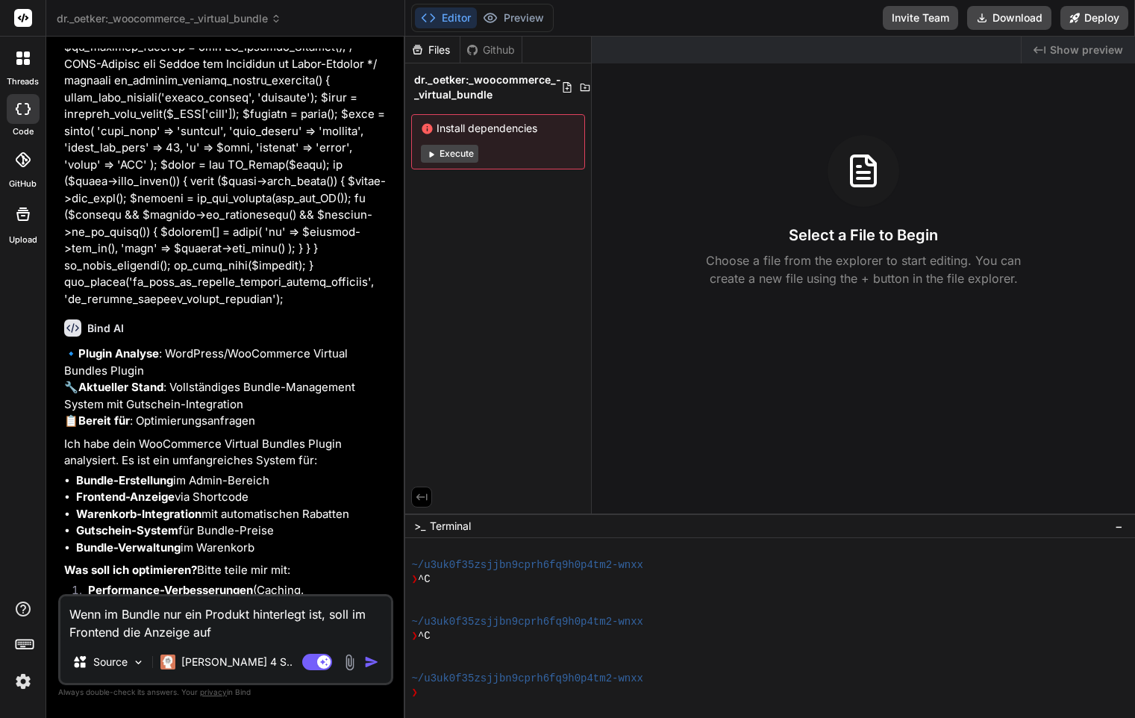
click at [196, 634] on textarea "Wenn im Bundle nur ein Produkt hinterlegt ist, soll im Frontend die Anzeige auf" at bounding box center [225, 618] width 331 height 45
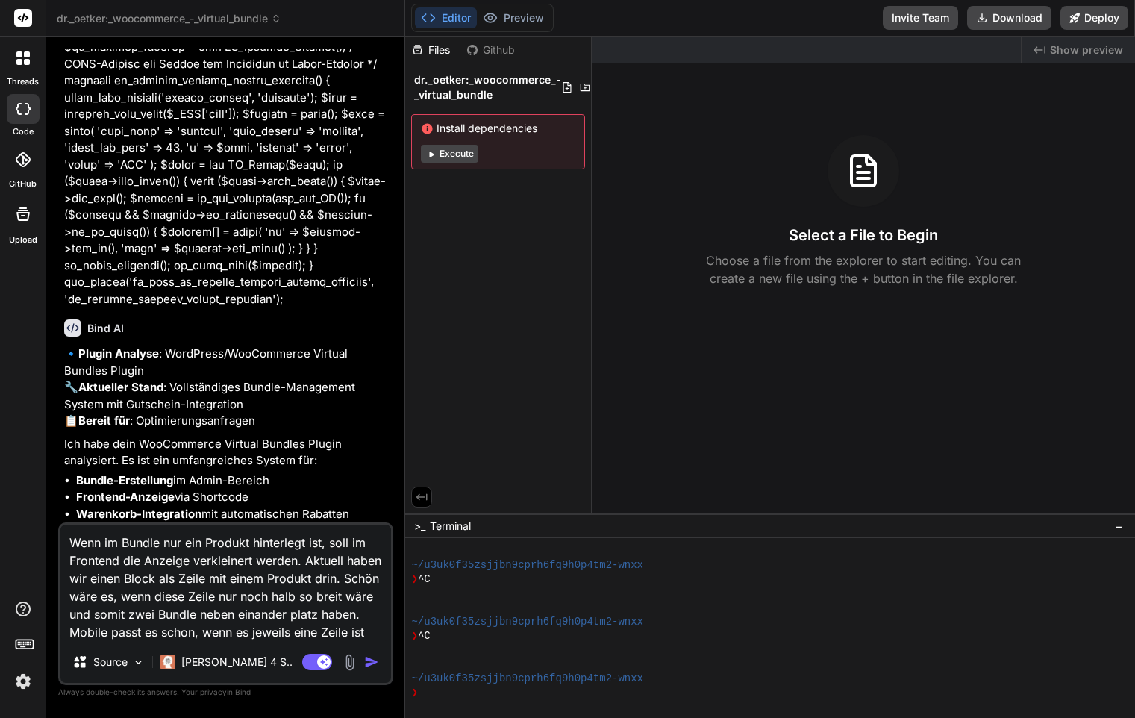
click at [196, 616] on textarea "Wenn im Bundle nur ein Produkt hinterlegt ist, soll im Frontend die Anzeige ver…" at bounding box center [225, 583] width 331 height 116
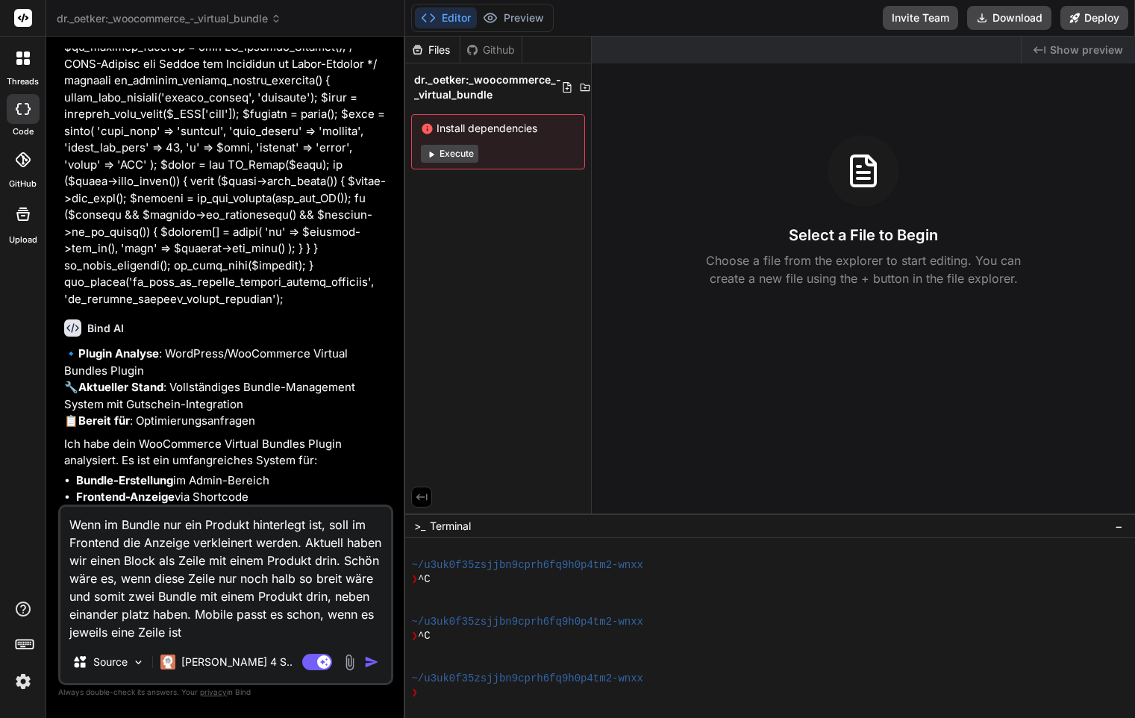
click at [242, 640] on textarea "Wenn im Bundle nur ein Produkt hinterlegt ist, soll im Frontend die Anzeige ver…" at bounding box center [225, 574] width 331 height 134
click at [375, 661] on img "button" at bounding box center [371, 662] width 15 height 15
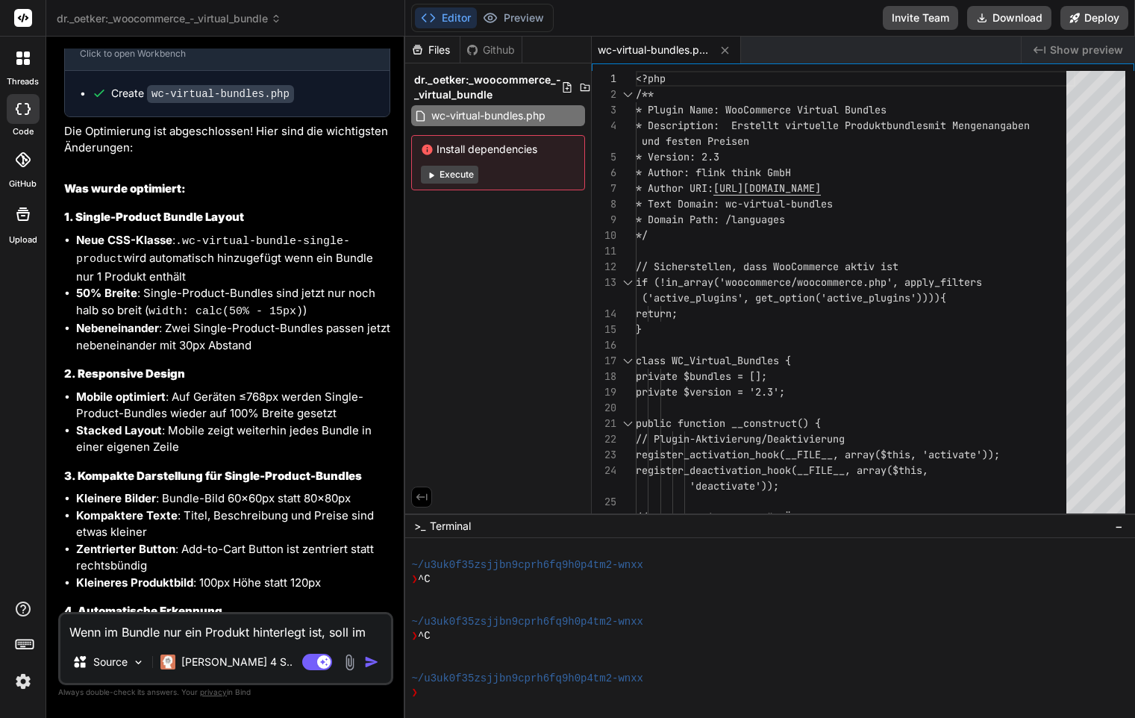
scroll to position [18596, 0]
click at [994, 20] on button "Download" at bounding box center [1009, 18] width 84 height 24
